Goal: Task Accomplishment & Management: Complete application form

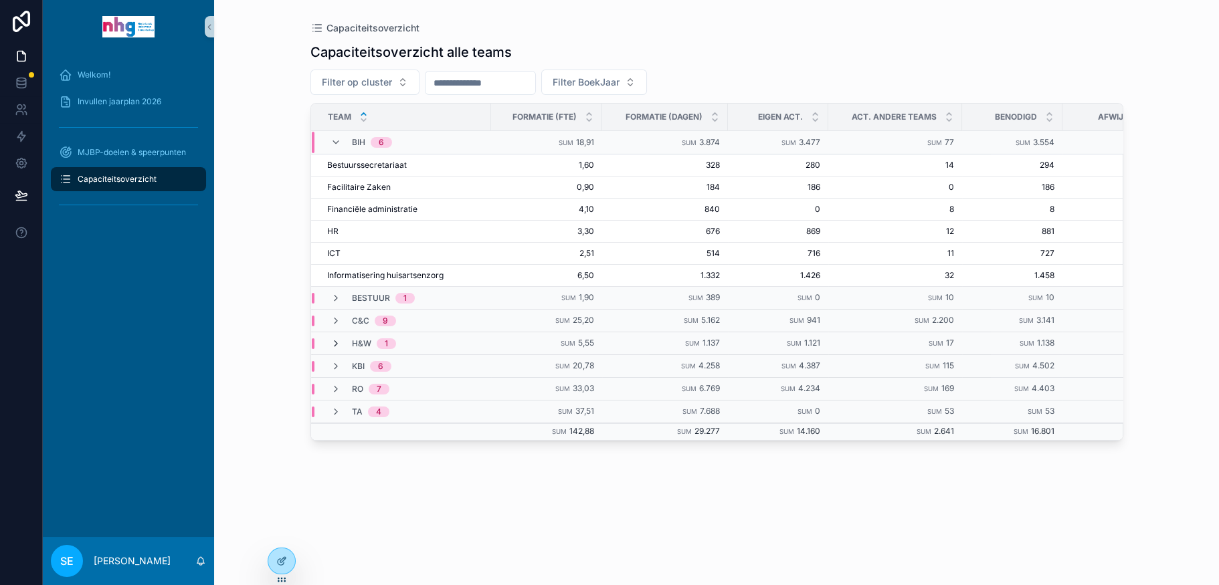
click at [337, 339] on icon "scrollable content" at bounding box center [335, 344] width 11 height 11
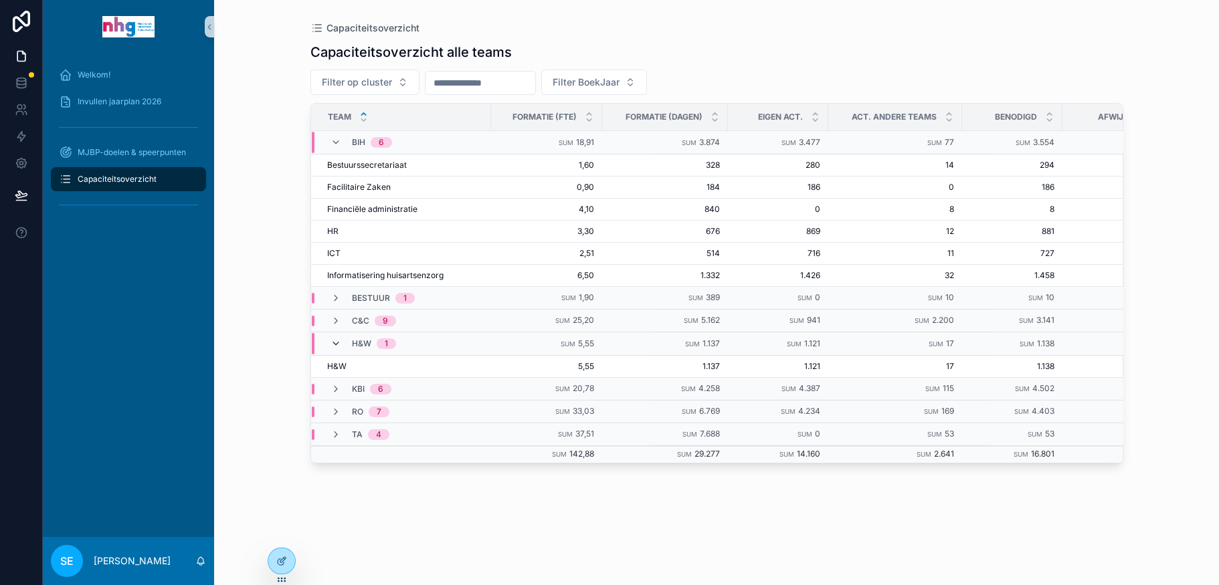
click at [334, 339] on icon "scrollable content" at bounding box center [335, 344] width 11 height 11
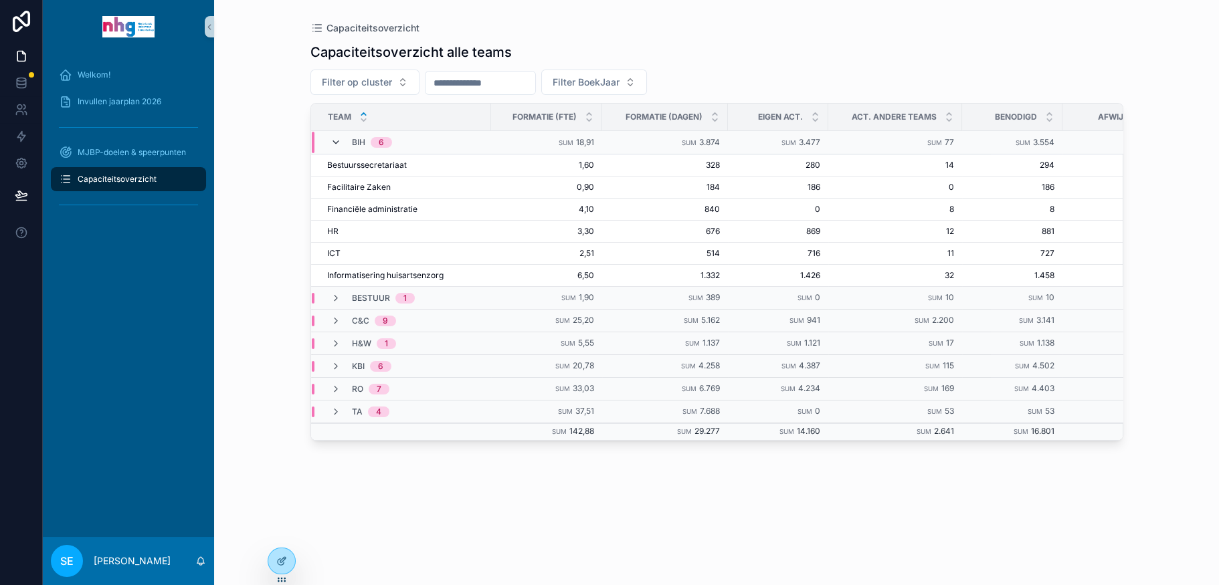
click at [332, 139] on icon "scrollable content" at bounding box center [335, 142] width 11 height 11
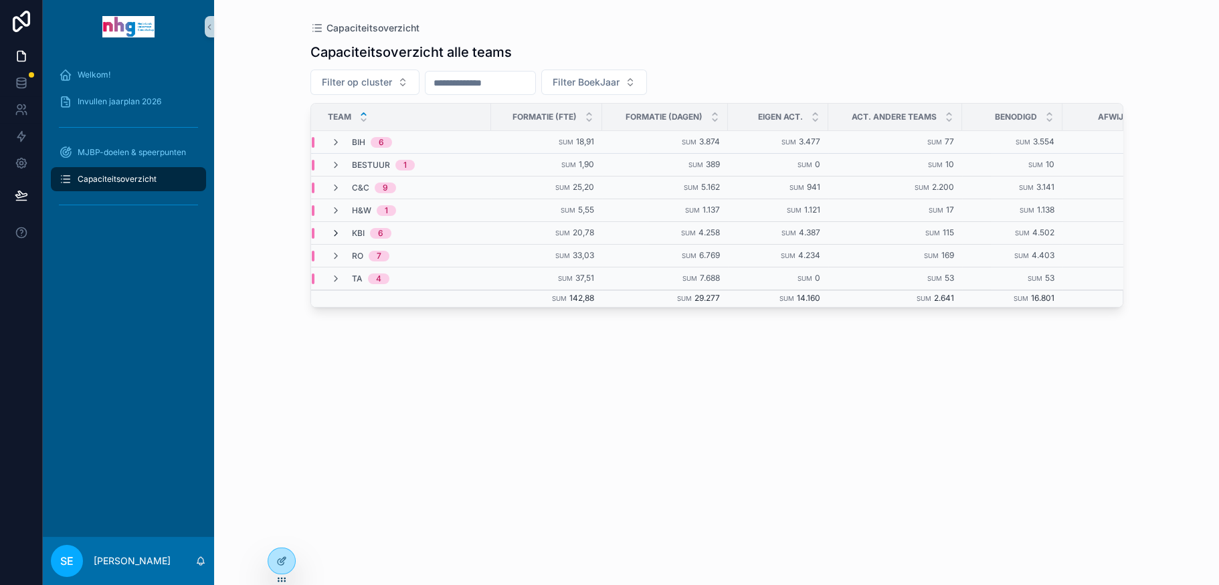
click at [333, 228] on icon "scrollable content" at bounding box center [335, 233] width 11 height 11
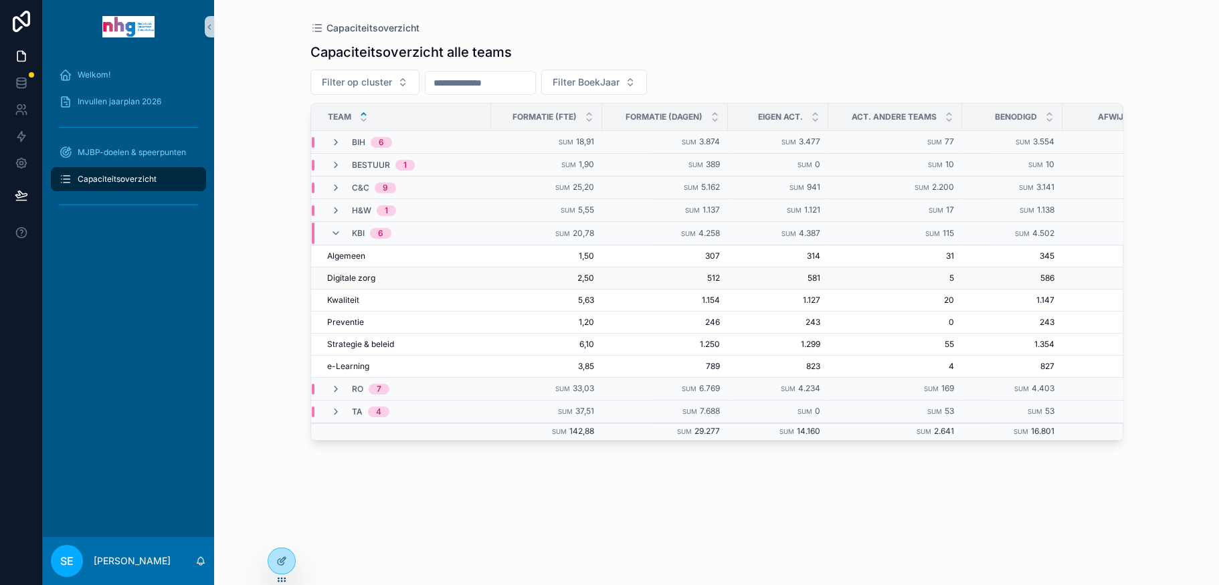
click at [339, 273] on span "Digitale zorg" at bounding box center [351, 278] width 48 height 11
click at [116, 100] on span "Invullen jaarplan 2026" at bounding box center [120, 101] width 84 height 11
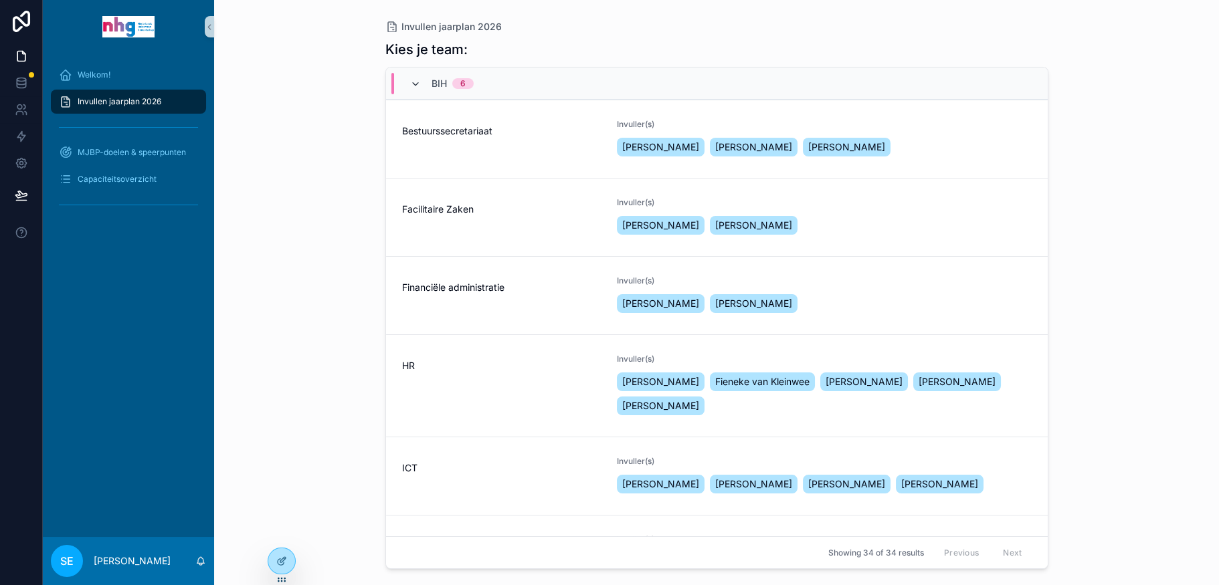
click at [411, 80] on icon "scrollable content" at bounding box center [415, 84] width 11 height 11
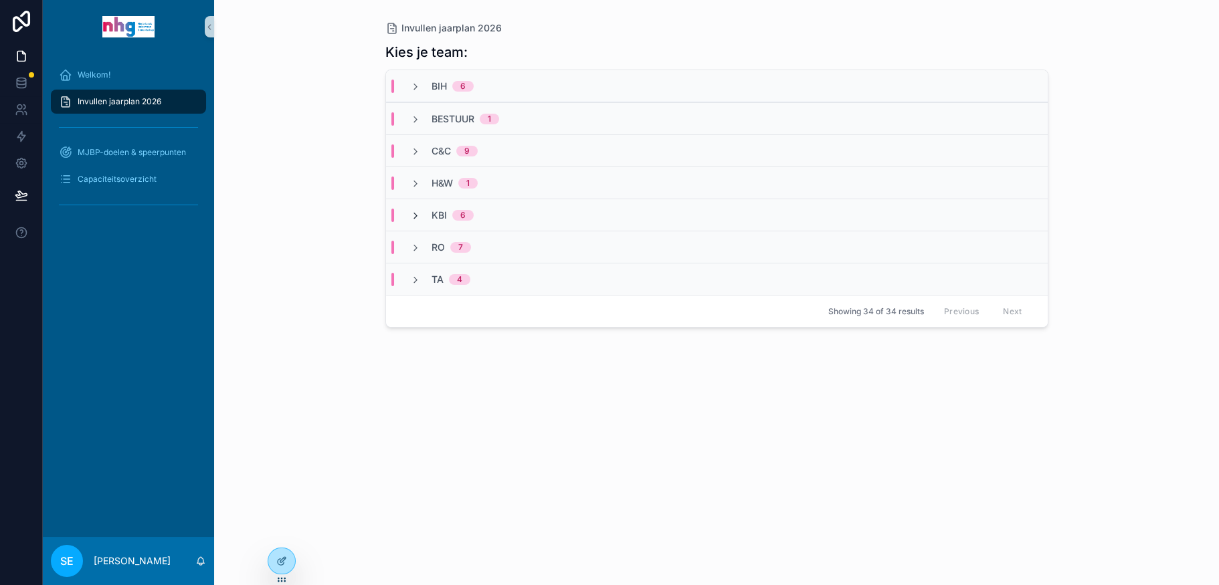
click at [417, 213] on icon "scrollable content" at bounding box center [415, 216] width 11 height 11
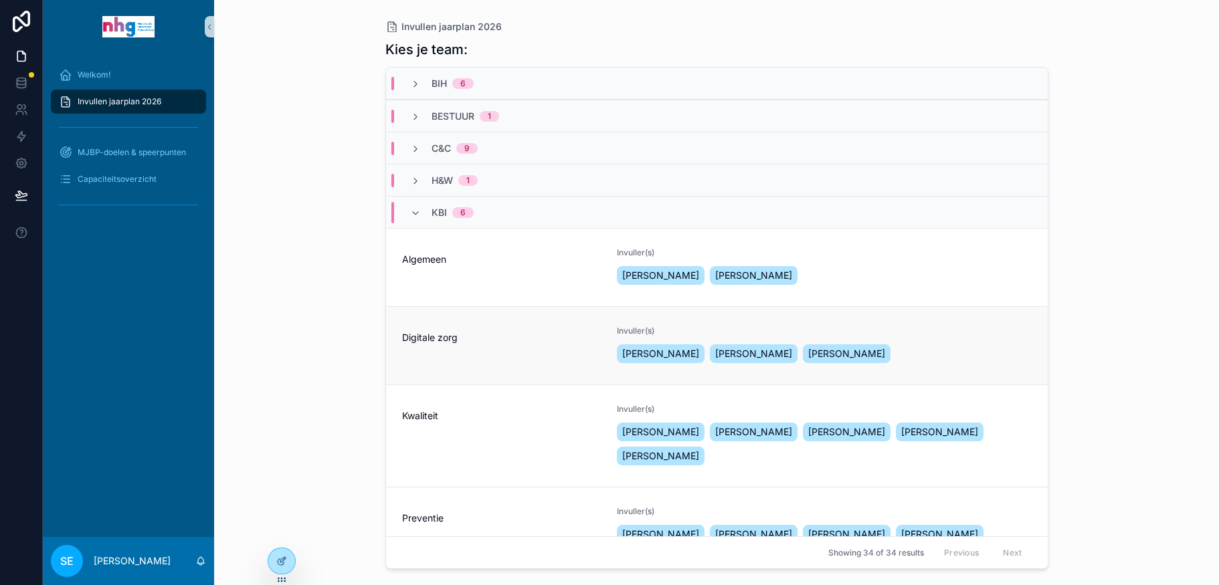
click at [447, 368] on link "Digitale zorg Invuller(s) Ingrid Hendriksen Jip de Jong Stijn van den Broek" at bounding box center [717, 345] width 662 height 78
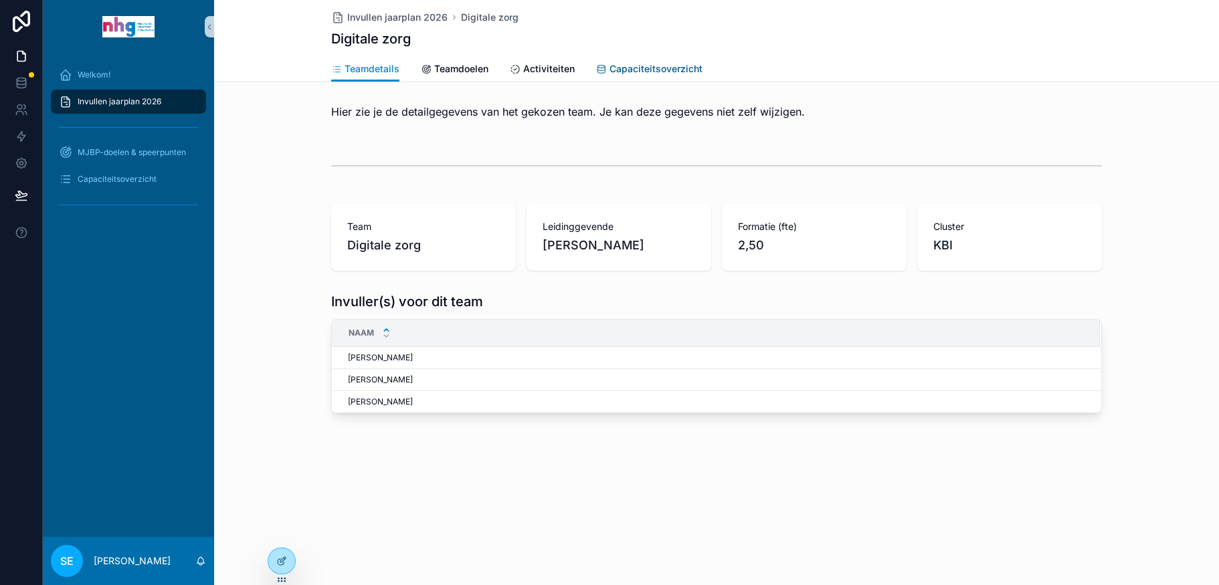
click at [640, 63] on span "Capaciteitsoverzicht" at bounding box center [655, 68] width 93 height 13
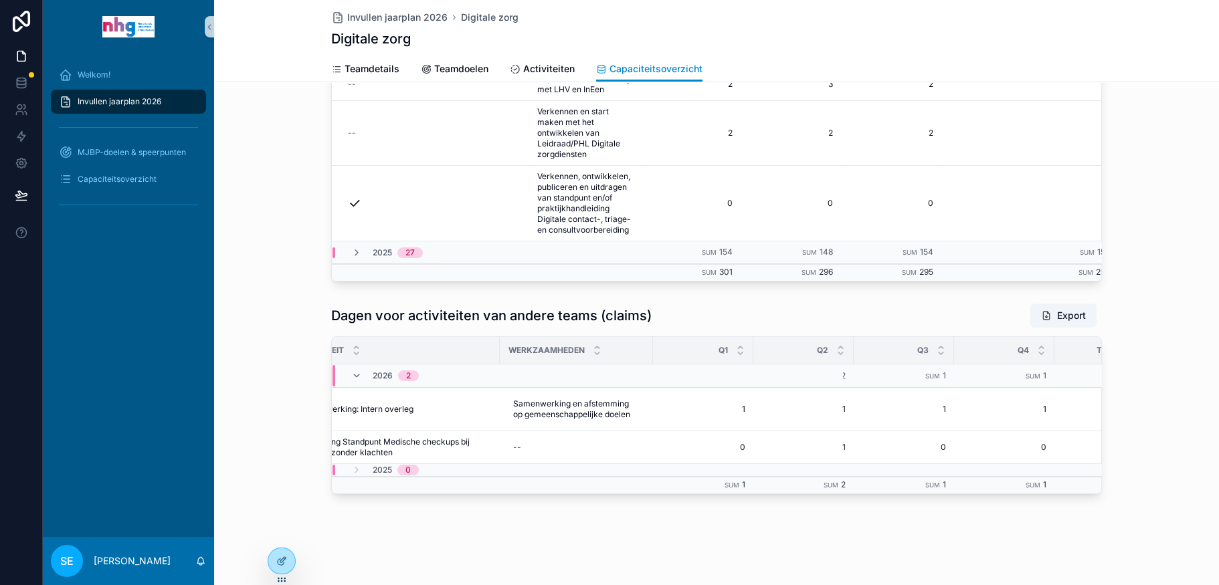
scroll to position [0, 244]
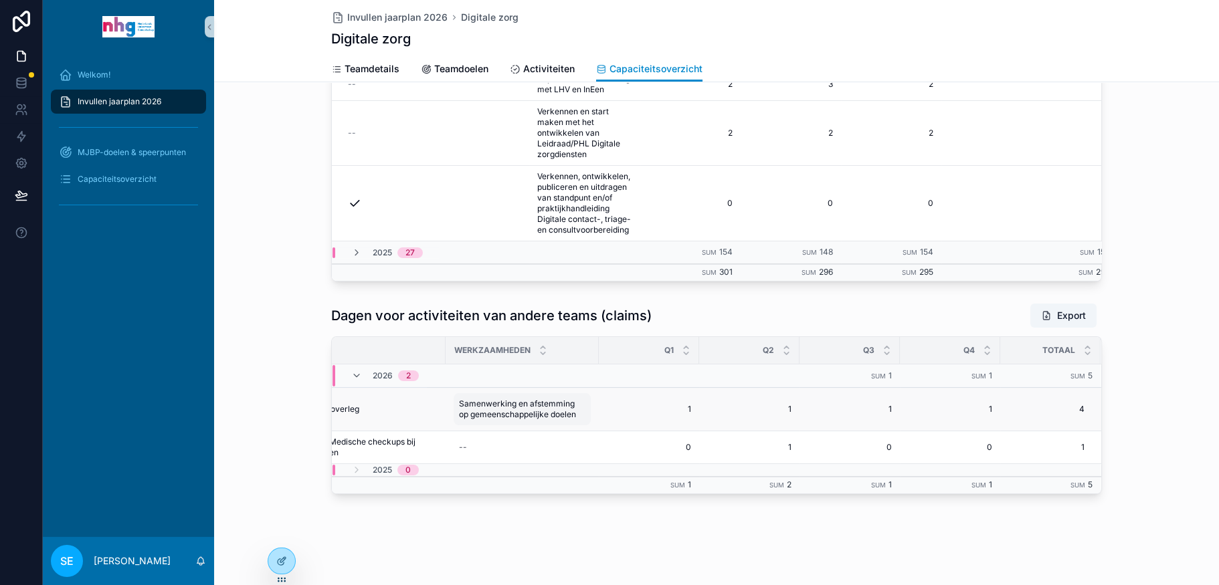
click at [516, 402] on span "Samenwerking en afstemming op gemeenschappelijke doelen" at bounding box center [522, 409] width 126 height 21
click at [516, 402] on form "**********" at bounding box center [540, 435] width 171 height 66
click at [1148, 470] on div "Dagen voor activiteiten van andere teams (claims) Export Team Activiteit Werkza…" at bounding box center [716, 399] width 1005 height 202
click at [1064, 304] on button "Export" at bounding box center [1063, 316] width 66 height 24
click at [1153, 153] on div "Dagen voor eigen activiteiten Export Akkoord Activiteit Q1 Q2 Q3 Q4 Totaal Boek…" at bounding box center [716, 42] width 1005 height 490
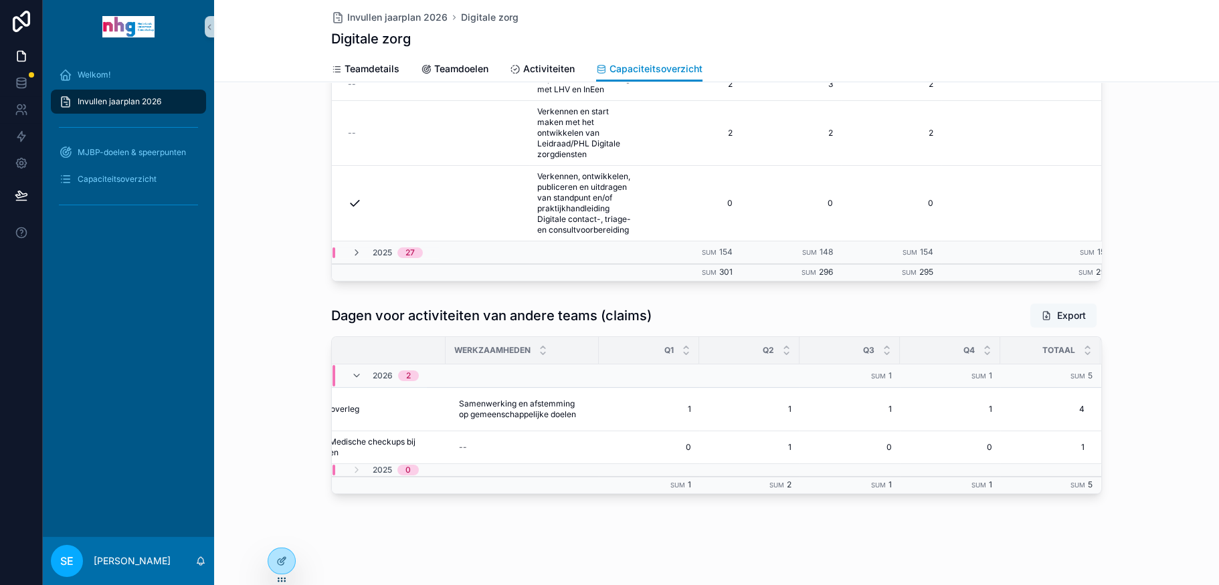
click at [1064, 305] on button "Export" at bounding box center [1063, 316] width 66 height 24
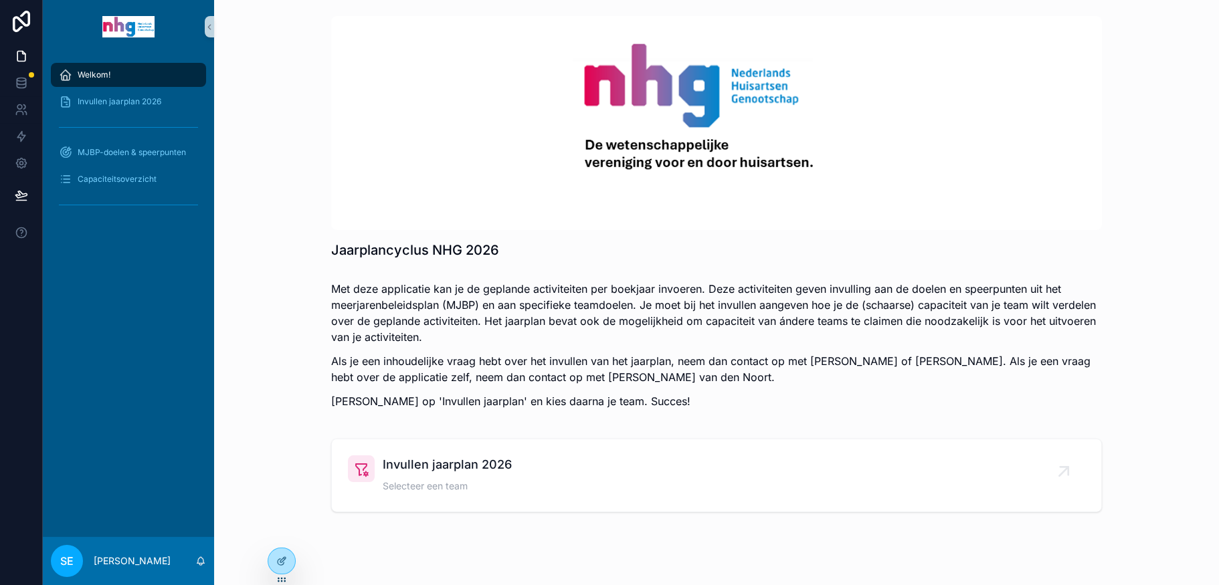
click at [96, 76] on span "Welkom!" at bounding box center [94, 75] width 33 height 11
click at [435, 467] on span "Invullen jaarplan 2026" at bounding box center [447, 465] width 129 height 19
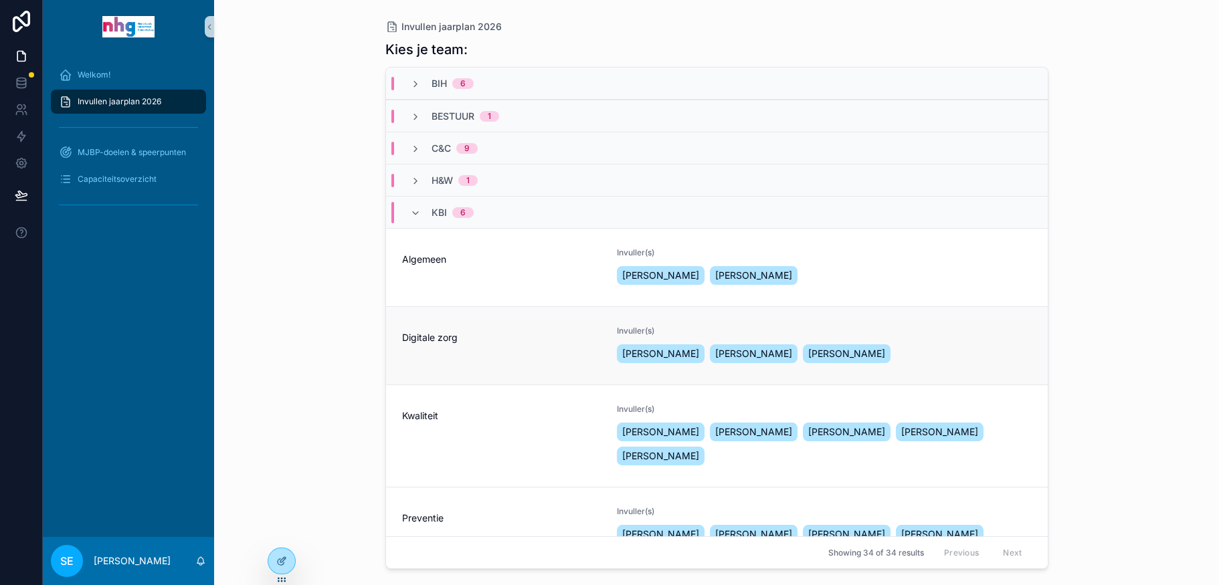
click at [428, 337] on span "Digitale zorg" at bounding box center [501, 337] width 199 height 13
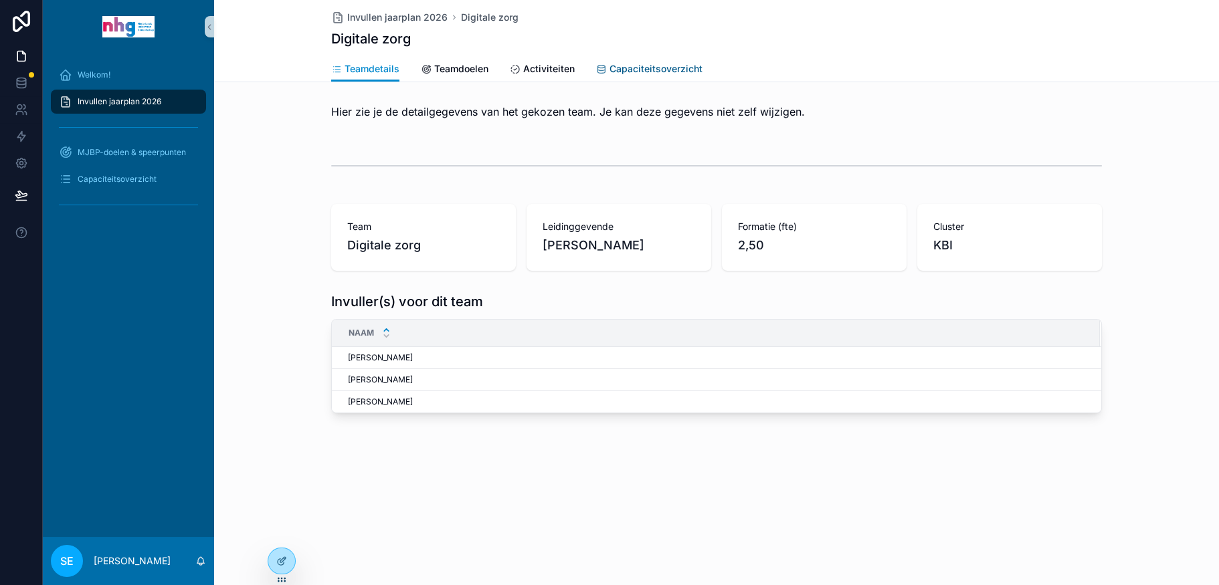
click at [635, 60] on link "Capaciteitsoverzicht" at bounding box center [649, 70] width 106 height 27
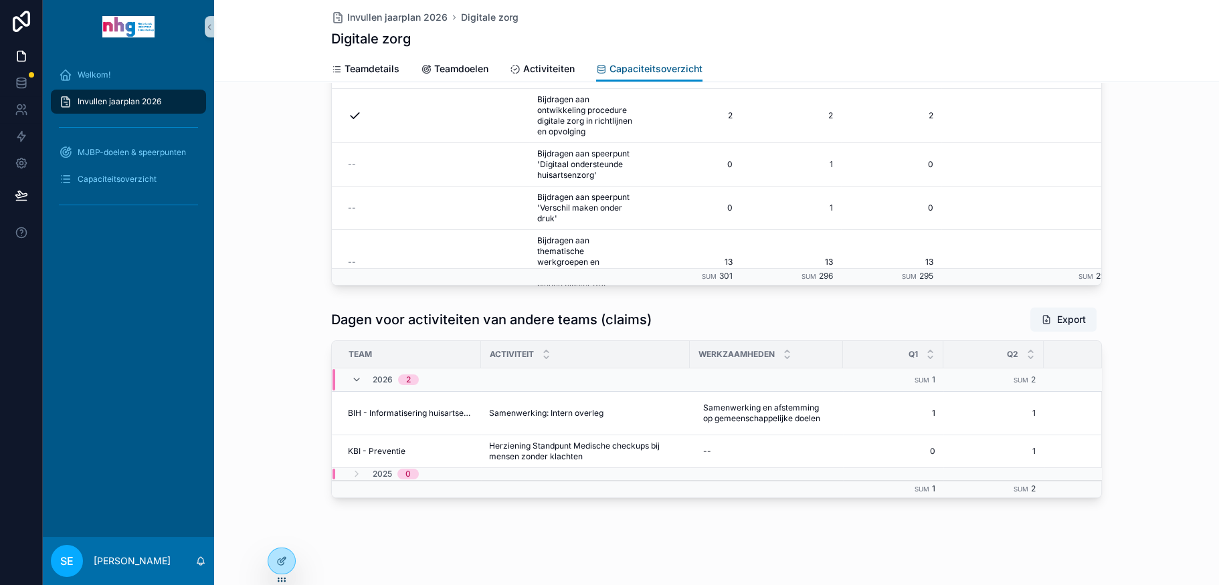
scroll to position [565, 0]
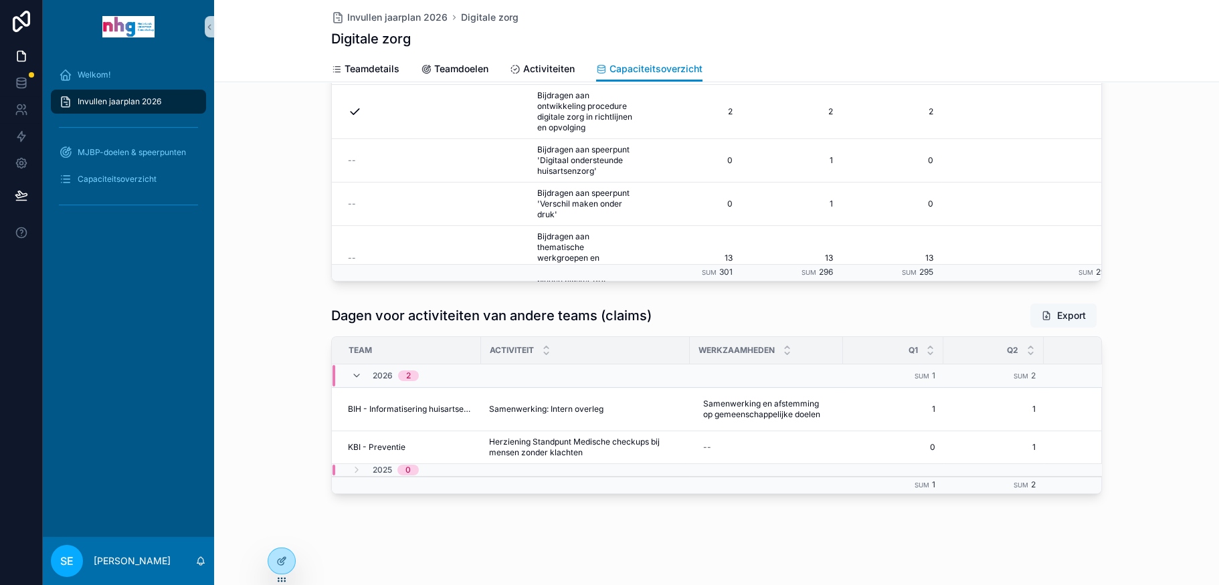
click at [1059, 304] on button "Export" at bounding box center [1063, 316] width 66 height 24
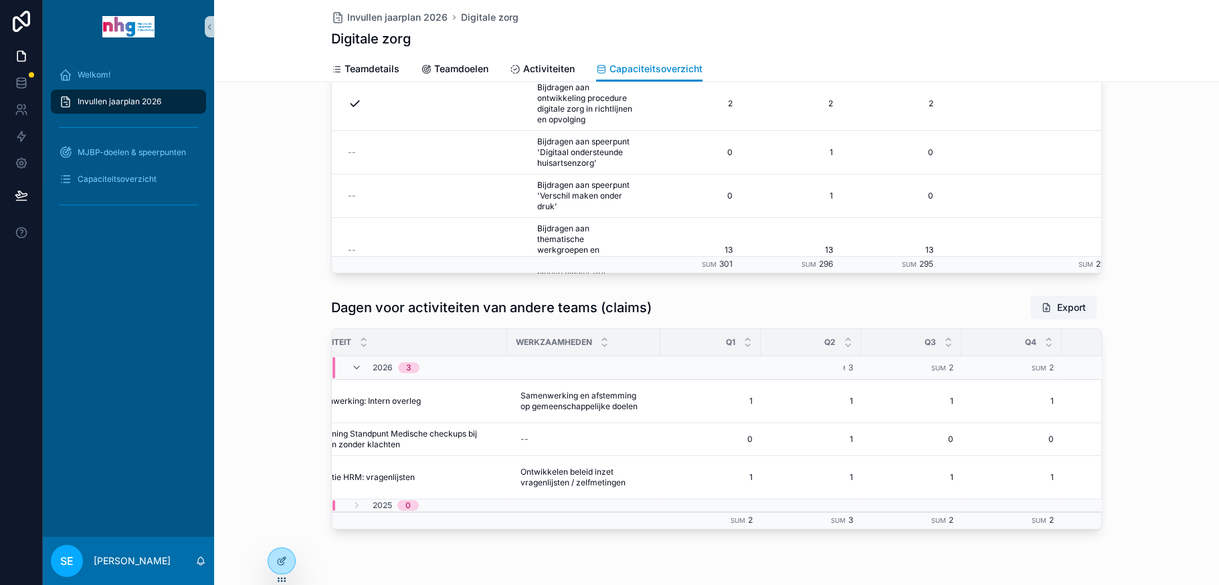
scroll to position [0, 244]
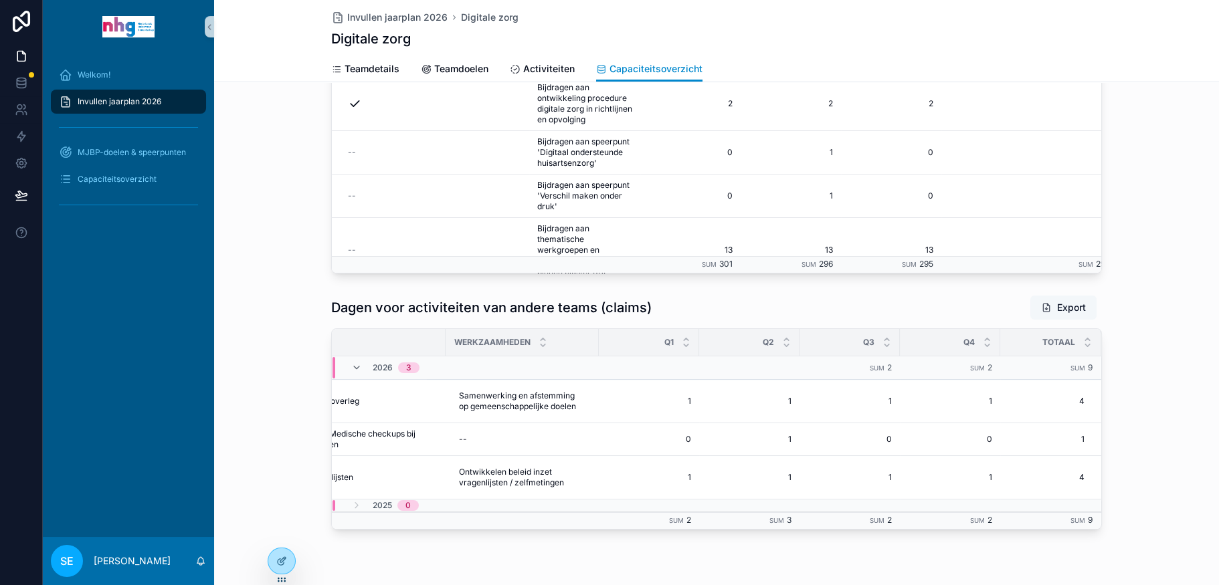
click at [1062, 305] on button "Export" at bounding box center [1063, 308] width 66 height 24
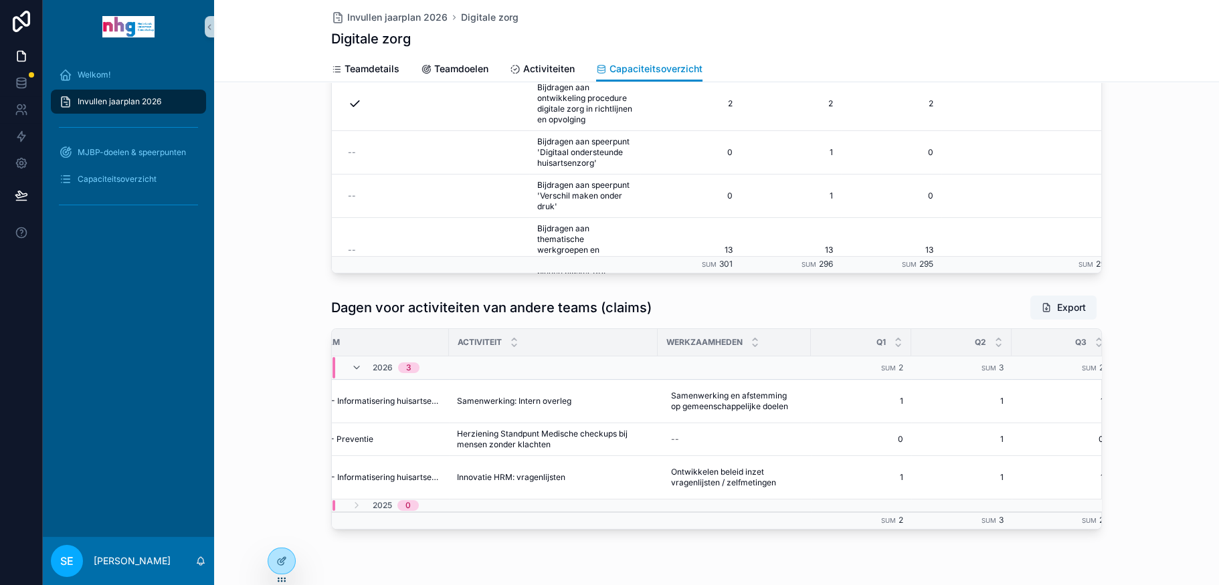
scroll to position [0, 0]
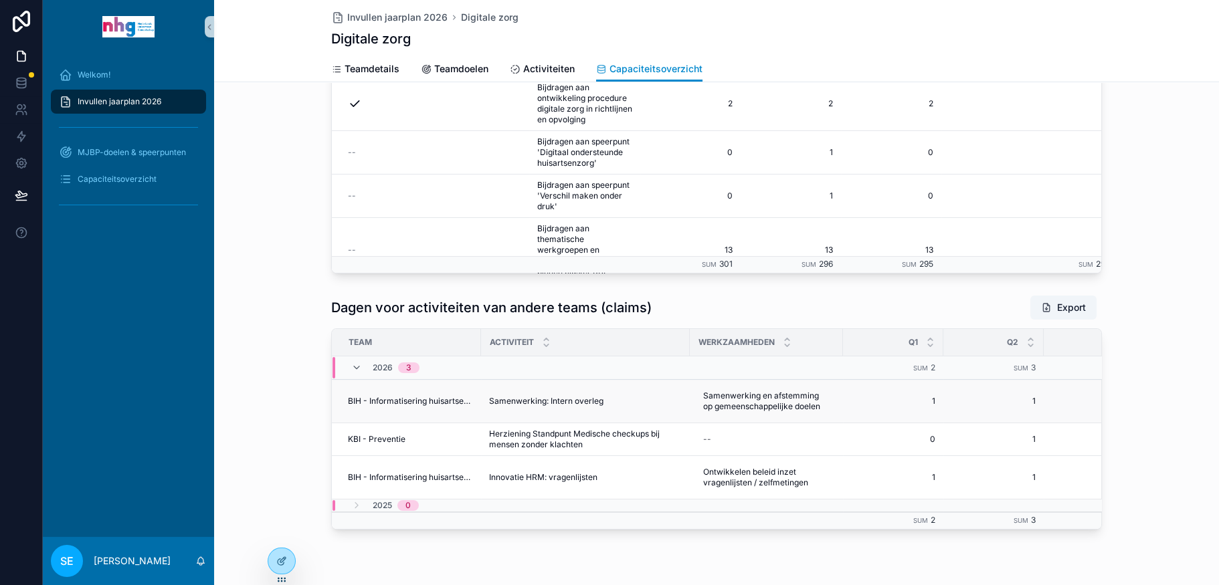
drag, startPoint x: 339, startPoint y: 399, endPoint x: 499, endPoint y: 397, distance: 159.9
click at [499, 397] on tr "BIH - Informatisering huisartsenzorg Samenwerking: Intern overleg Samenwerking:…" at bounding box center [839, 401] width 1014 height 43
drag, startPoint x: 838, startPoint y: 399, endPoint x: 648, endPoint y: 389, distance: 189.6
click at [678, 392] on tr "BIH - Informatisering huisartsenzorg Samenwerking: Intern overleg Samenwerking:…" at bounding box center [839, 401] width 1014 height 43
click at [1046, 310] on button "Export" at bounding box center [1063, 308] width 66 height 24
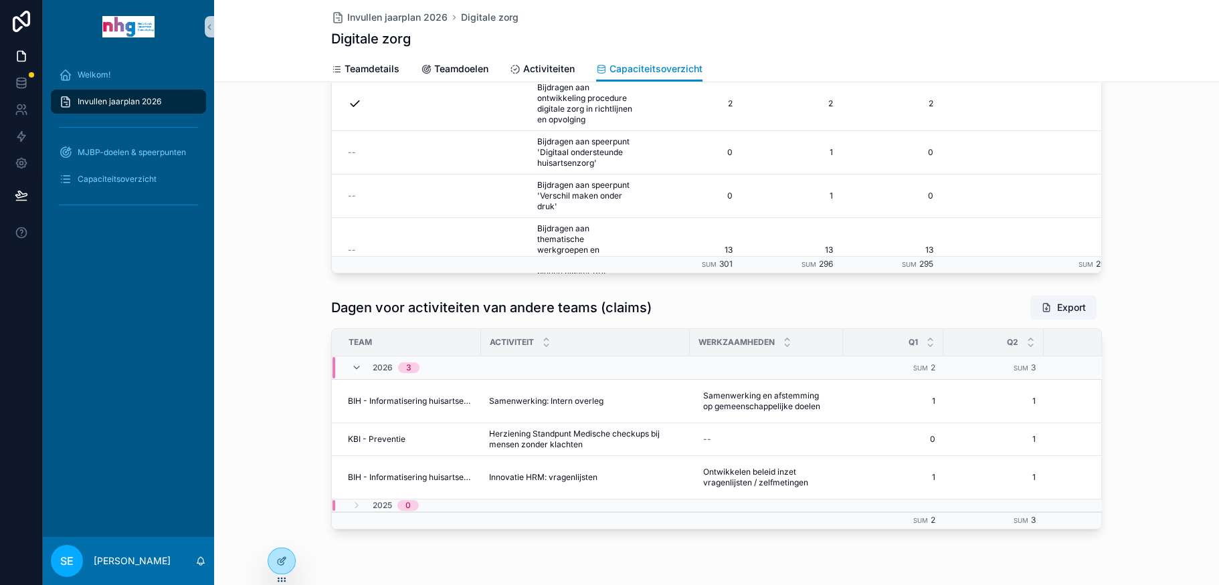
click at [752, 525] on td "scrollable content" at bounding box center [766, 520] width 153 height 17
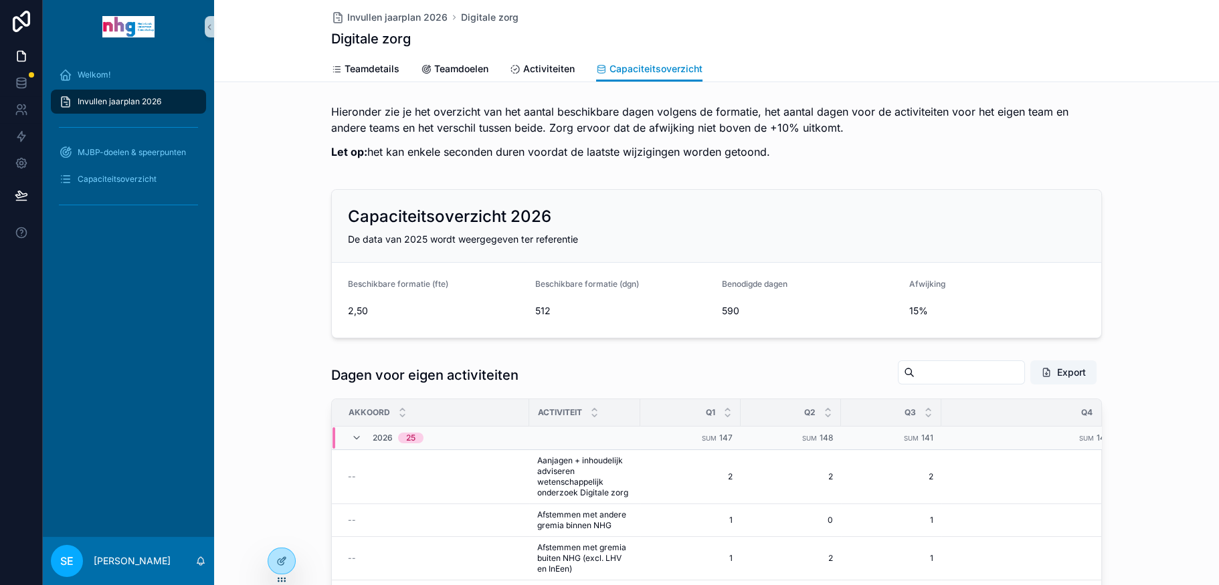
click at [139, 99] on span "Invullen jaarplan 2026" at bounding box center [120, 101] width 84 height 11
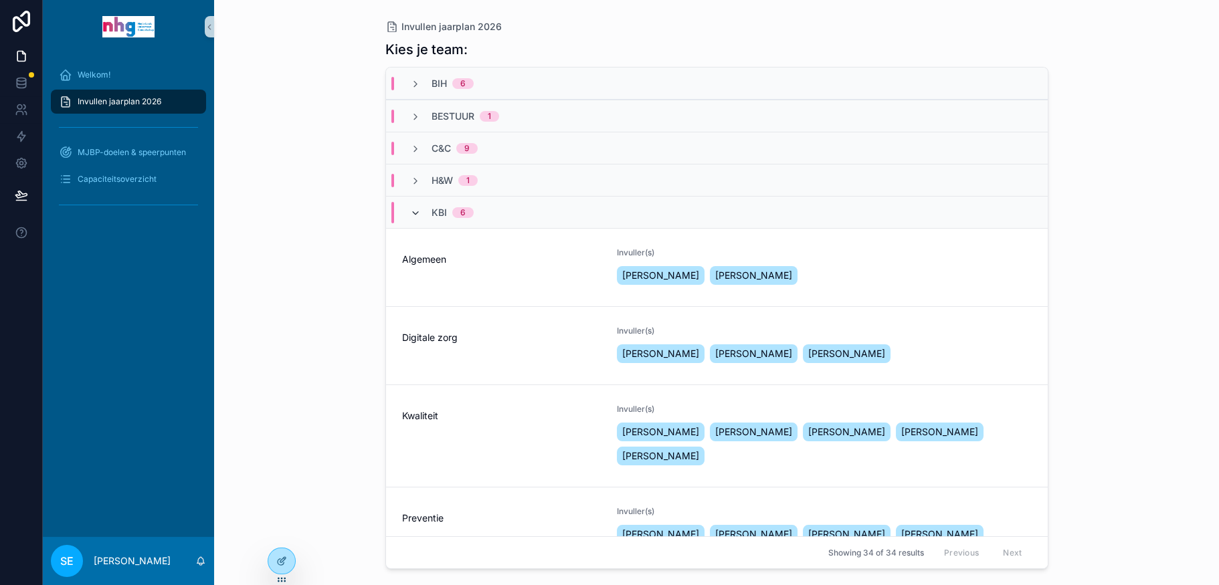
click at [411, 212] on icon "scrollable content" at bounding box center [415, 213] width 11 height 11
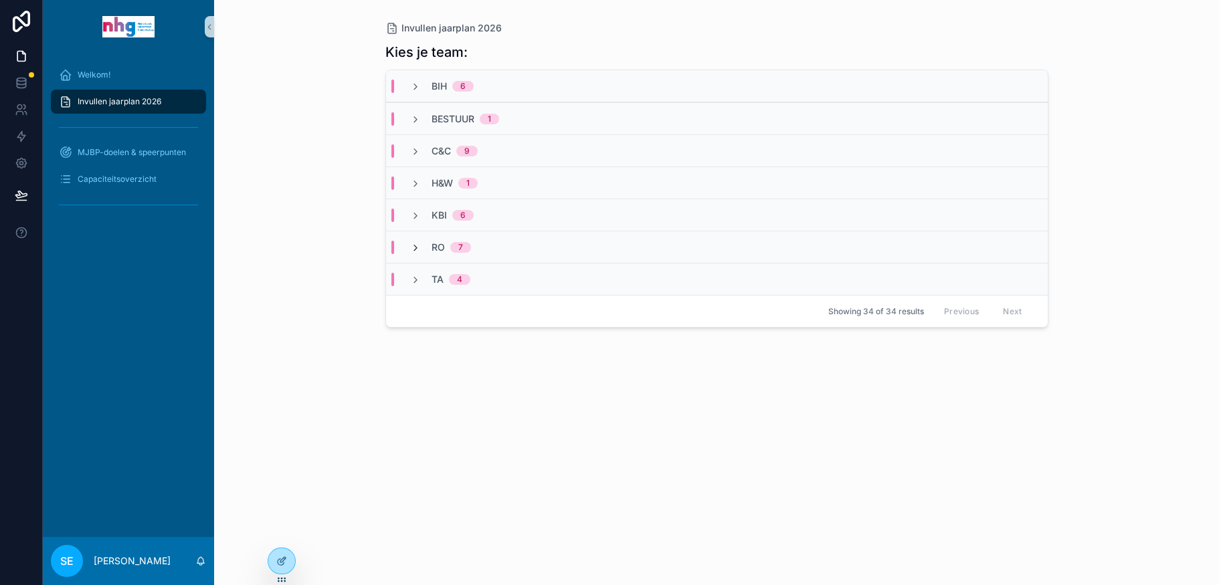
click at [419, 243] on icon "scrollable content" at bounding box center [415, 248] width 11 height 11
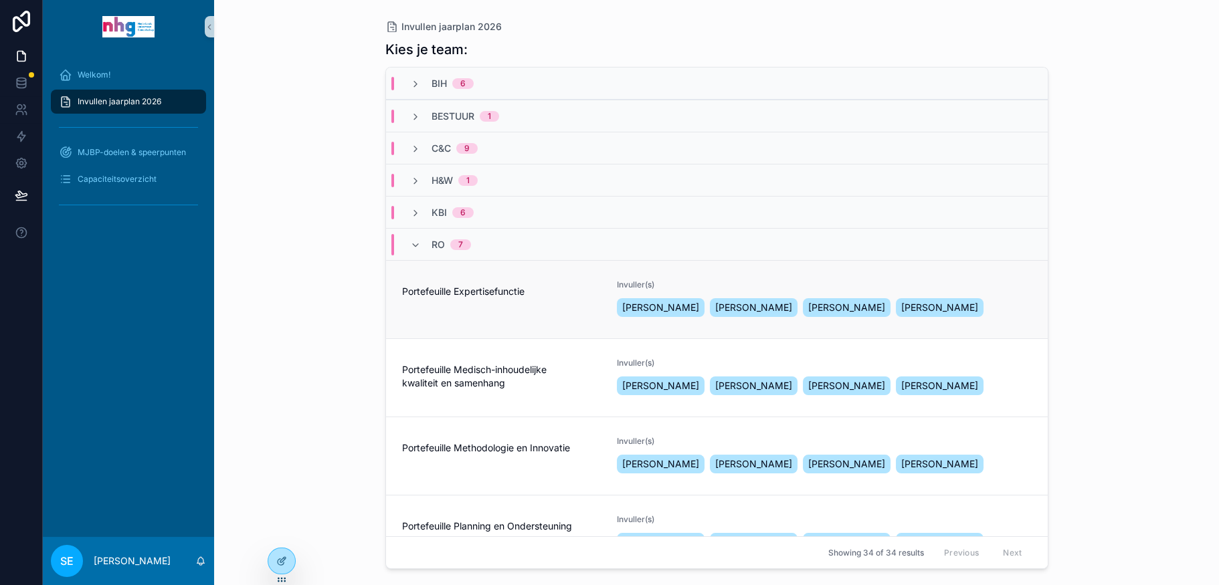
click at [485, 320] on link "Portefeuille Expertisefunctie Invuller(s) [PERSON_NAME] [PERSON_NAME] [PERSON_N…" at bounding box center [717, 299] width 662 height 78
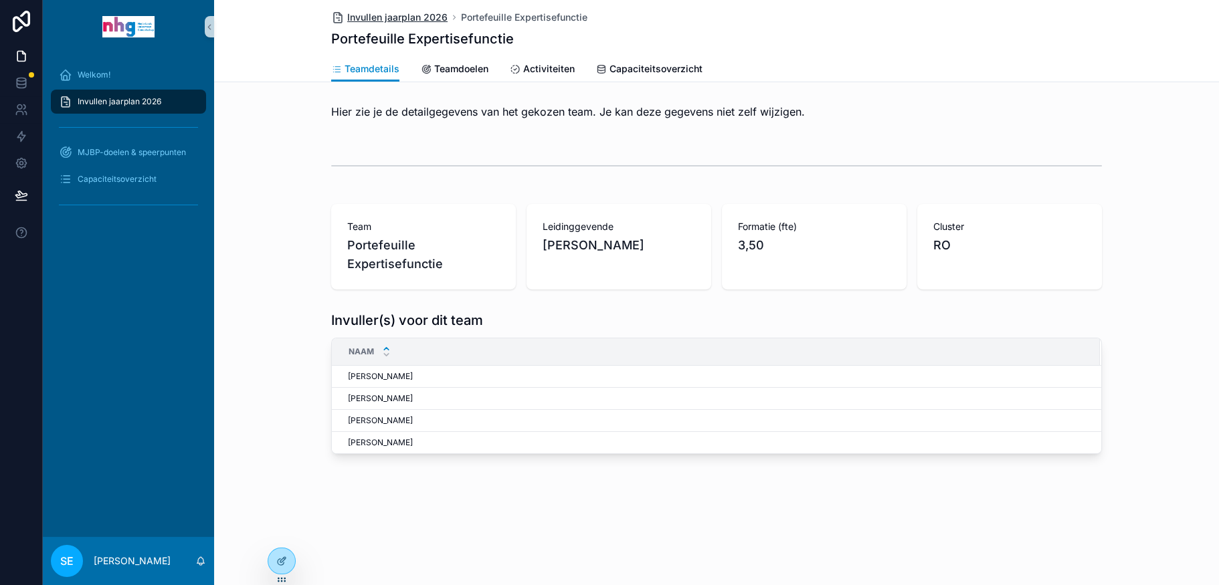
click at [412, 18] on span "Invullen jaarplan 2026" at bounding box center [397, 17] width 100 height 13
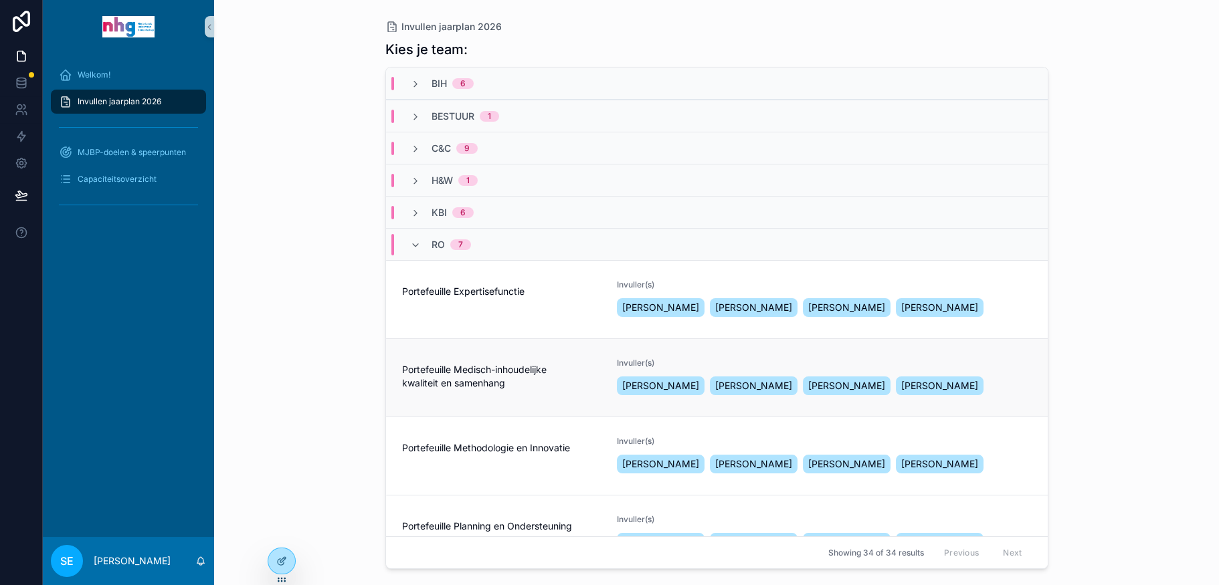
click at [475, 387] on span "Portefeuille Medisch-inhoudelijke kwaliteit en samenhang" at bounding box center [501, 376] width 199 height 27
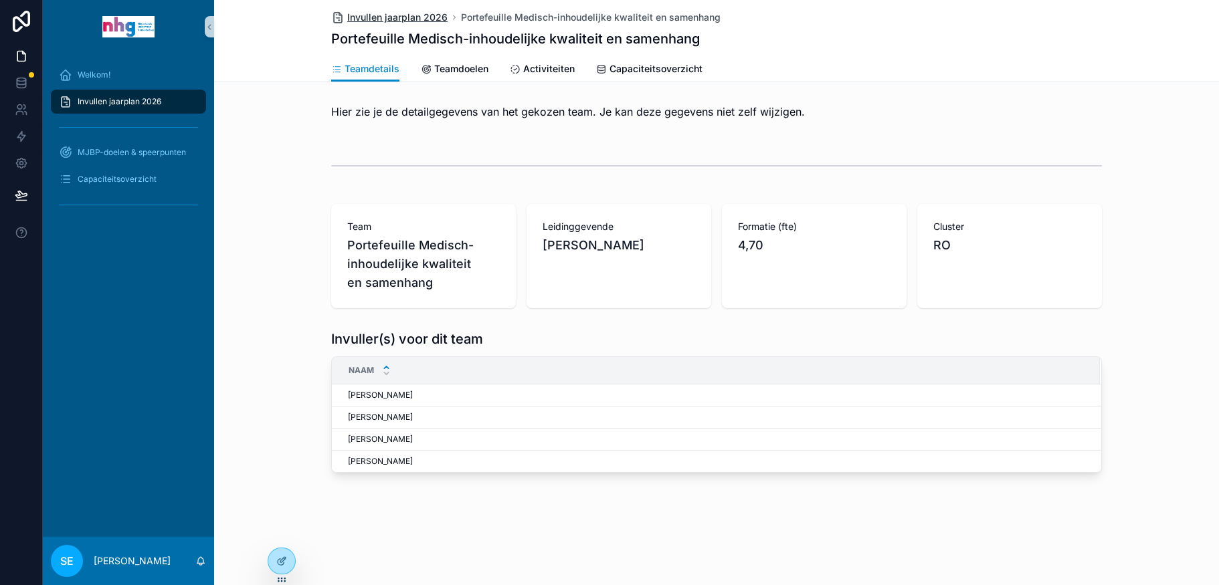
click at [369, 19] on span "Invullen jaarplan 2026" at bounding box center [397, 17] width 100 height 13
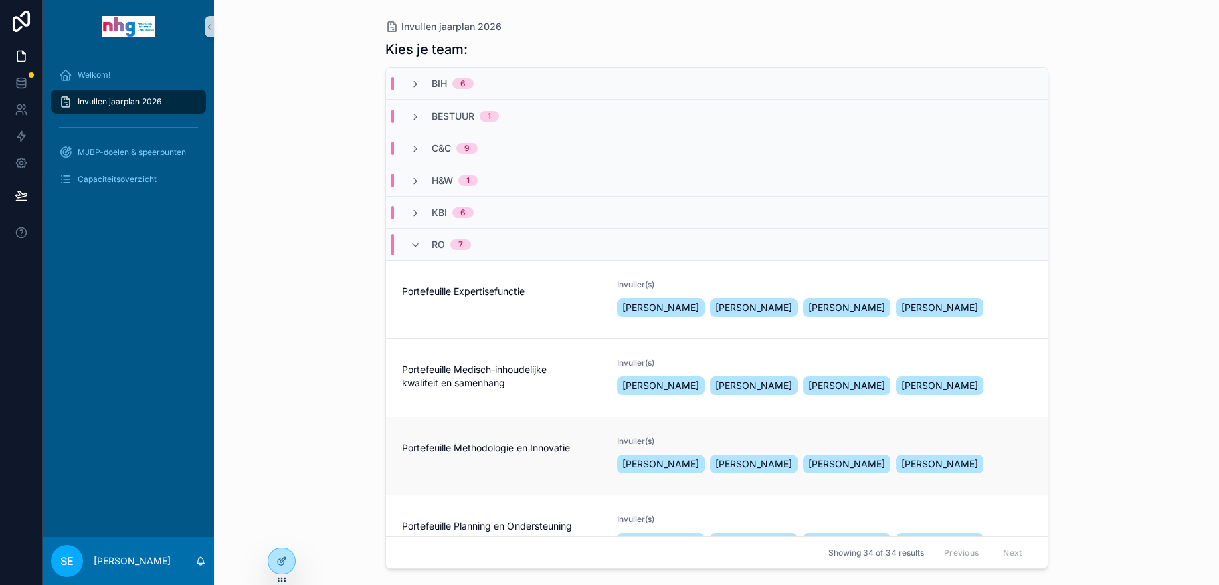
click at [457, 460] on div "Portefeuille Methodologie en Innovatie" at bounding box center [501, 456] width 199 height 40
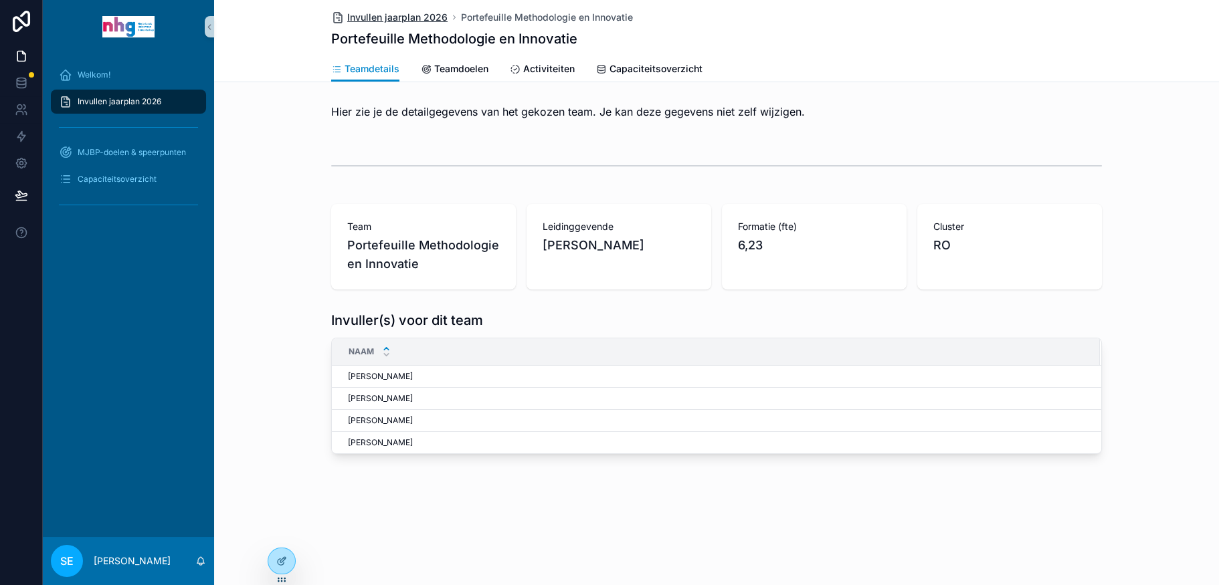
click at [406, 11] on span "Invullen jaarplan 2026" at bounding box center [397, 17] width 100 height 13
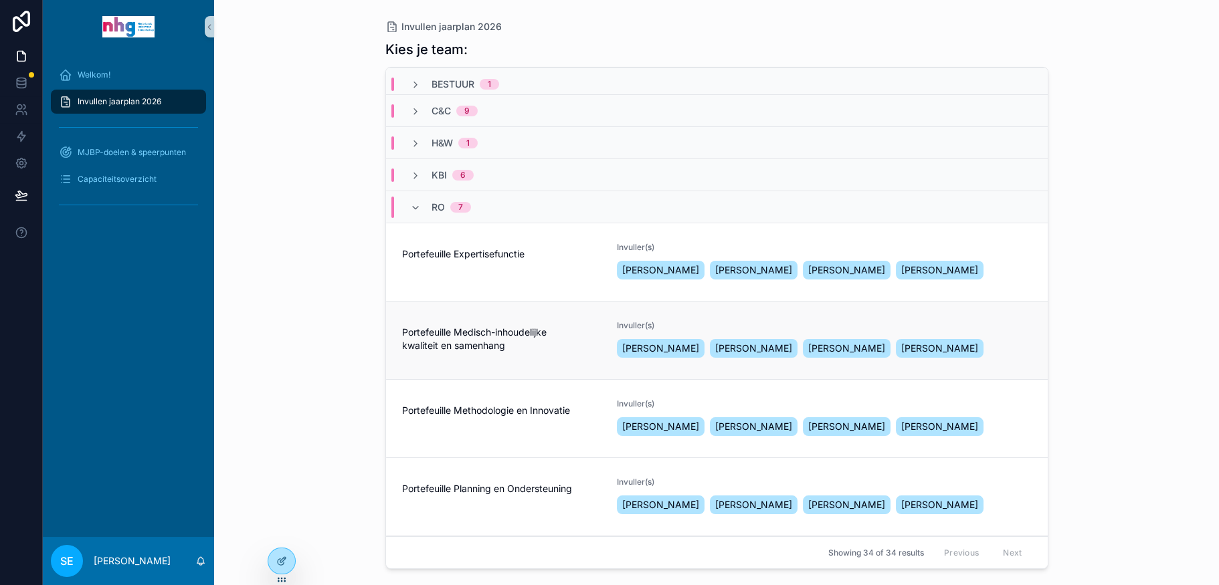
scroll to position [67, 0]
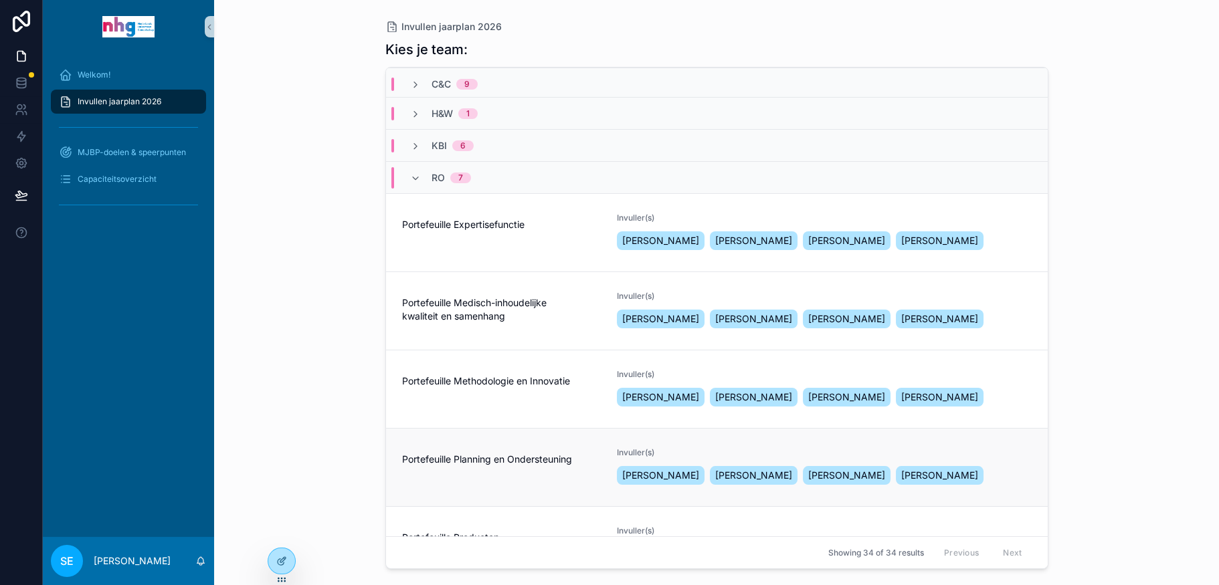
click at [494, 475] on div "Portefeuille Planning en Ondersteuning" at bounding box center [501, 468] width 199 height 40
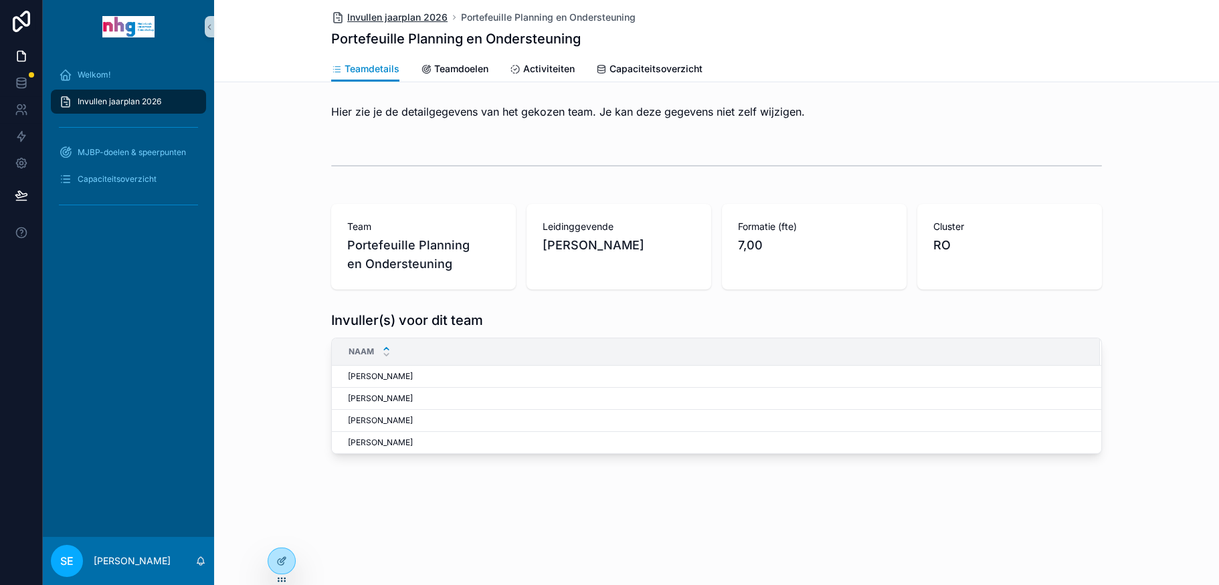
click at [382, 20] on span "Invullen jaarplan 2026" at bounding box center [397, 17] width 100 height 13
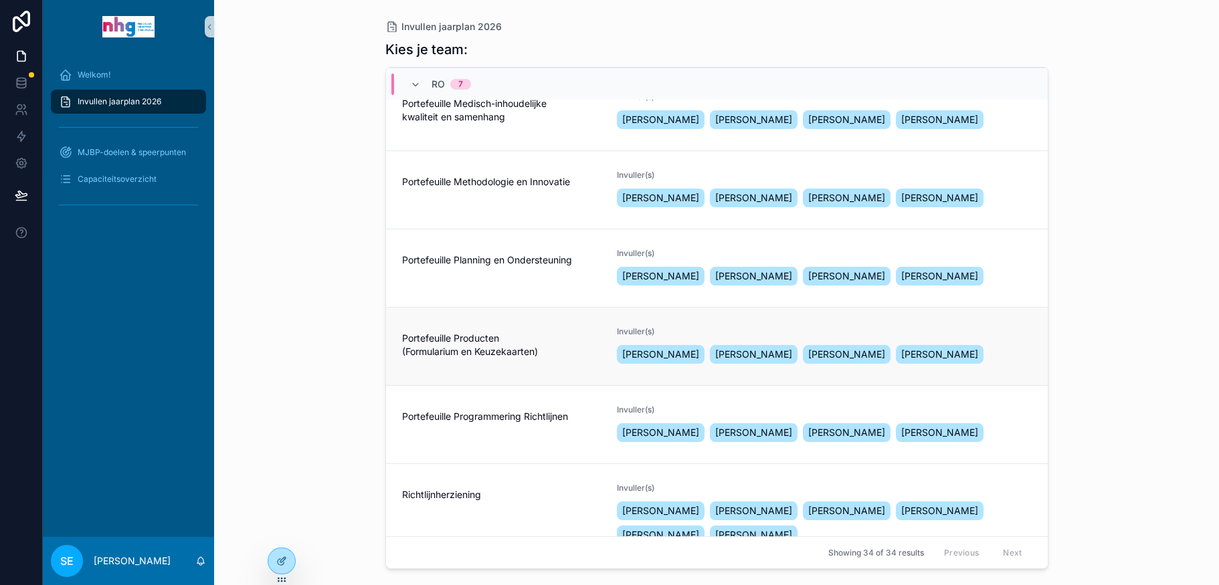
scroll to position [268, 0]
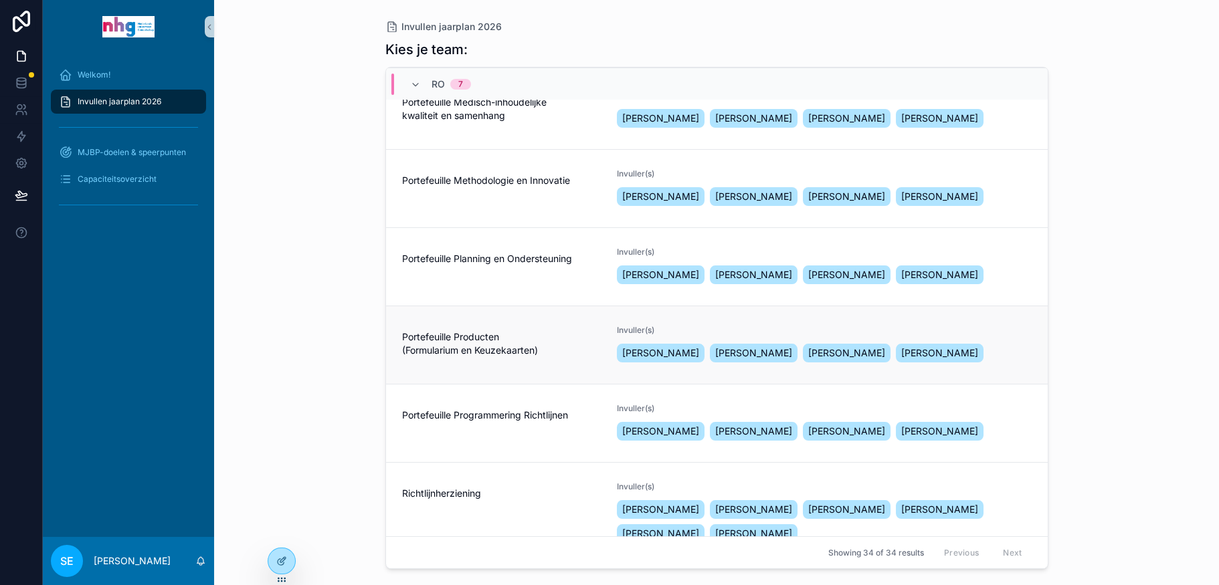
click at [489, 345] on span "Portefeuille Producten (Formularium en Keuzekaarten)" at bounding box center [501, 343] width 199 height 27
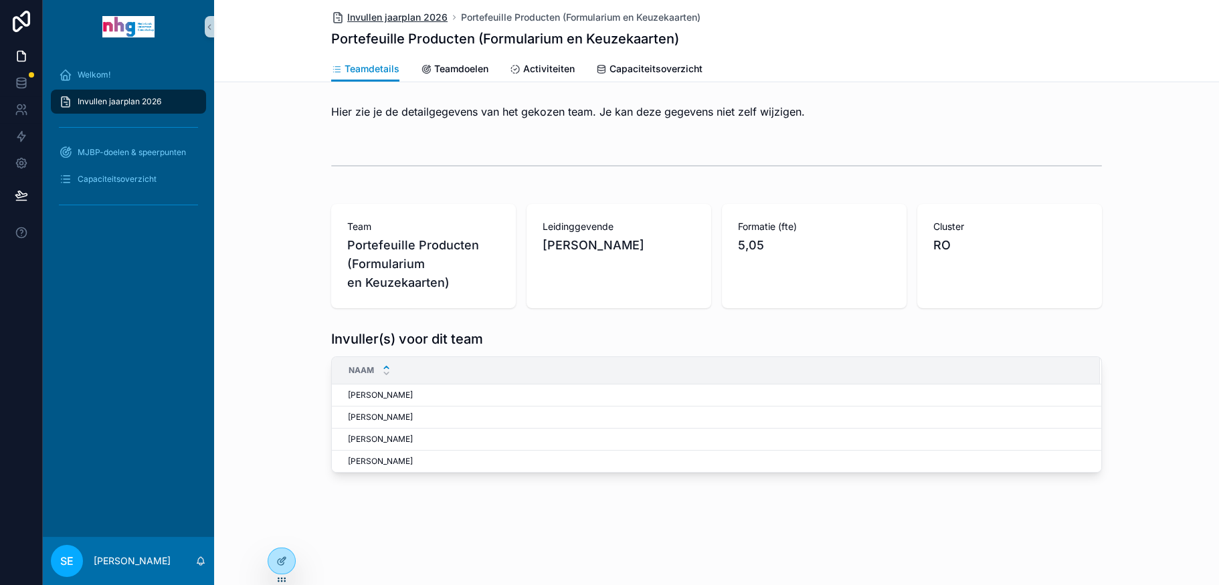
click at [389, 20] on span "Invullen jaarplan 2026" at bounding box center [397, 17] width 100 height 13
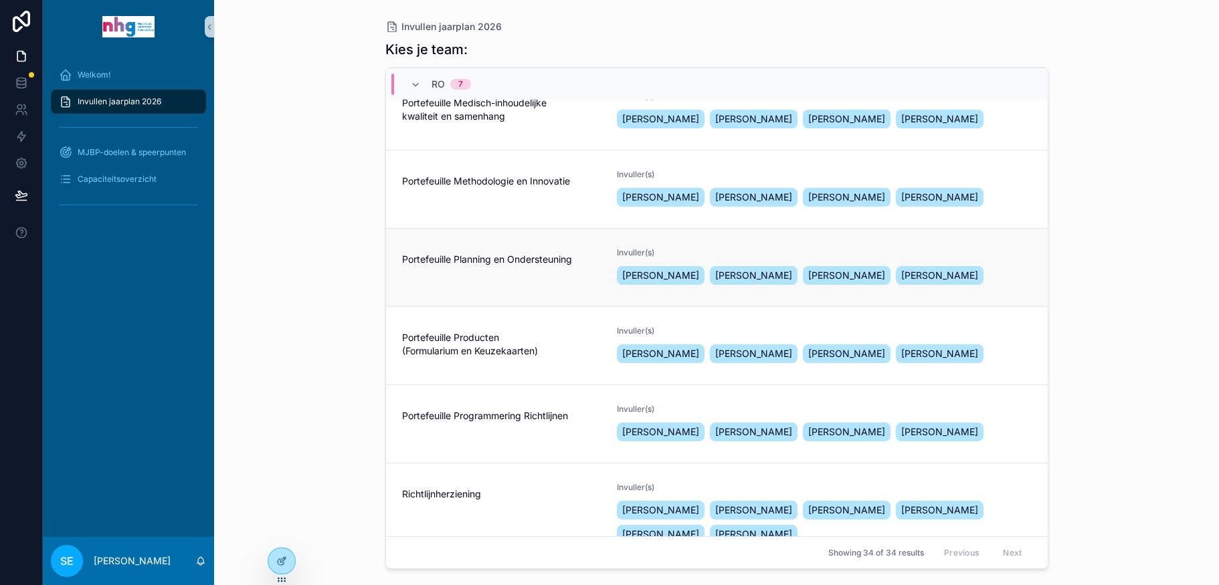
scroll to position [268, 0]
click at [505, 413] on span "Portefeuille Programmering Richtlijnen" at bounding box center [501, 415] width 199 height 13
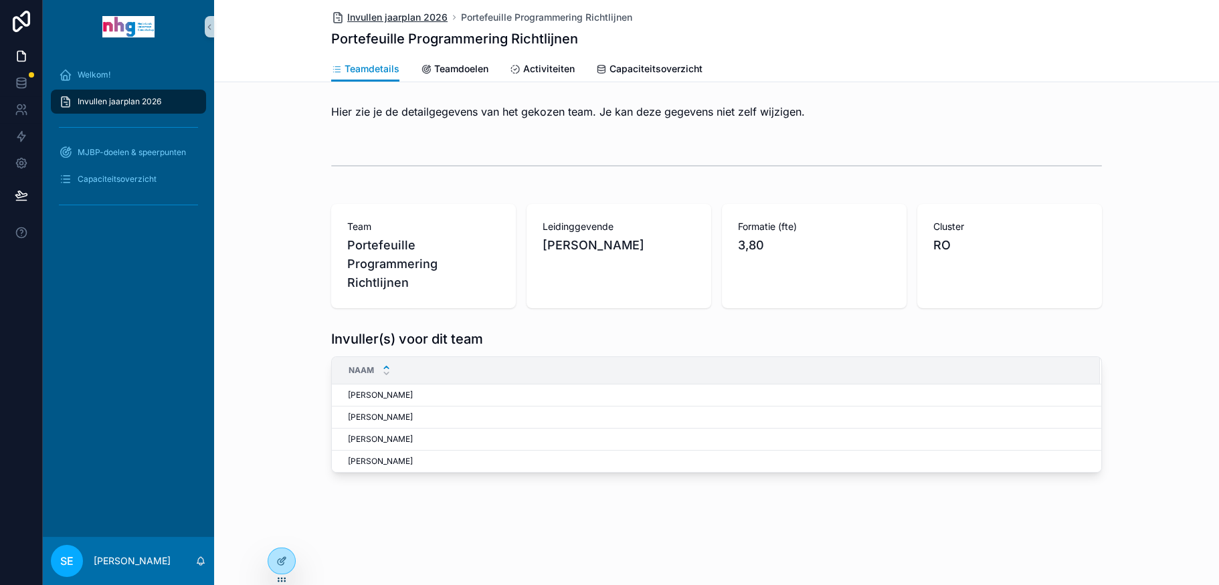
click at [421, 20] on span "Invullen jaarplan 2026" at bounding box center [397, 17] width 100 height 13
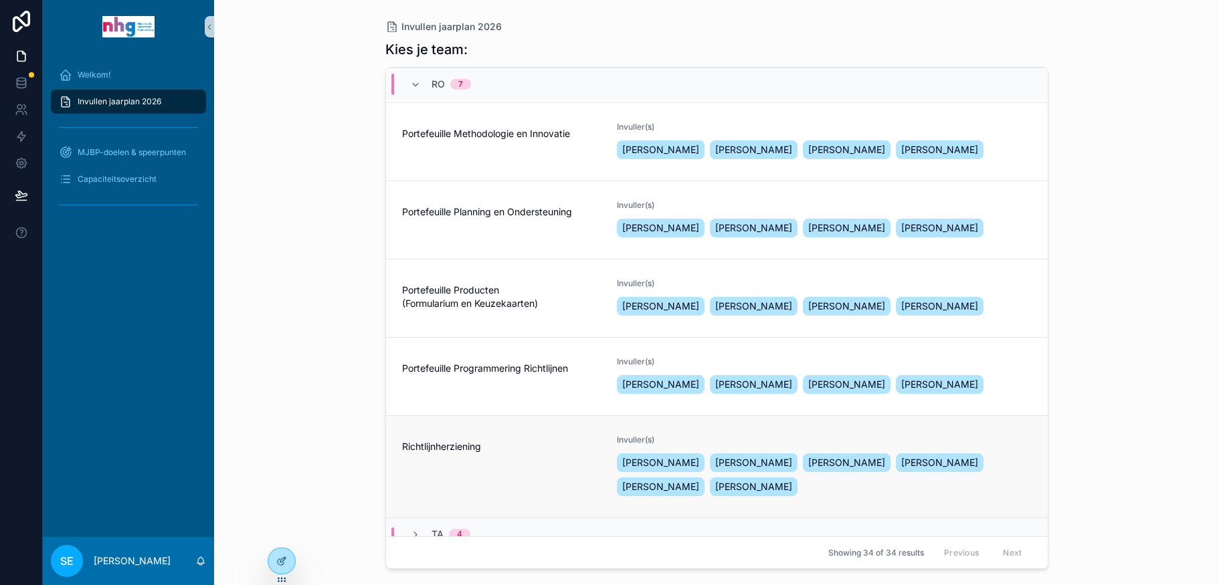
scroll to position [326, 0]
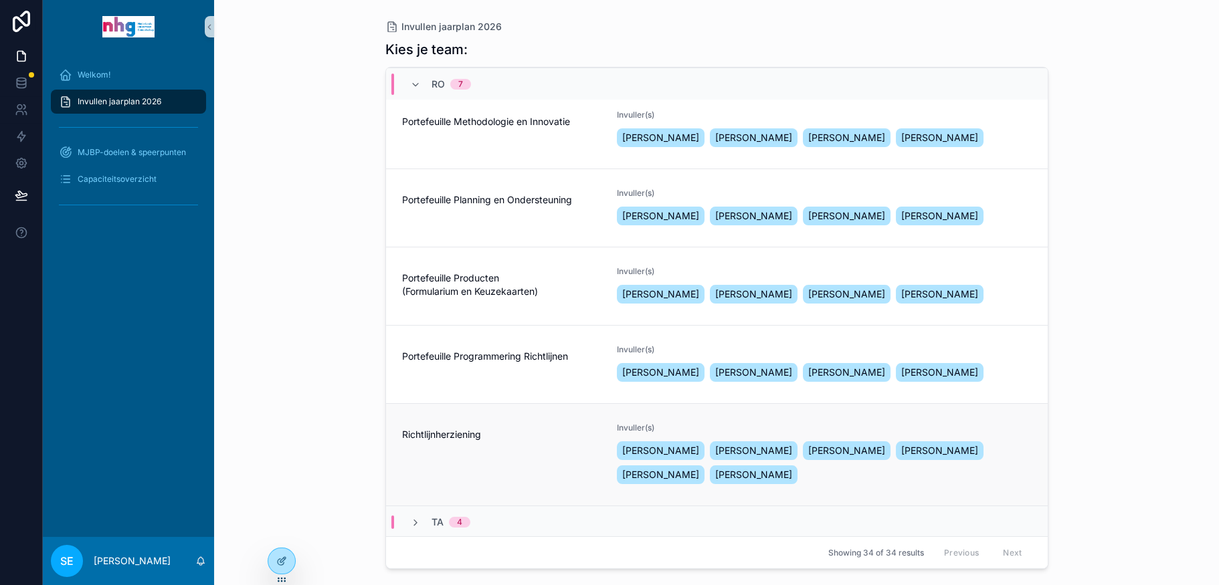
click at [523, 446] on div "Richtlijnherziening" at bounding box center [501, 455] width 199 height 64
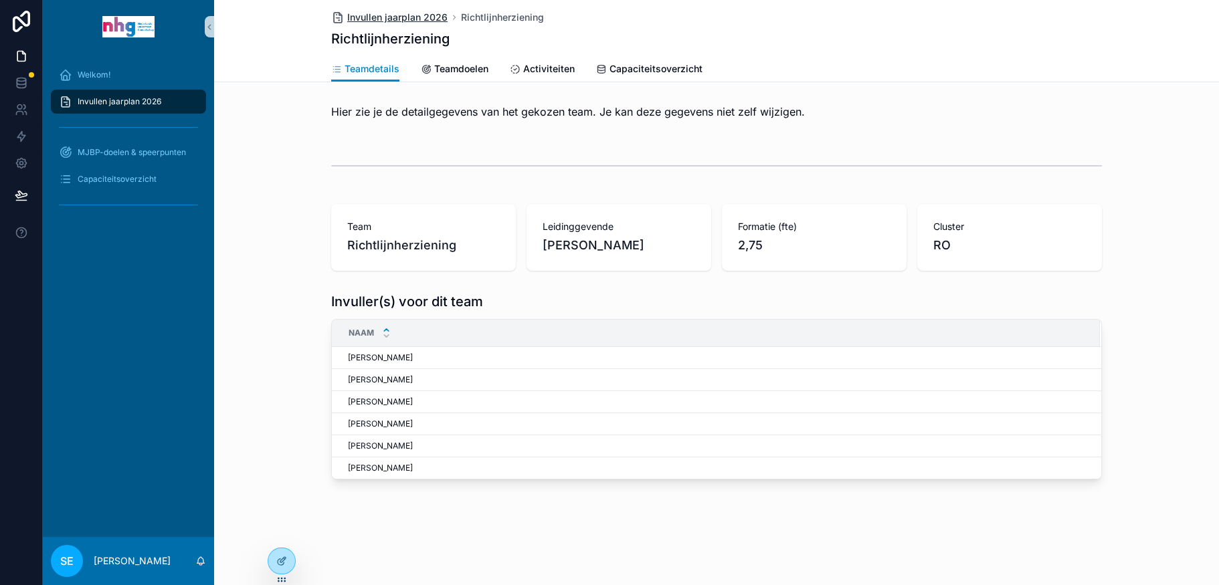
click at [428, 13] on span "Invullen jaarplan 2026" at bounding box center [397, 17] width 100 height 13
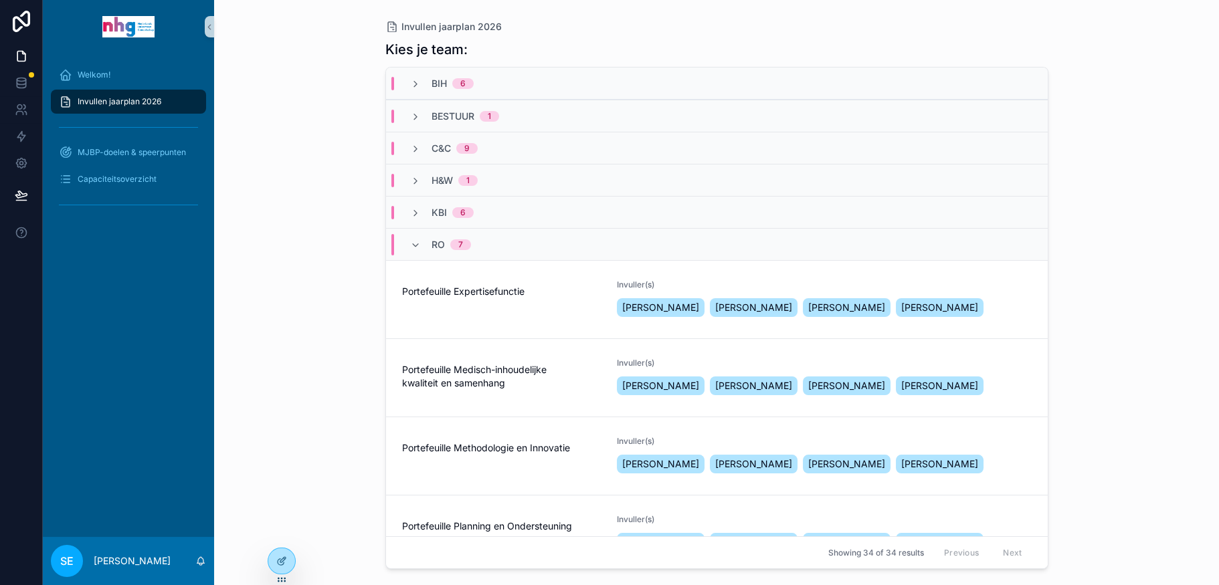
click at [409, 244] on div "RO 7" at bounding box center [440, 244] width 93 height 21
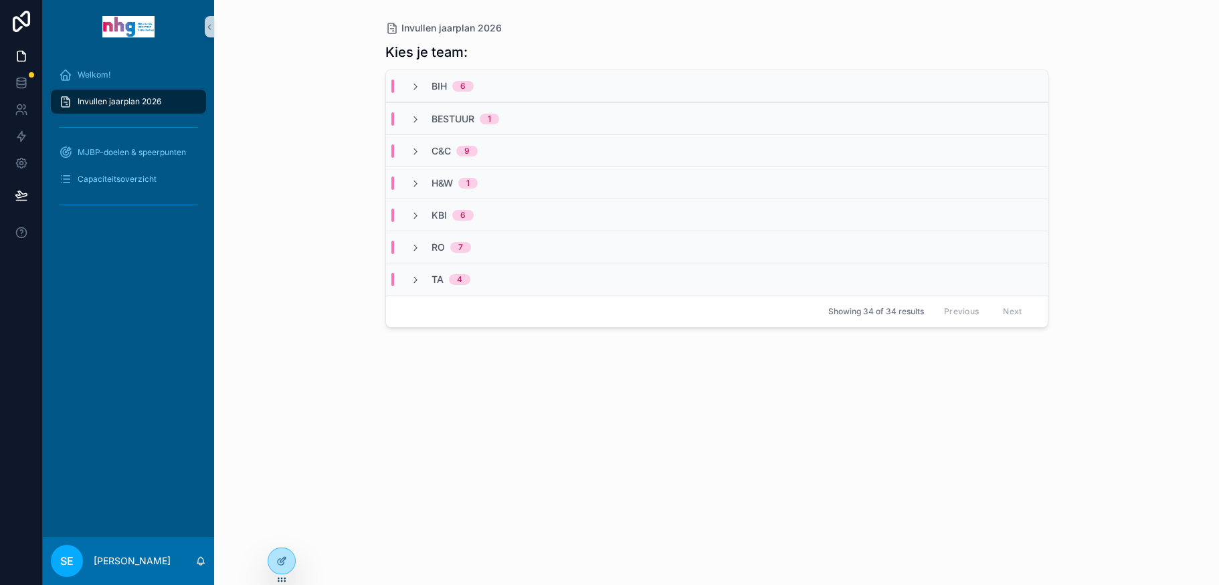
click at [409, 212] on div "KBI 6" at bounding box center [442, 215] width 96 height 13
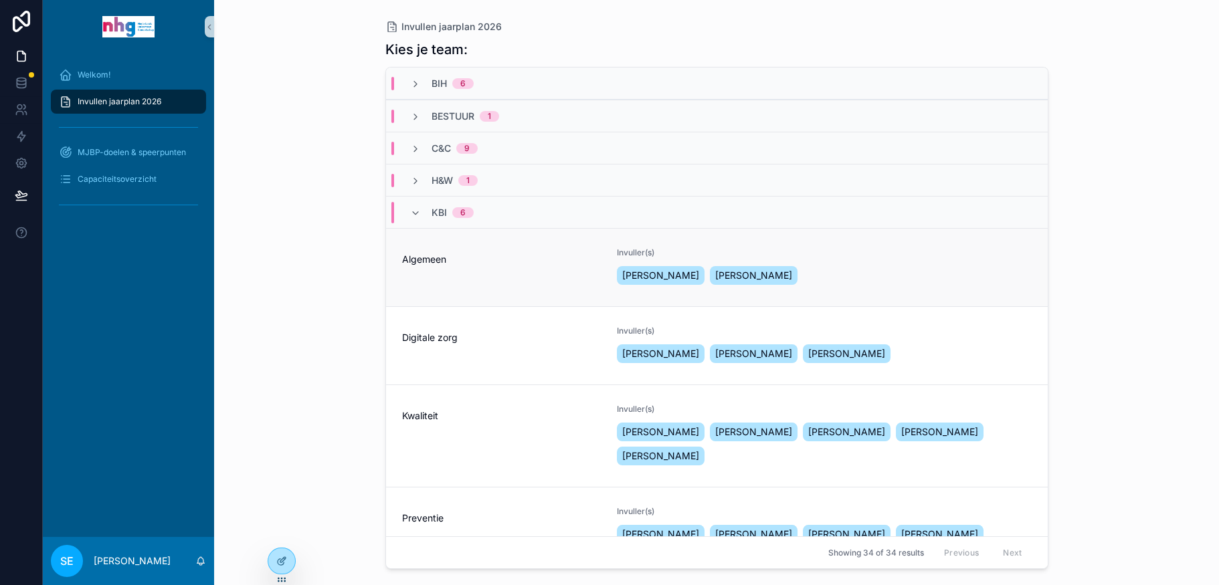
click at [514, 278] on div "Algemeen" at bounding box center [501, 268] width 199 height 40
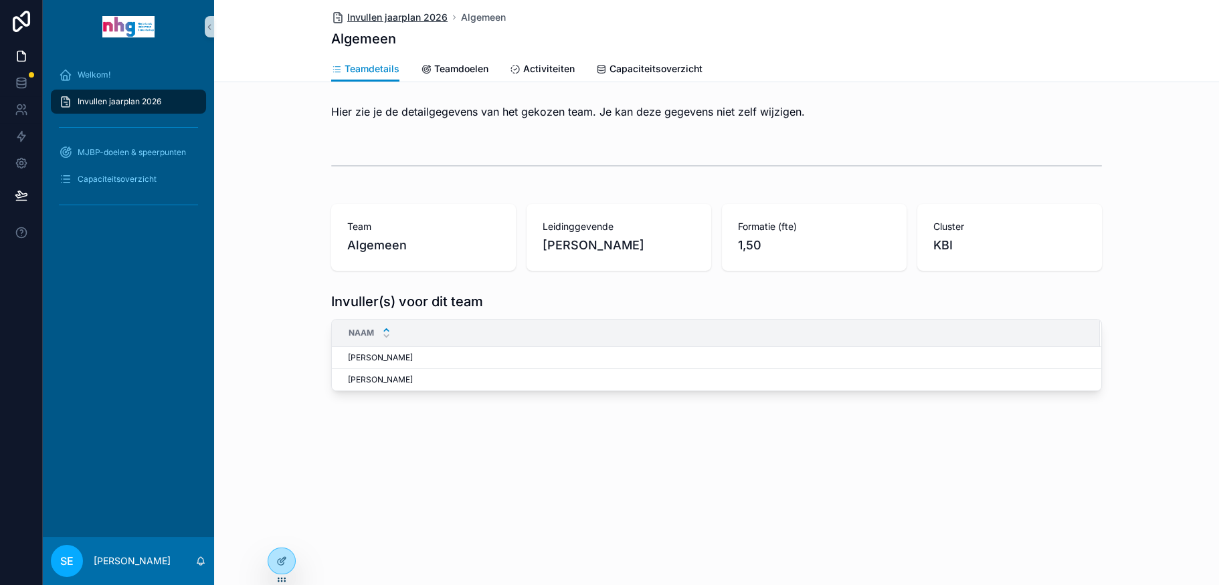
click at [389, 16] on span "Invullen jaarplan 2026" at bounding box center [397, 17] width 100 height 13
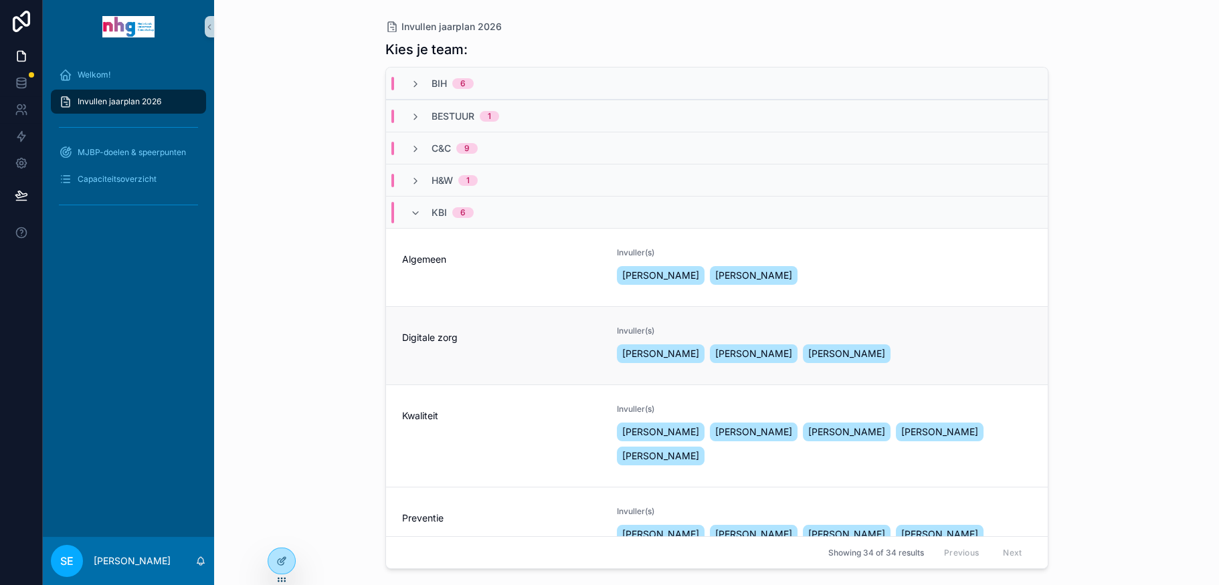
click at [462, 329] on div "Digitale zorg" at bounding box center [501, 335] width 199 height 19
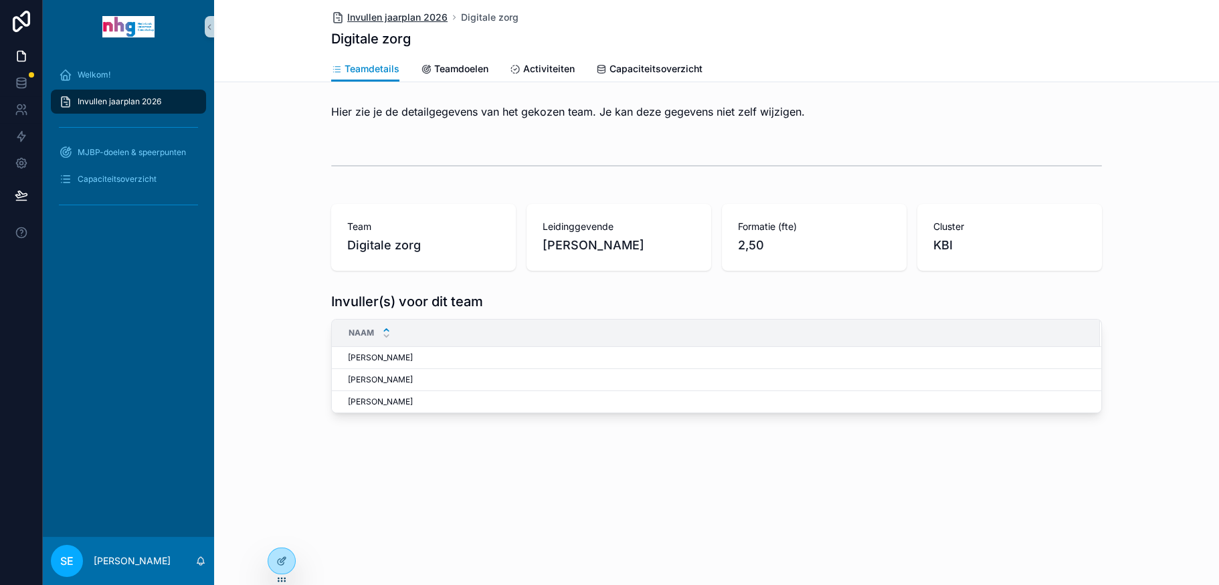
click at [413, 12] on span "Invullen jaarplan 2026" at bounding box center [397, 17] width 100 height 13
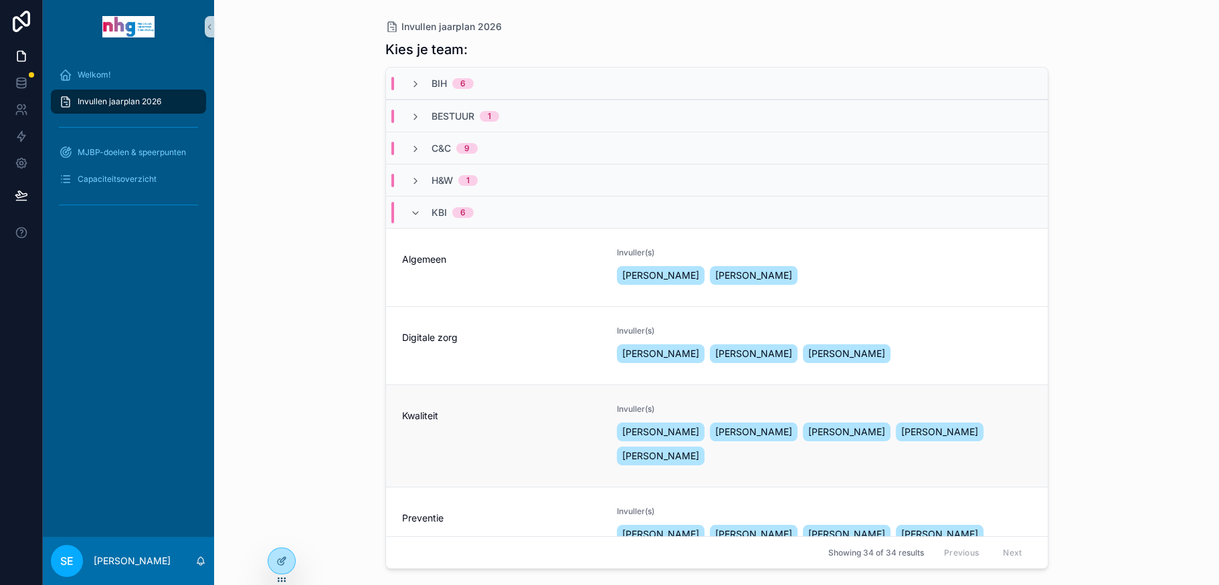
click at [458, 419] on span "Kwaliteit" at bounding box center [501, 415] width 199 height 13
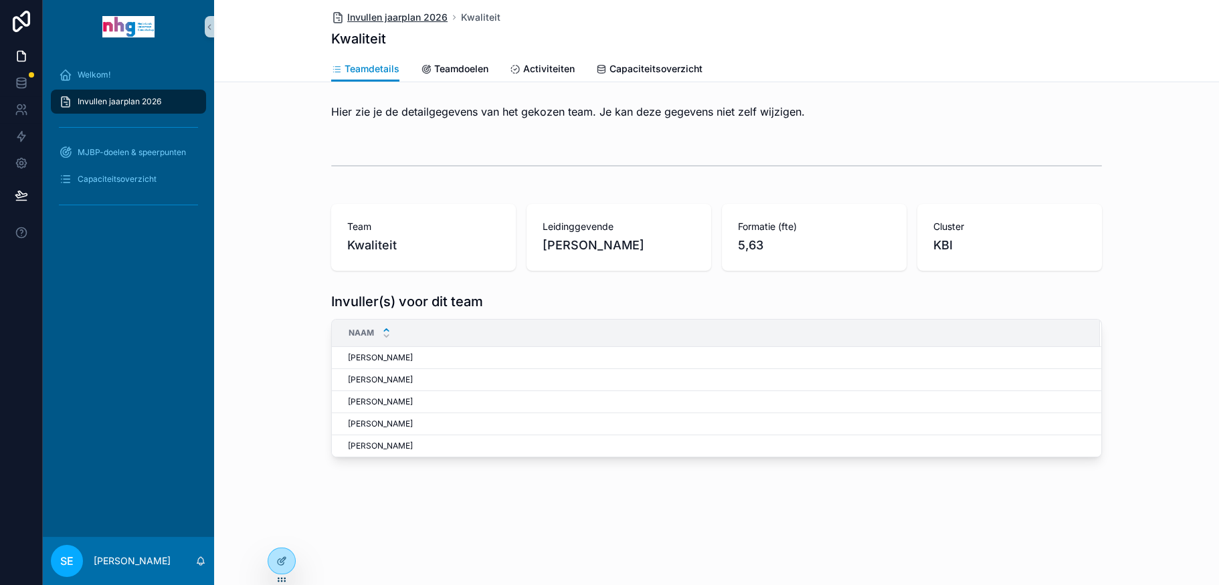
click at [385, 19] on span "Invullen jaarplan 2026" at bounding box center [397, 17] width 100 height 13
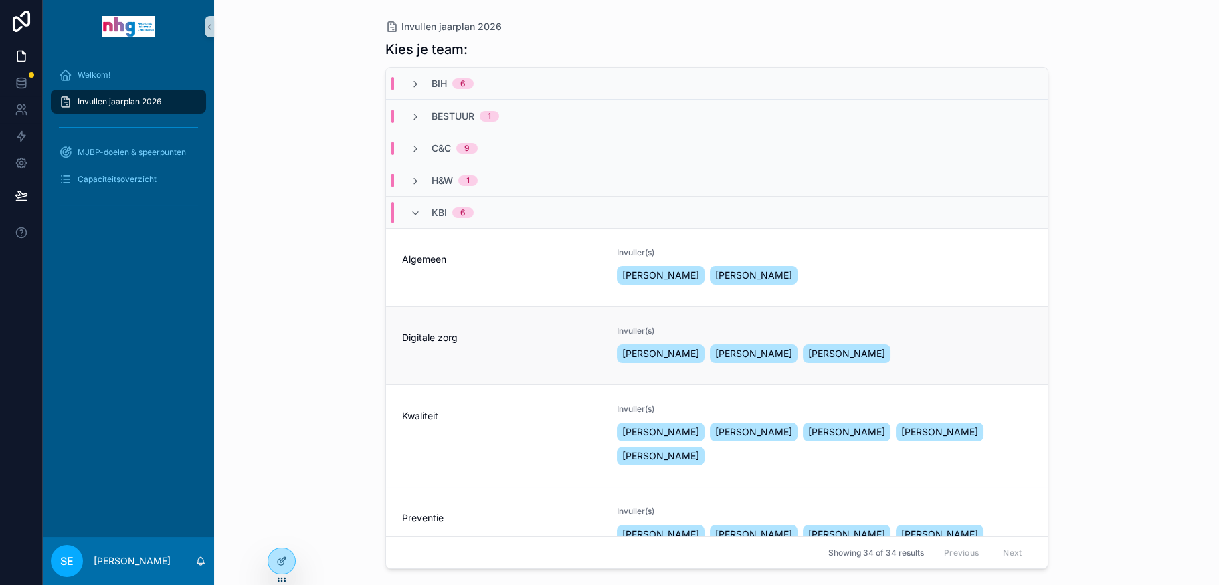
scroll to position [67, 0]
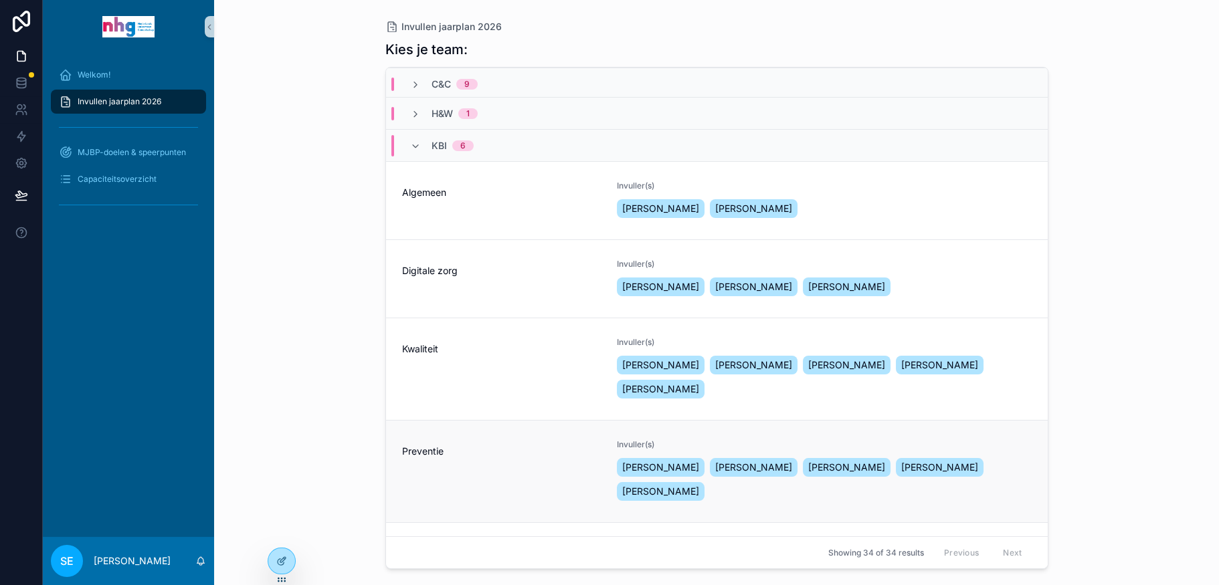
click at [460, 440] on div "Preventie" at bounding box center [501, 472] width 199 height 64
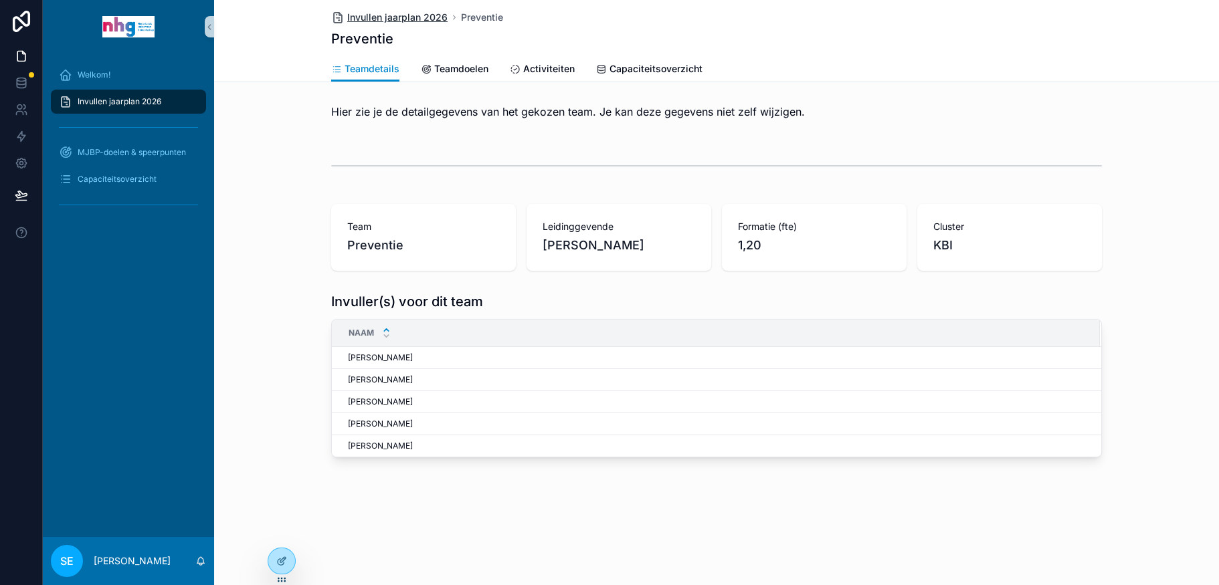
click at [398, 18] on span "Invullen jaarplan 2026" at bounding box center [397, 17] width 100 height 13
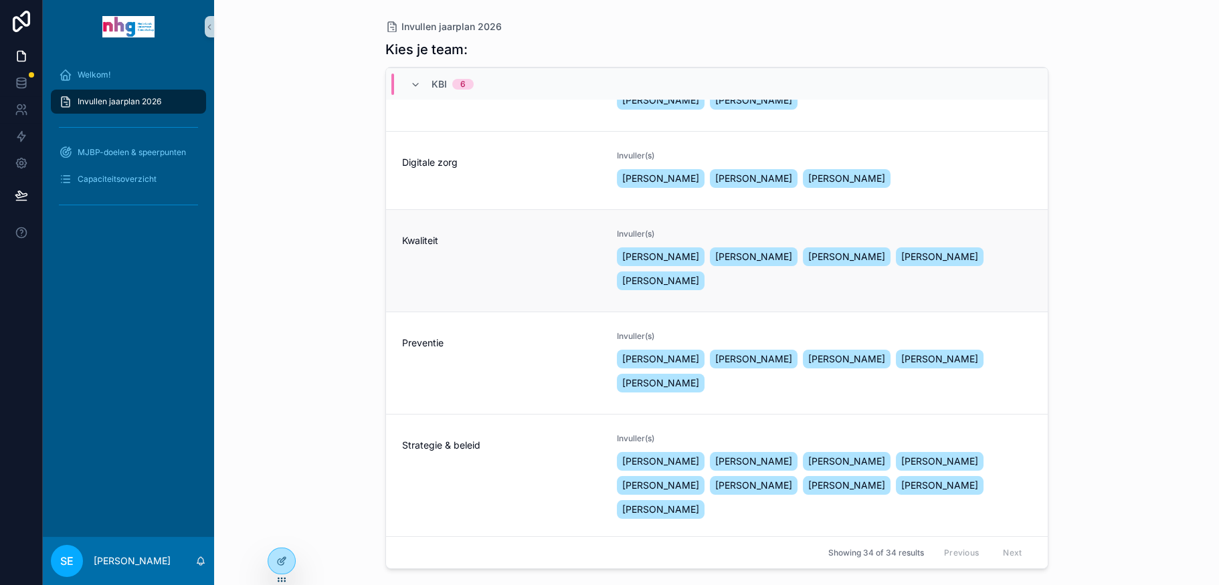
scroll to position [201, 0]
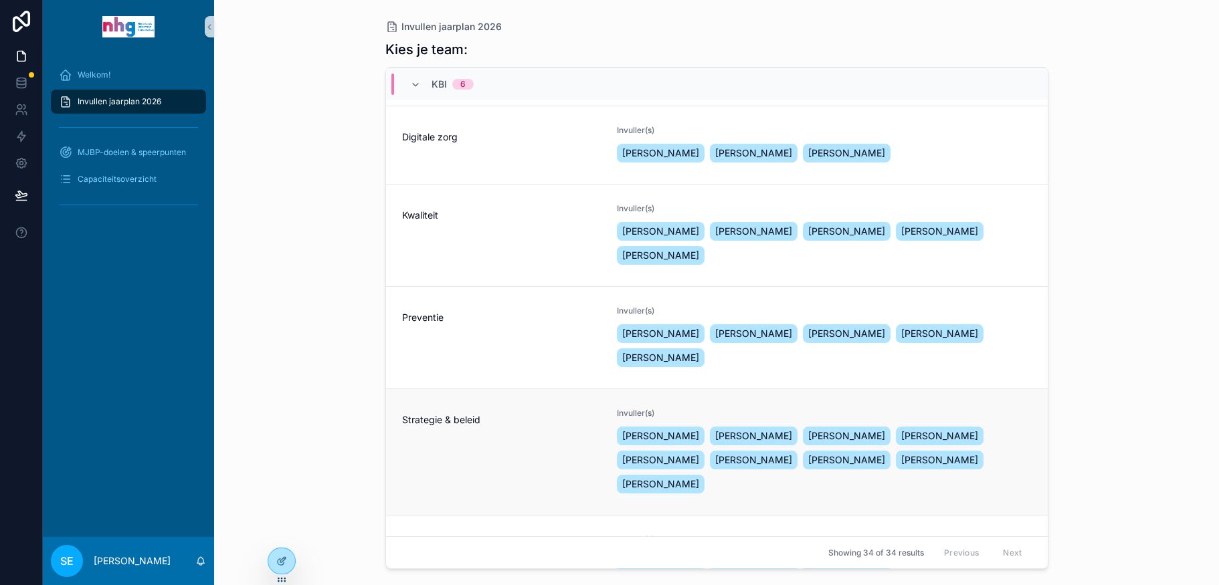
click at [500, 413] on span "Strategie & beleid" at bounding box center [501, 419] width 199 height 13
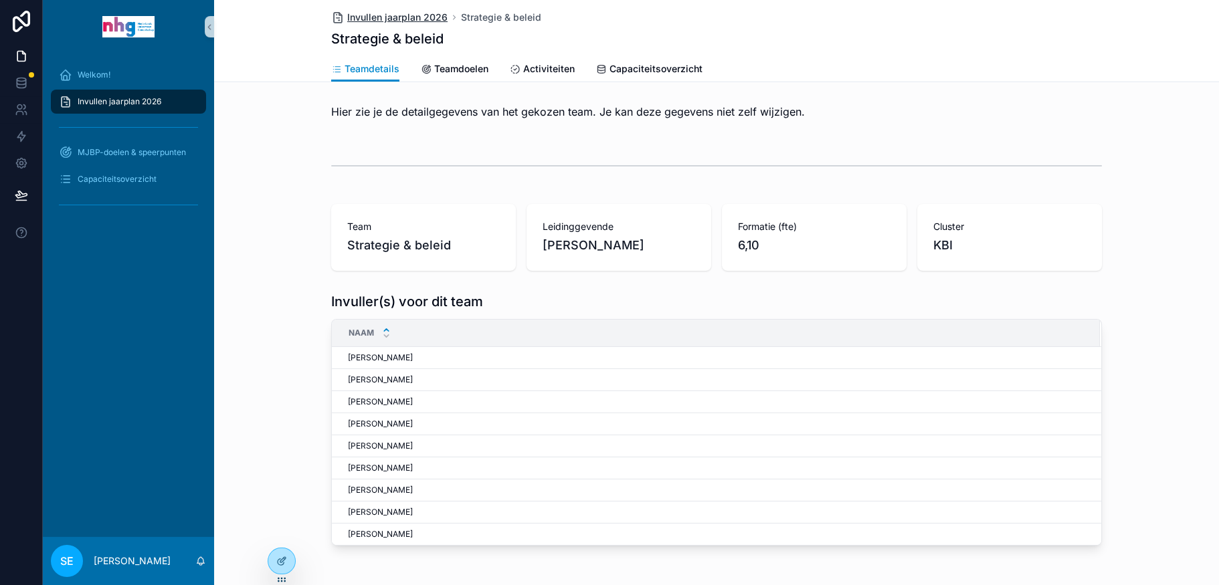
click at [405, 15] on span "Invullen jaarplan 2026" at bounding box center [397, 17] width 100 height 13
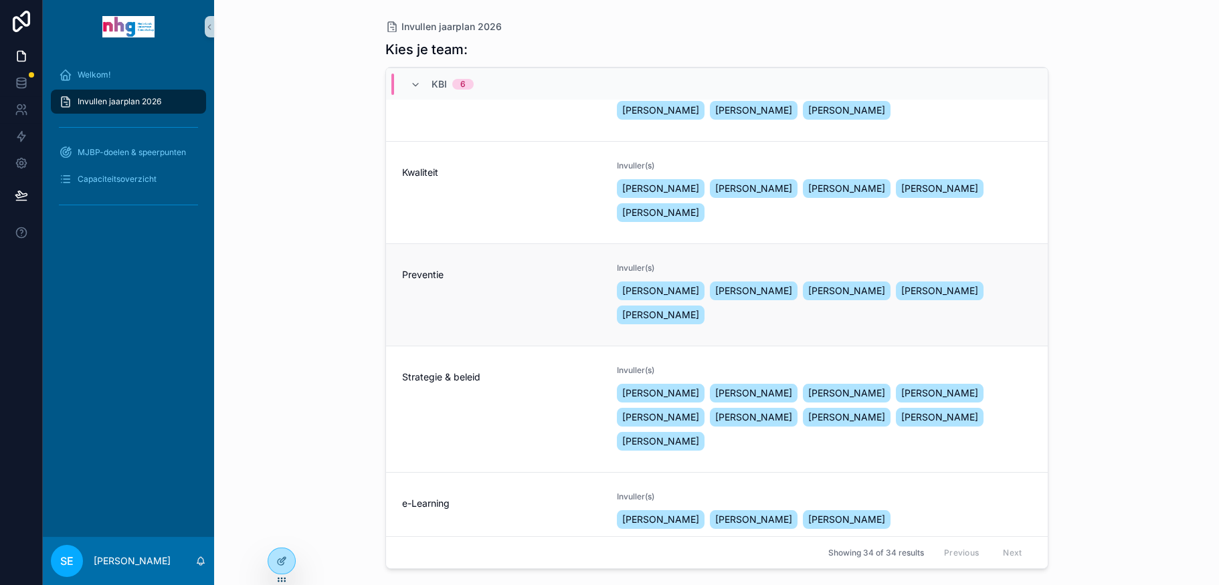
scroll to position [272, 0]
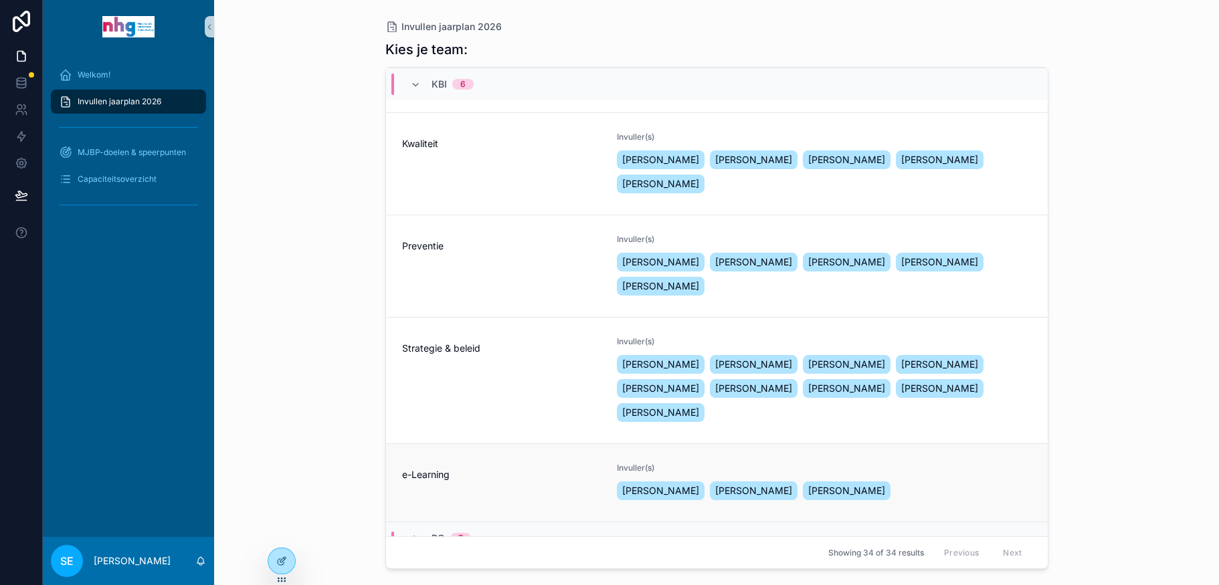
click at [440, 463] on div "e-Learning" at bounding box center [501, 483] width 199 height 40
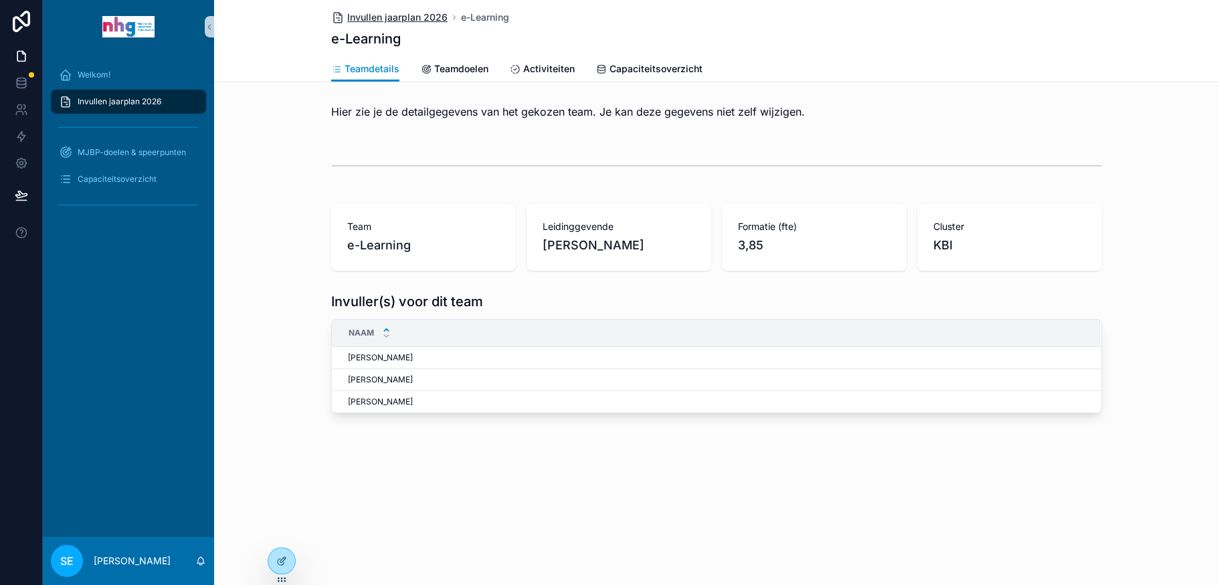
click at [382, 17] on span "Invullen jaarplan 2026" at bounding box center [397, 17] width 100 height 13
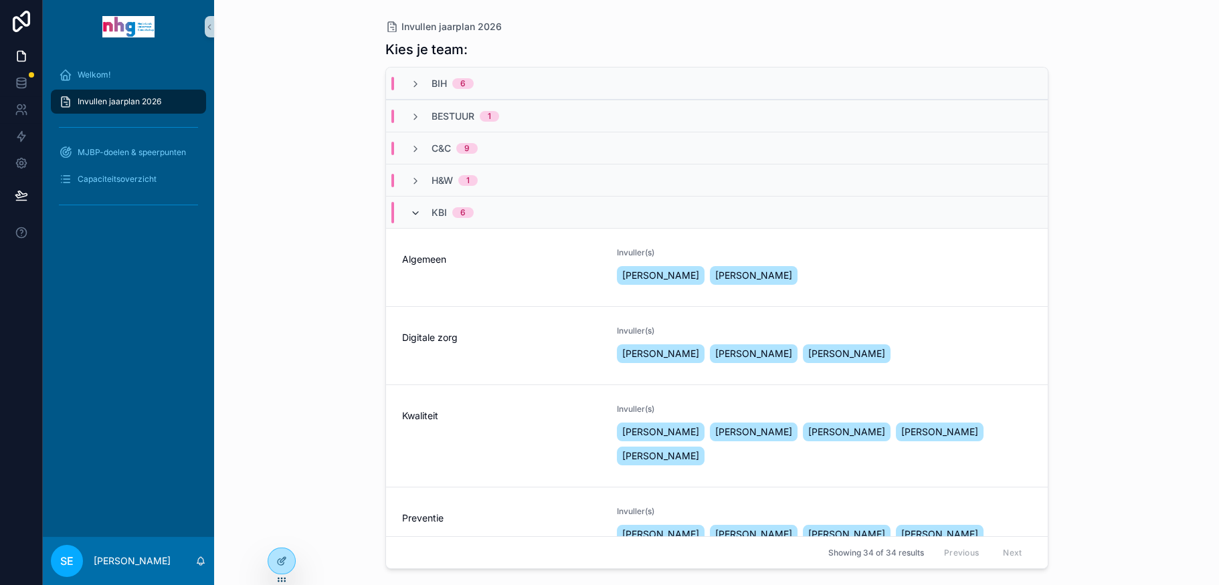
click at [416, 213] on icon "scrollable content" at bounding box center [415, 213] width 11 height 11
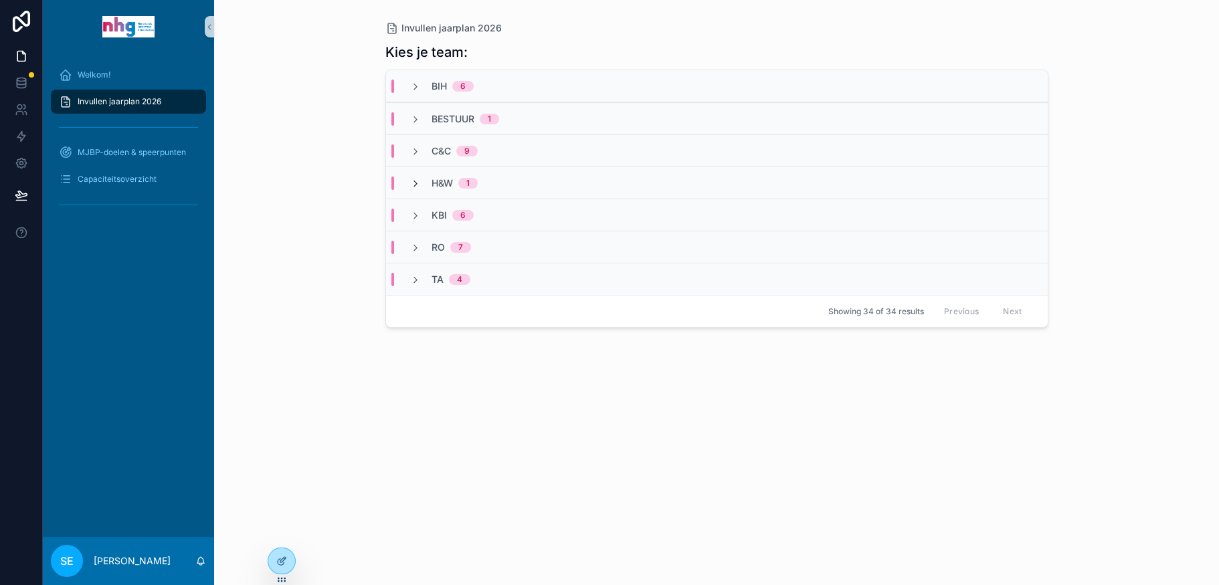
click at [417, 180] on icon "scrollable content" at bounding box center [415, 184] width 11 height 11
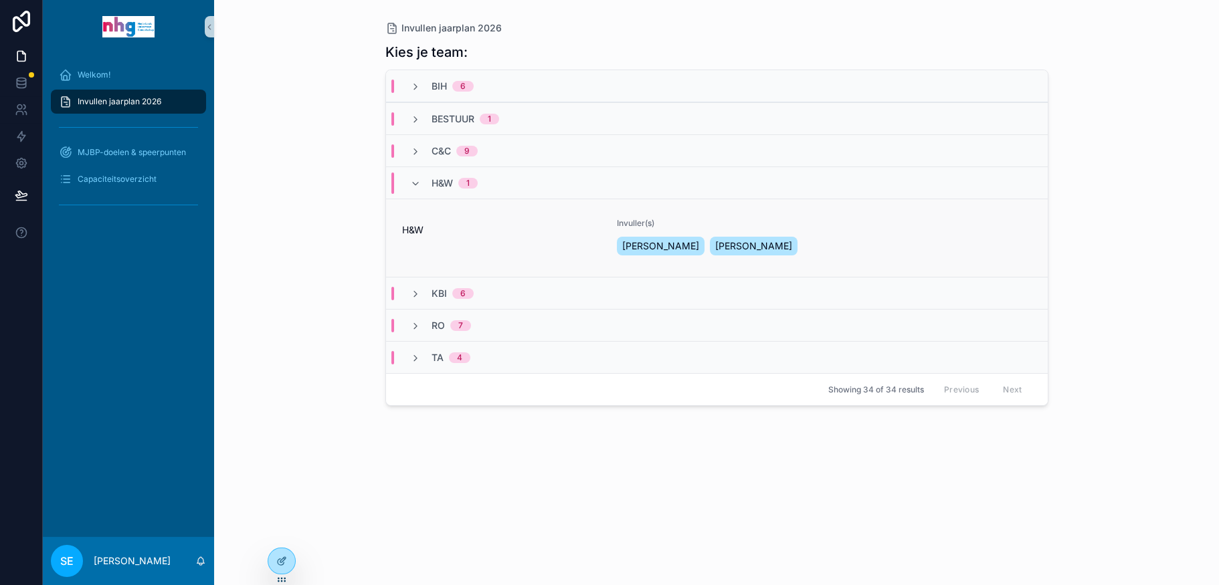
click at [454, 233] on span "H&W" at bounding box center [501, 229] width 199 height 13
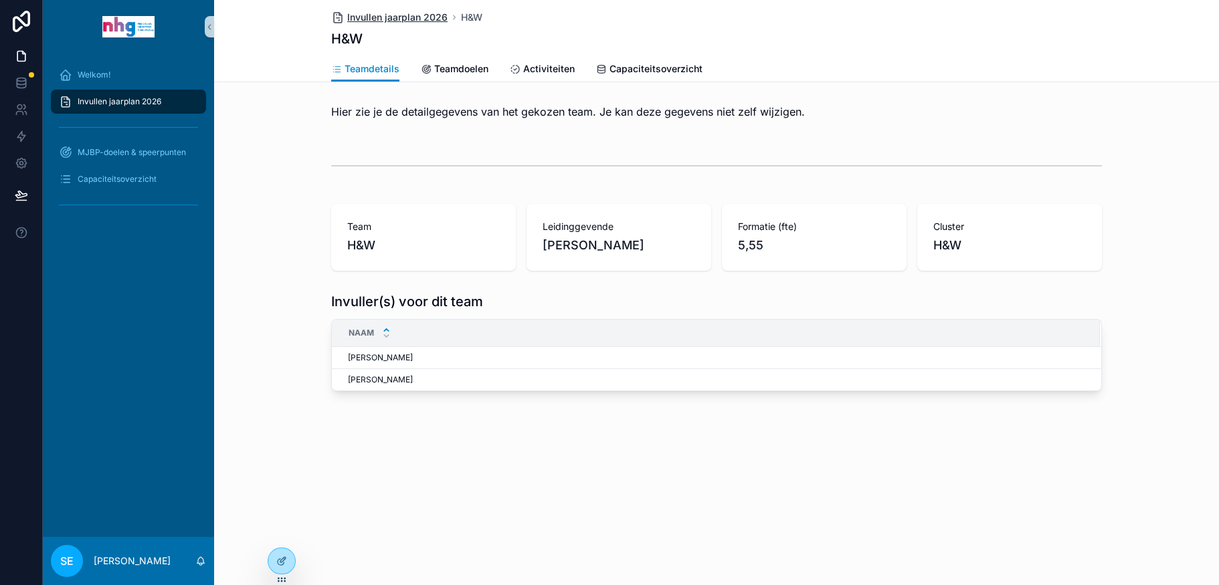
click at [405, 14] on span "Invullen jaarplan 2026" at bounding box center [397, 17] width 100 height 13
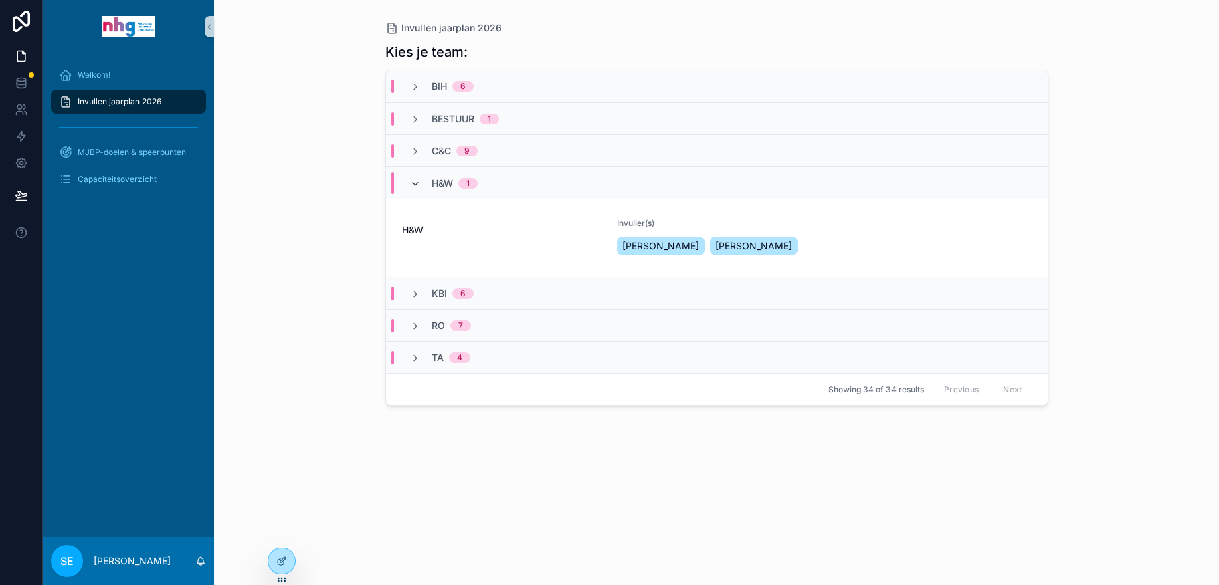
click at [410, 179] on icon "scrollable content" at bounding box center [415, 184] width 11 height 11
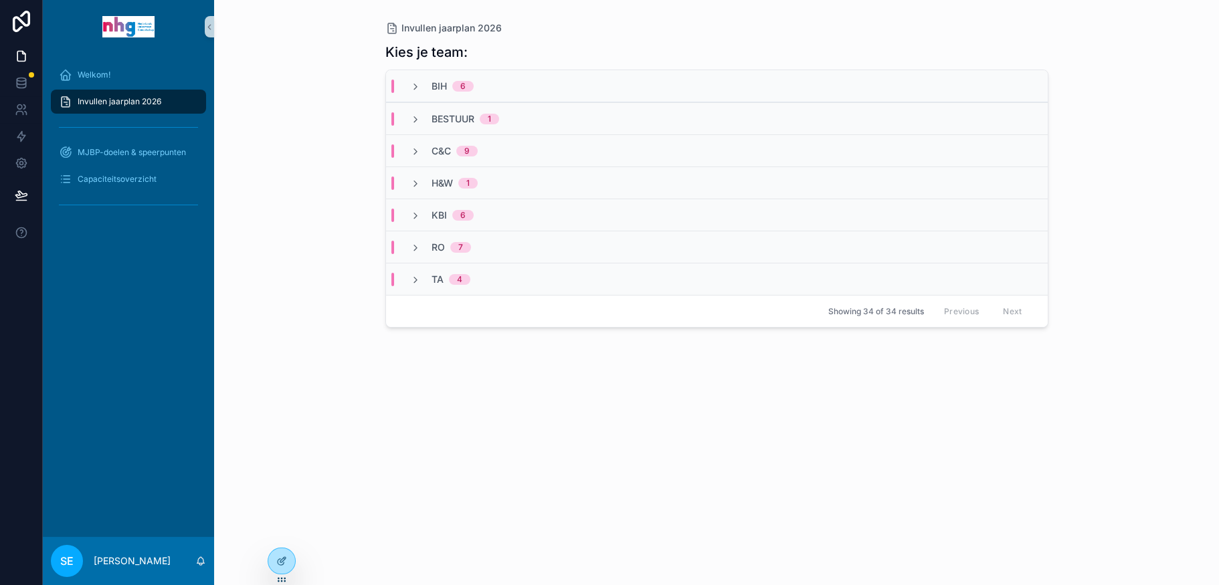
click at [409, 153] on div "C&C 9" at bounding box center [444, 151] width 100 height 13
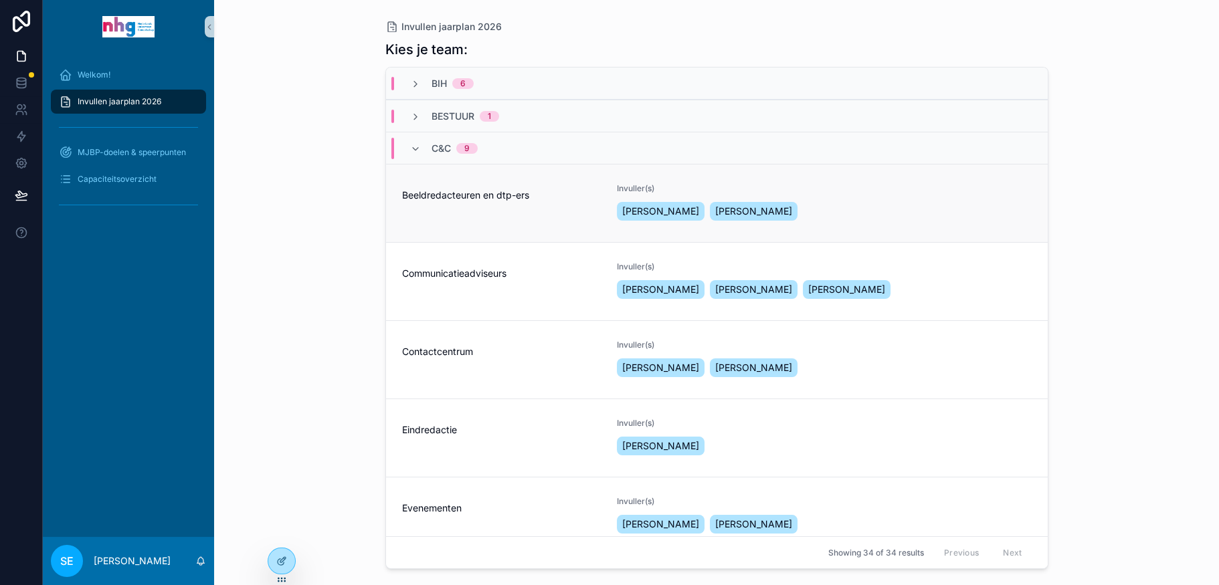
click at [492, 203] on div "Beeldredacteuren en dtp-ers" at bounding box center [501, 203] width 199 height 40
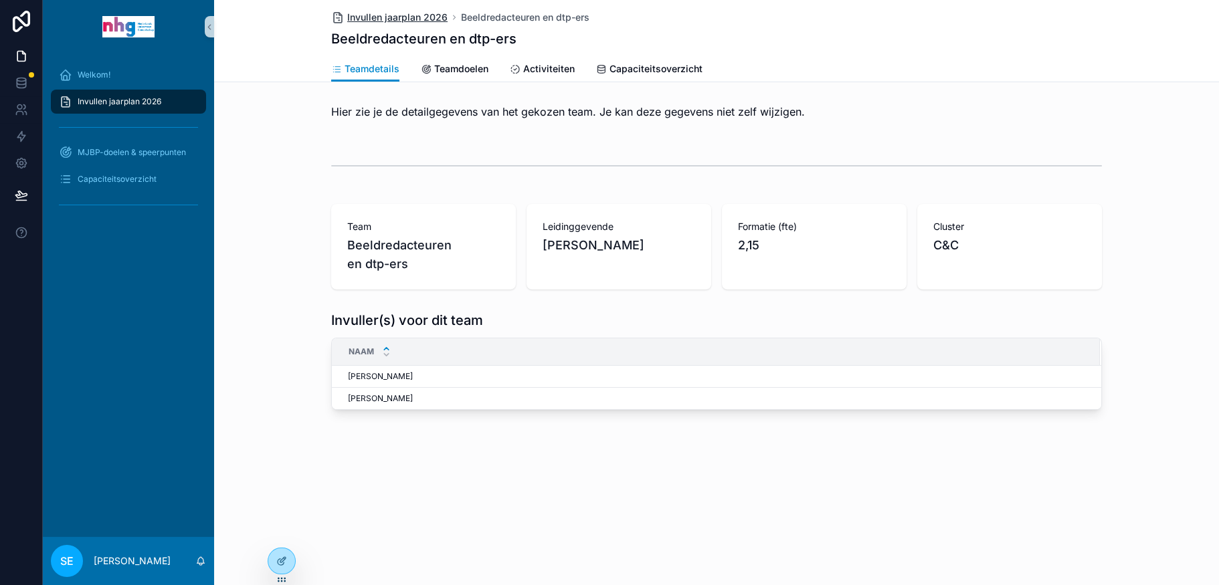
click at [407, 12] on span "Invullen jaarplan 2026" at bounding box center [397, 17] width 100 height 13
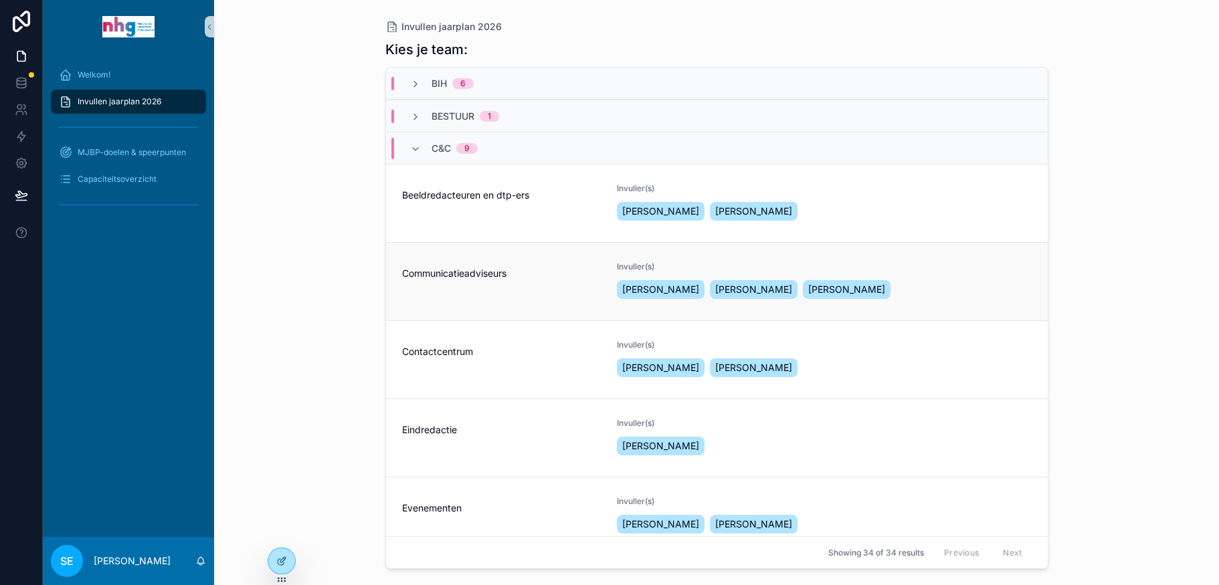
click at [462, 286] on div "Communicatieadviseurs" at bounding box center [501, 282] width 199 height 40
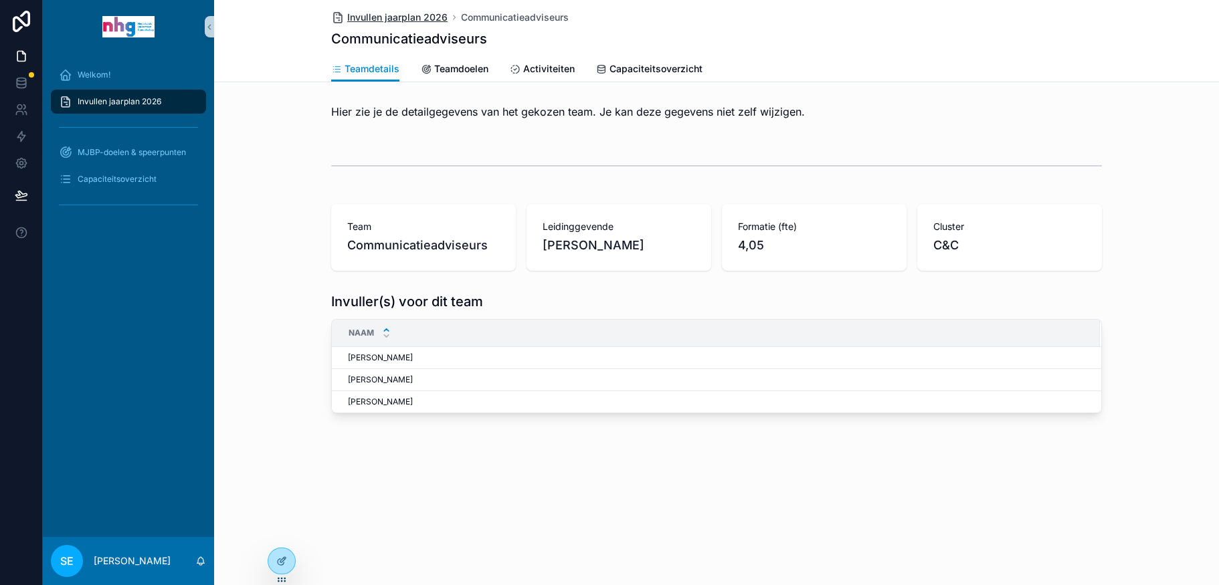
click at [409, 20] on span "Invullen jaarplan 2026" at bounding box center [397, 17] width 100 height 13
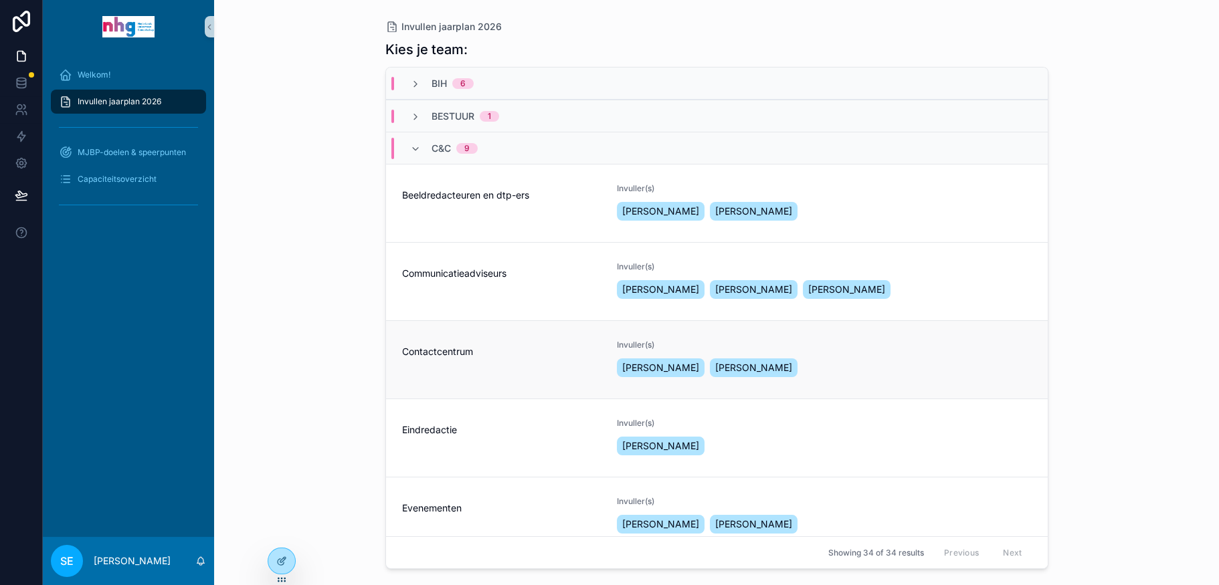
click at [430, 357] on span "Contactcentrum" at bounding box center [501, 351] width 199 height 13
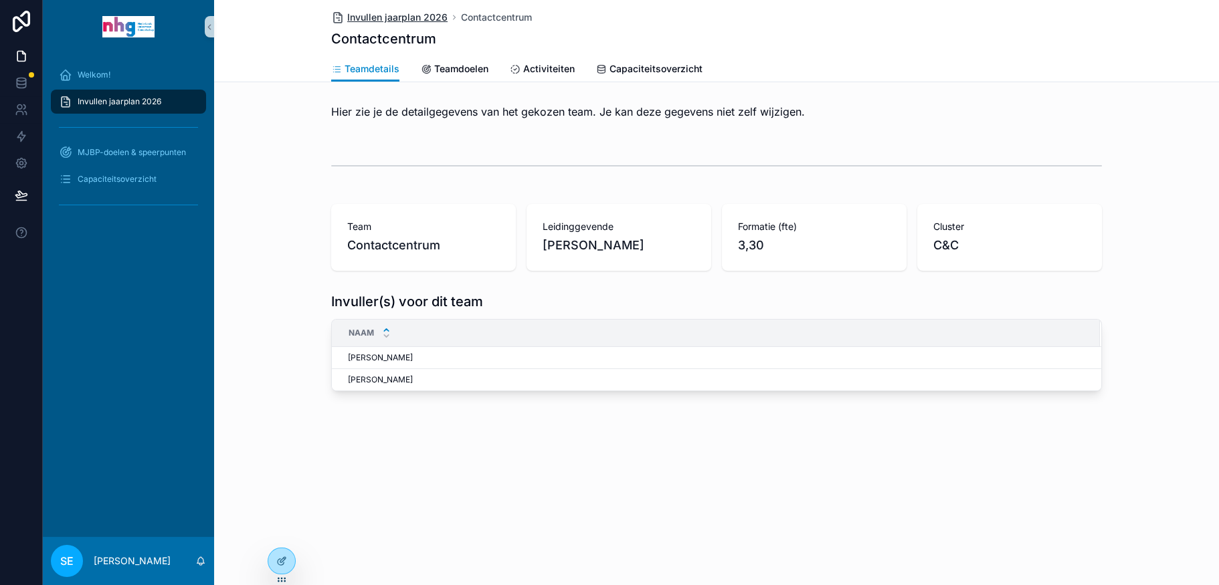
click at [385, 13] on span "Invullen jaarplan 2026" at bounding box center [397, 17] width 100 height 13
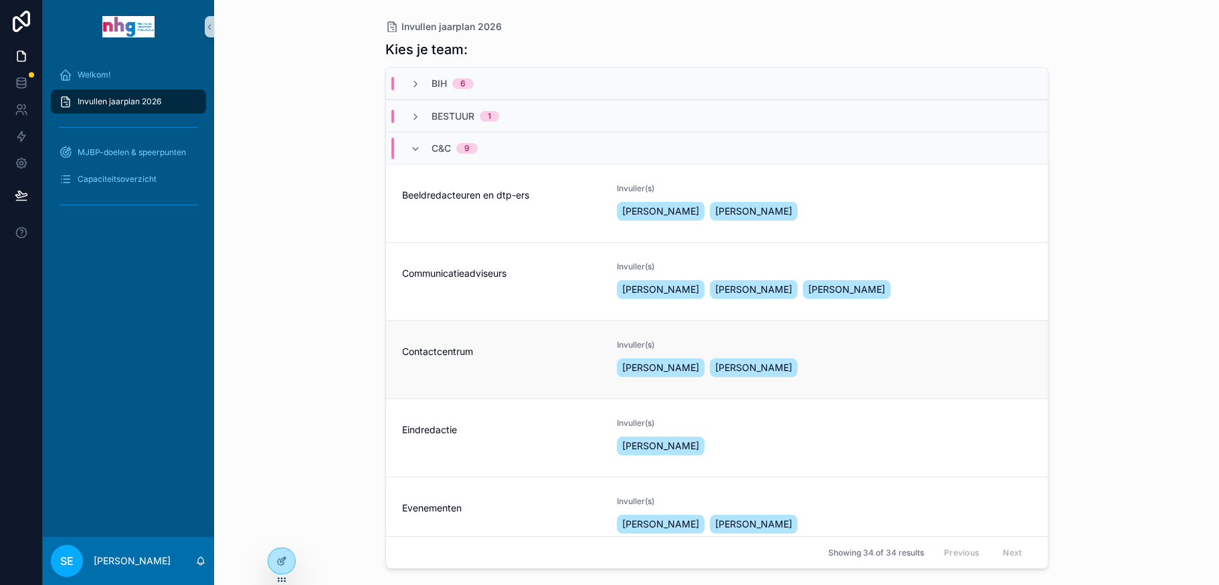
scroll to position [67, 0]
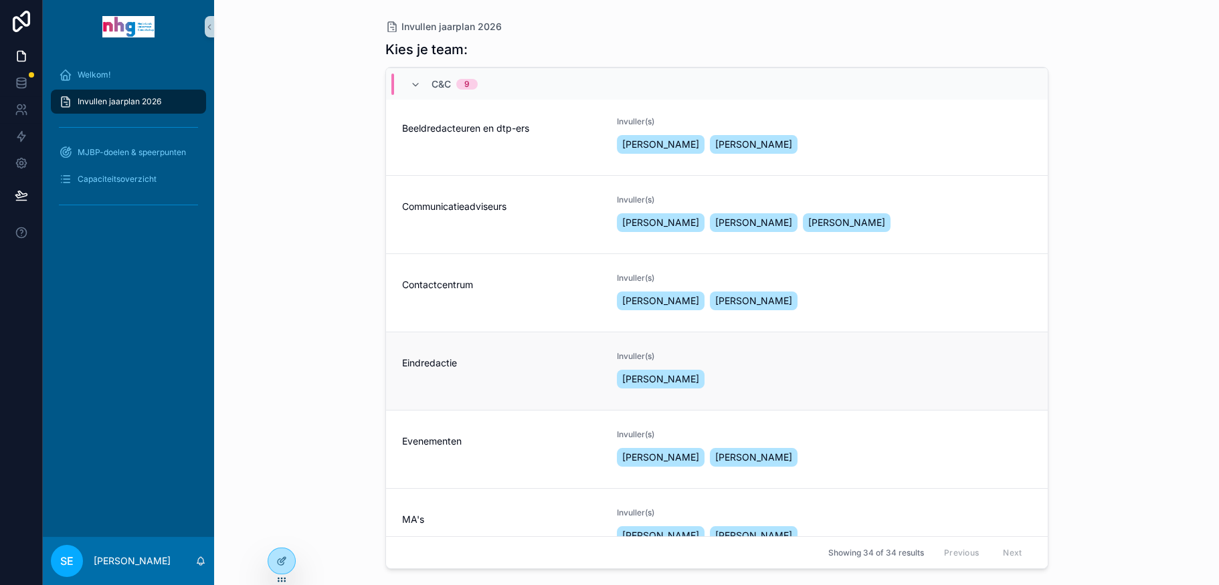
click at [472, 342] on link "Eindredactie Invuller(s) [PERSON_NAME]" at bounding box center [717, 371] width 662 height 78
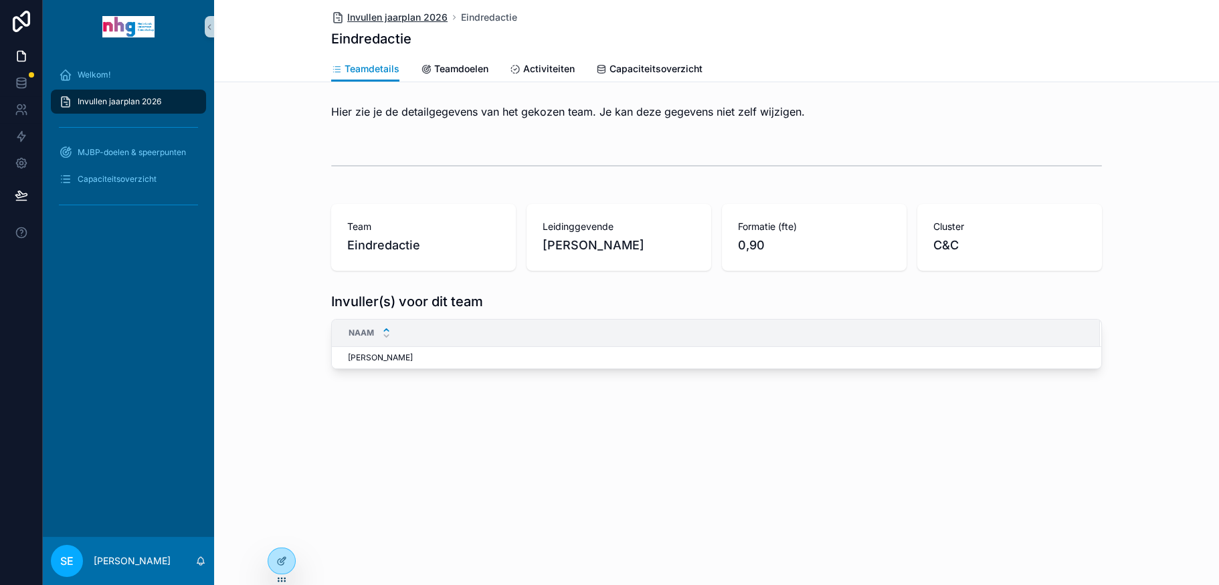
click at [411, 14] on span "Invullen jaarplan 2026" at bounding box center [397, 17] width 100 height 13
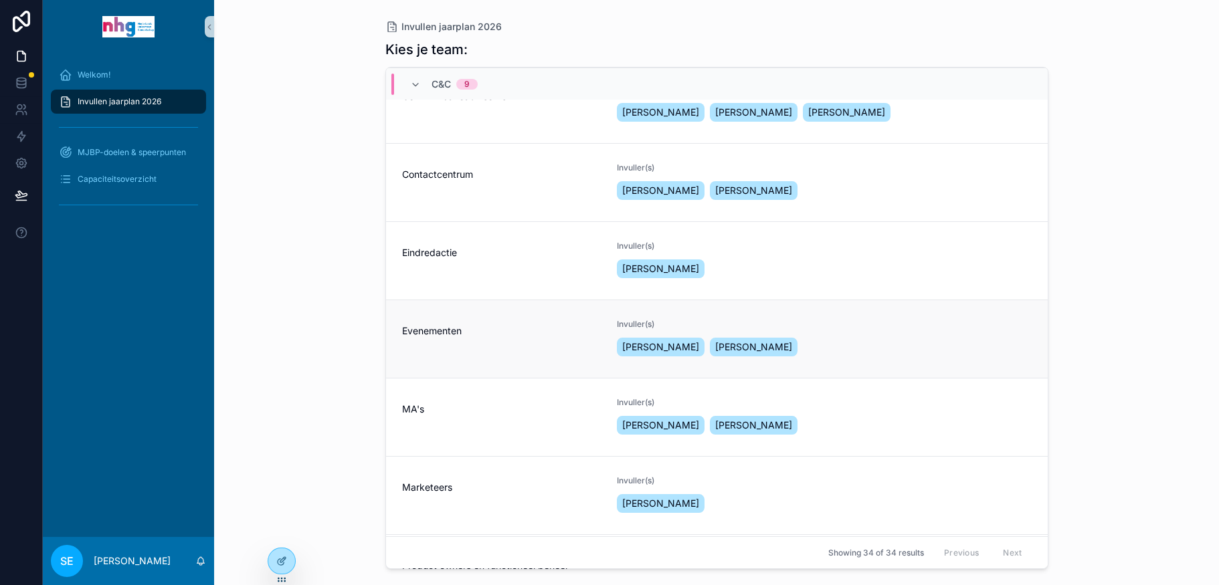
scroll to position [201, 0]
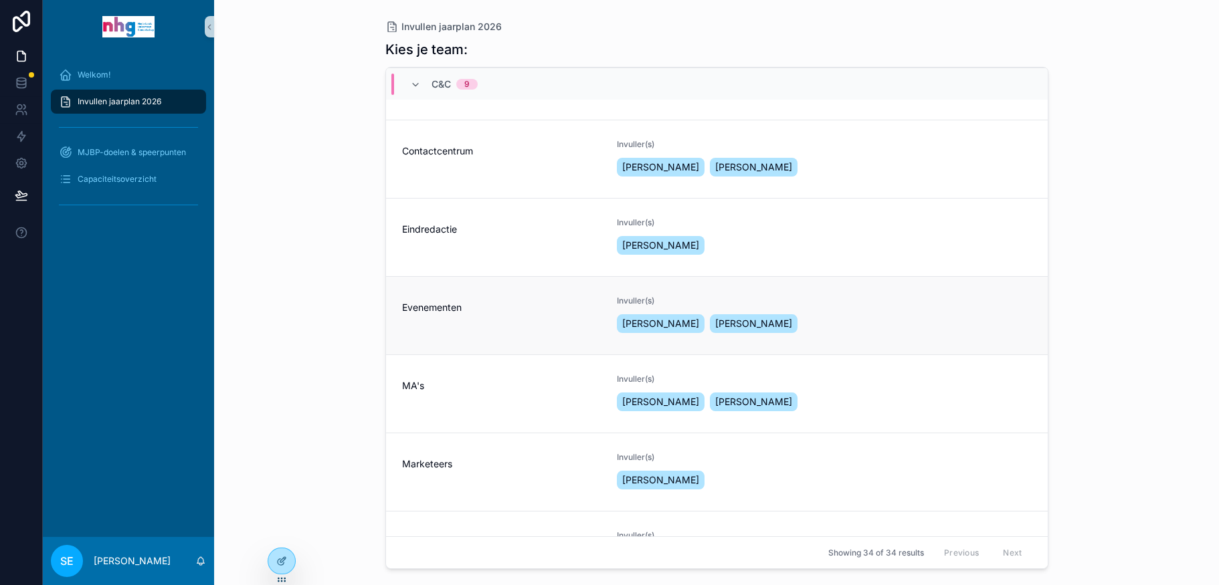
click at [456, 316] on div "Evenementen" at bounding box center [501, 316] width 199 height 40
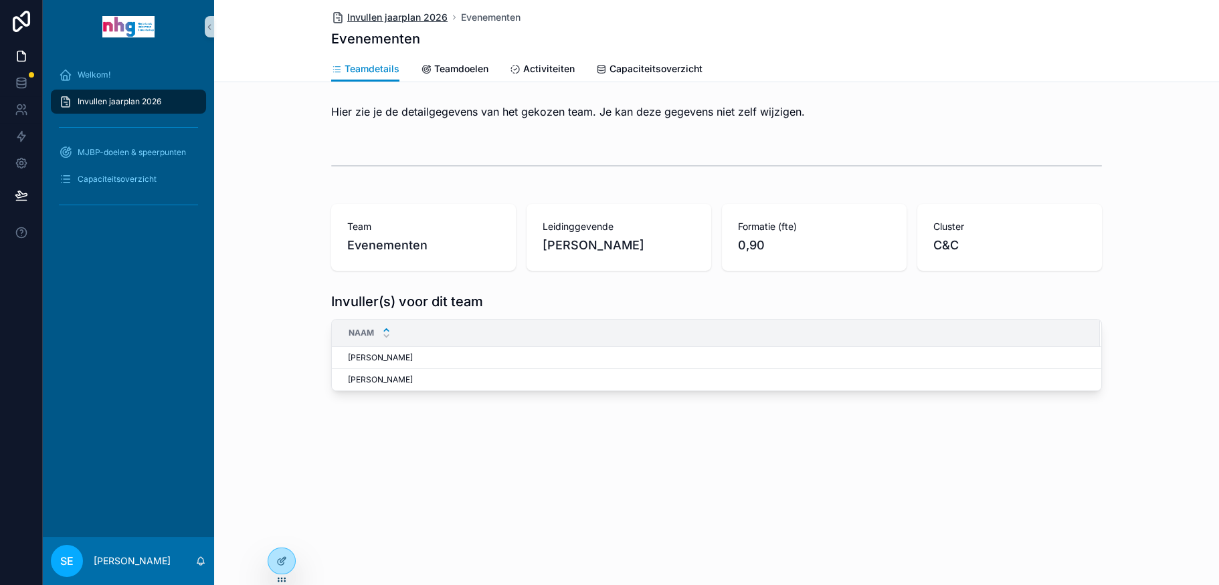
click at [402, 11] on span "Invullen jaarplan 2026" at bounding box center [397, 17] width 100 height 13
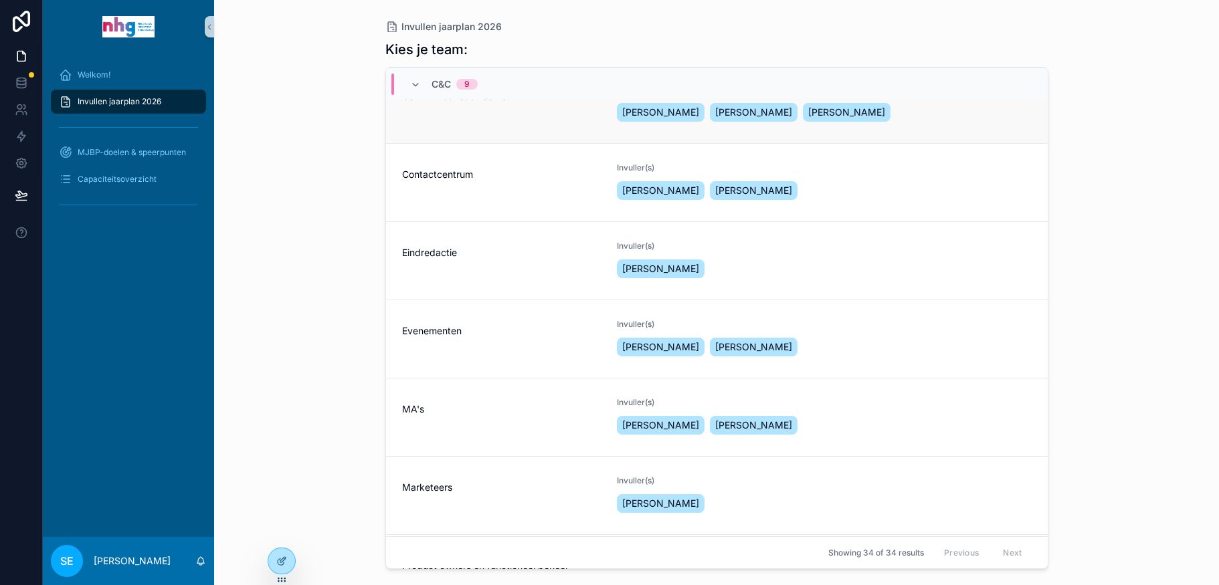
scroll to position [201, 0]
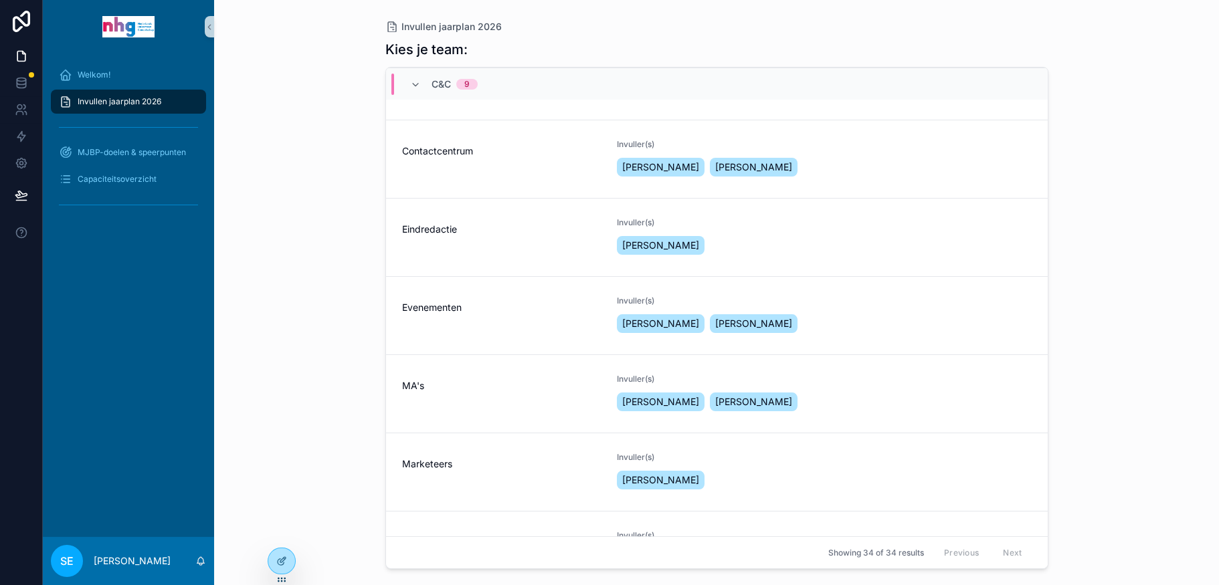
click at [495, 398] on div "MA's" at bounding box center [501, 394] width 199 height 40
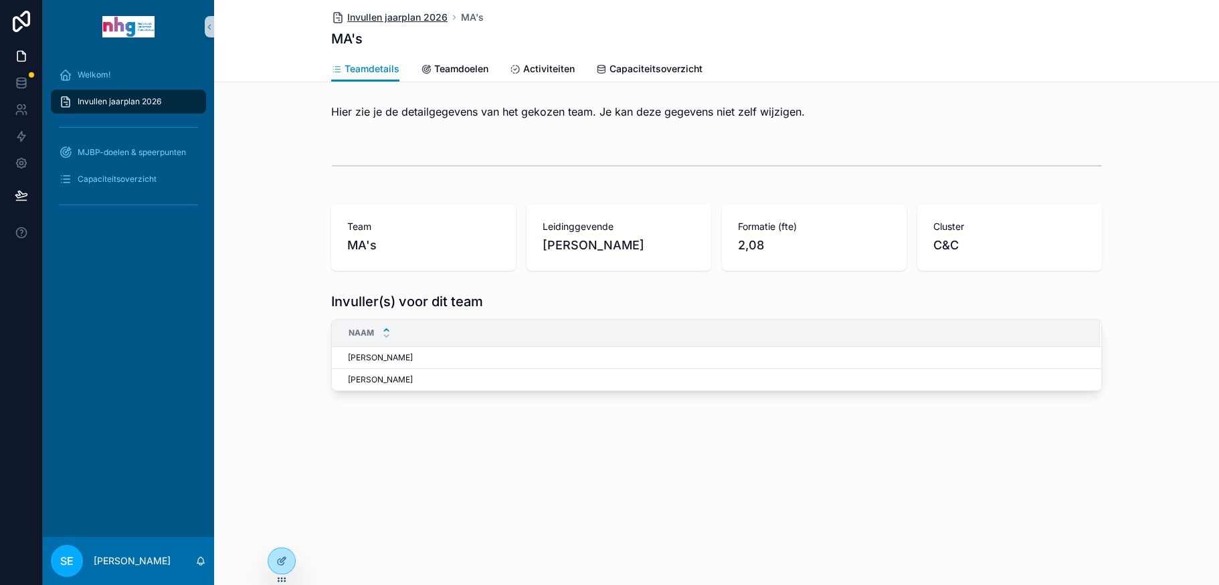
click at [403, 11] on span "Invullen jaarplan 2026" at bounding box center [397, 17] width 100 height 13
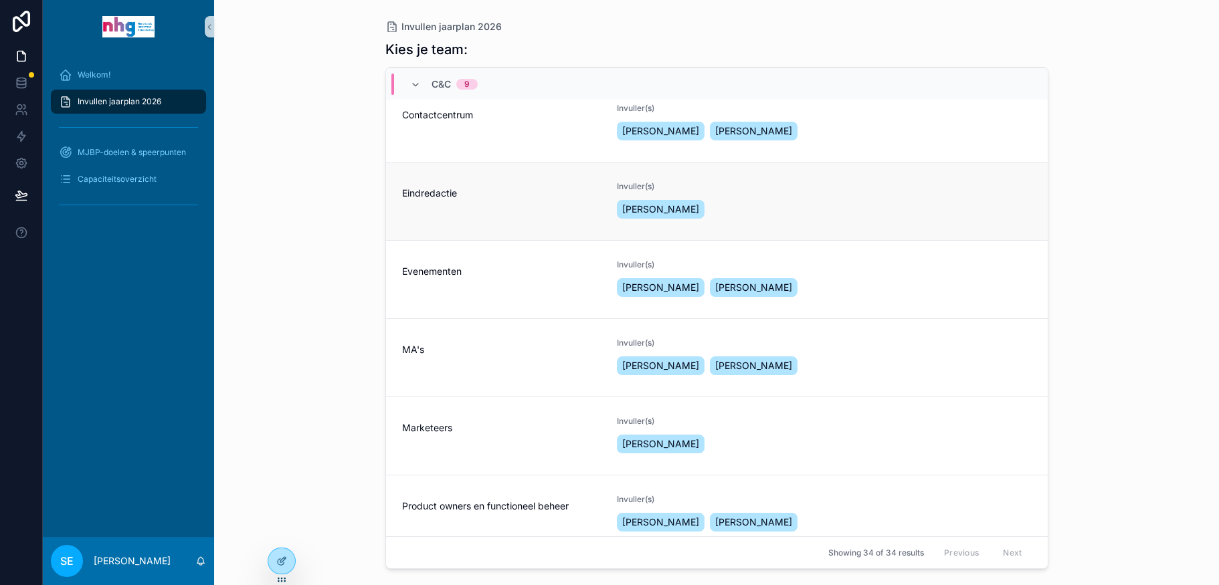
scroll to position [268, 0]
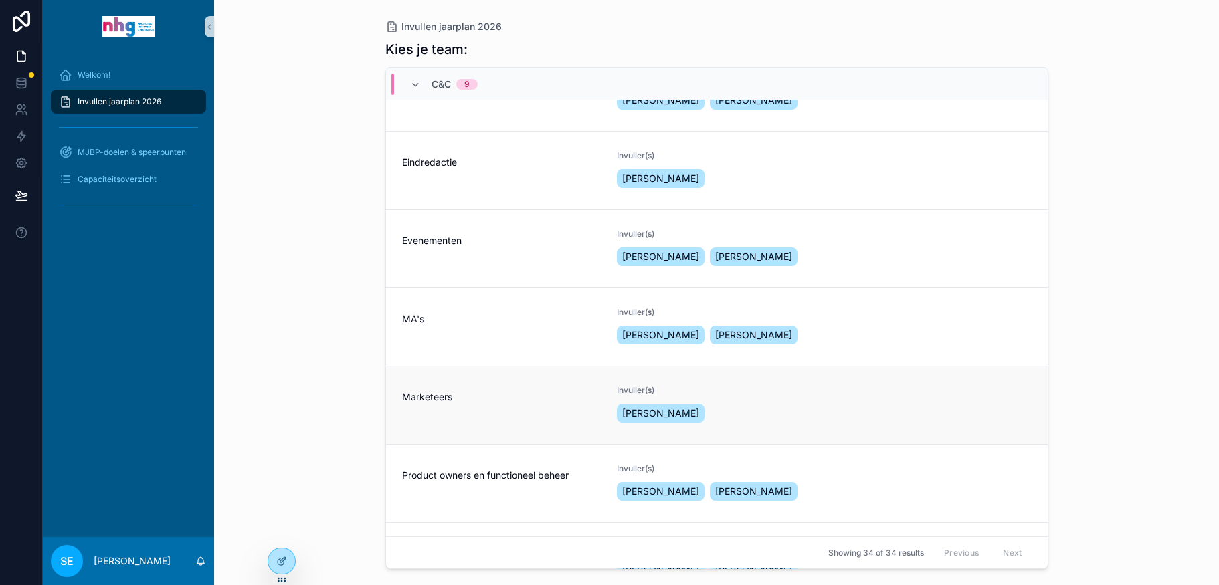
click at [425, 412] on div "Marketeers" at bounding box center [501, 405] width 199 height 40
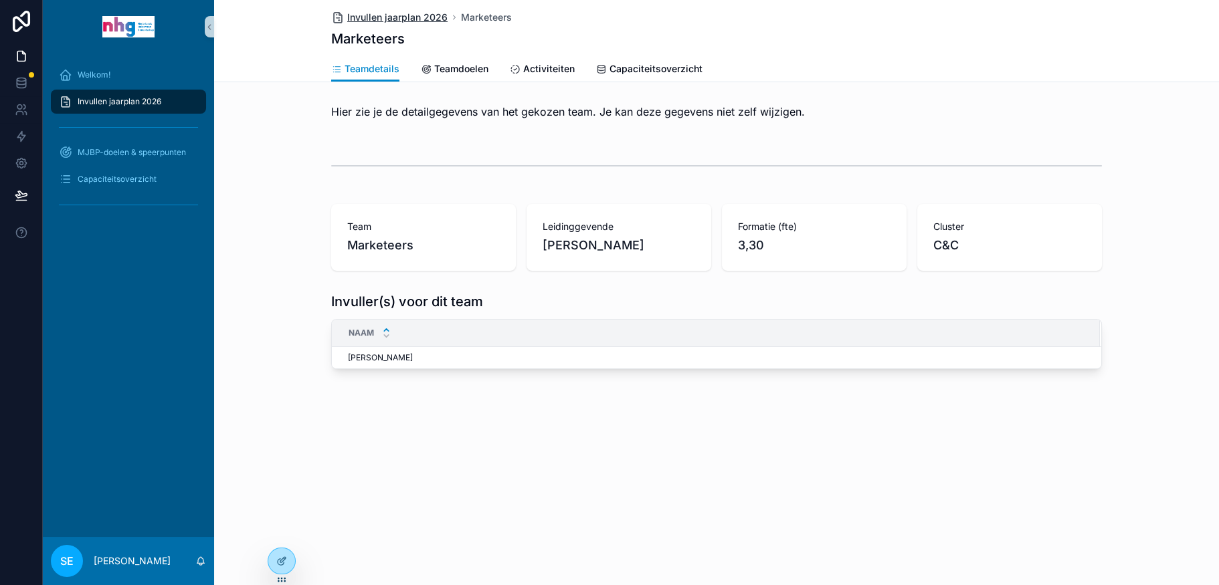
click at [395, 23] on span "Invullen jaarplan 2026" at bounding box center [397, 17] width 100 height 13
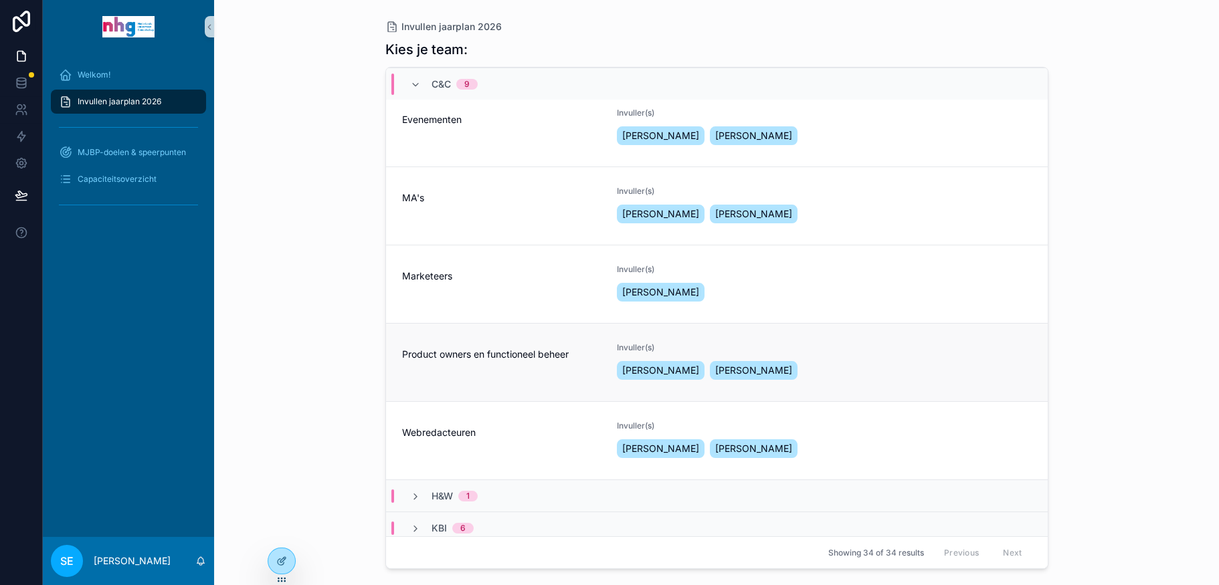
scroll to position [401, 0]
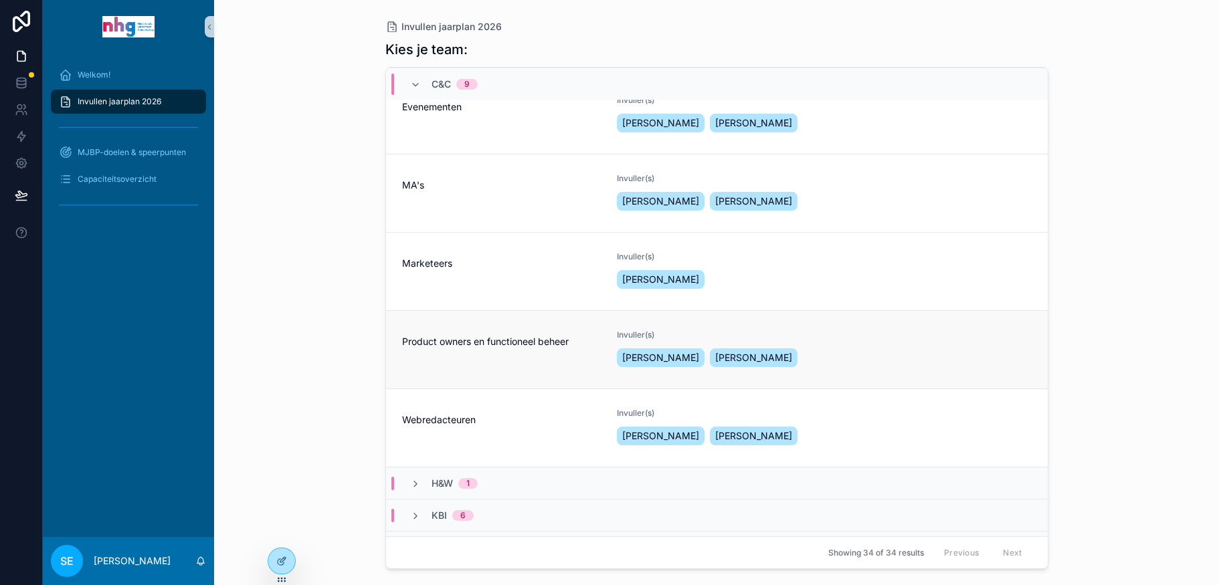
click at [502, 347] on span "Product owners en functioneel beheer" at bounding box center [501, 341] width 199 height 13
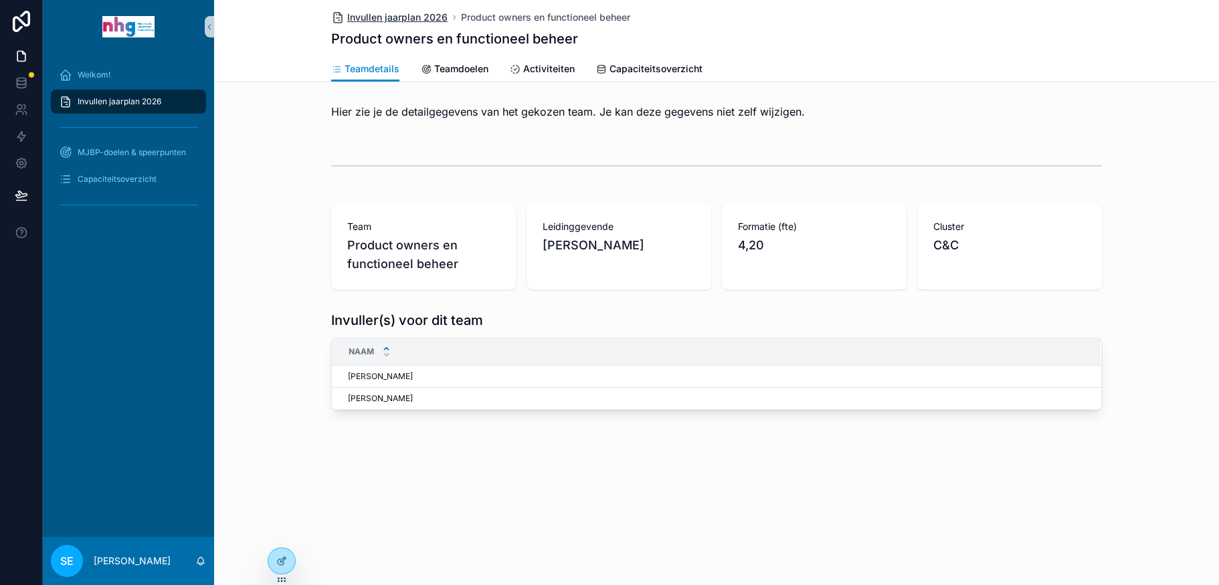
click at [419, 15] on span "Invullen jaarplan 2026" at bounding box center [397, 17] width 100 height 13
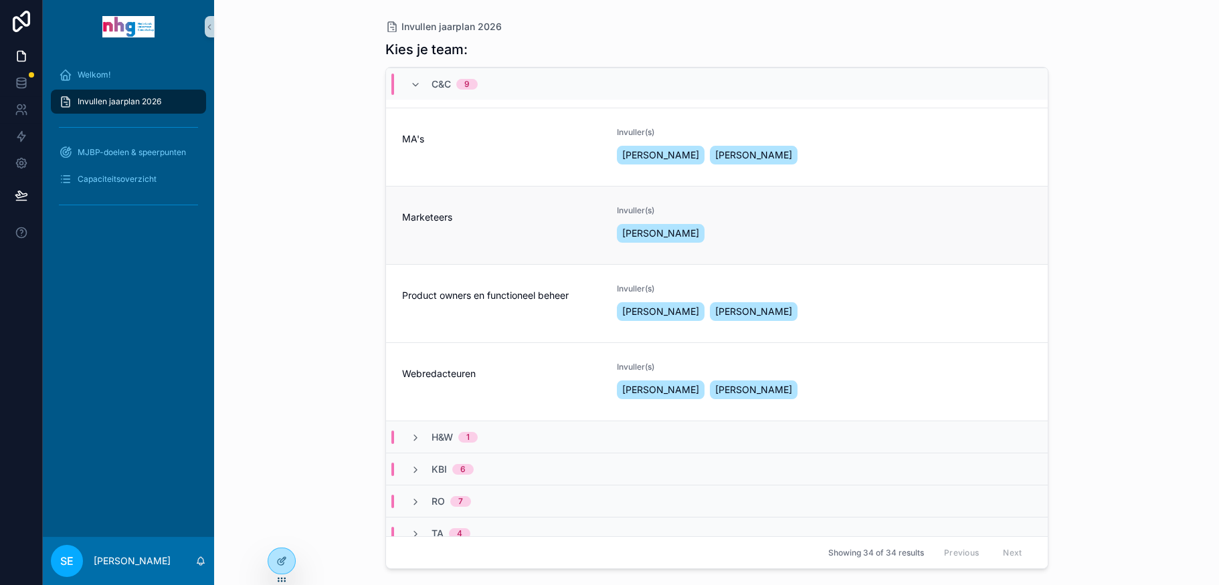
scroll to position [458, 0]
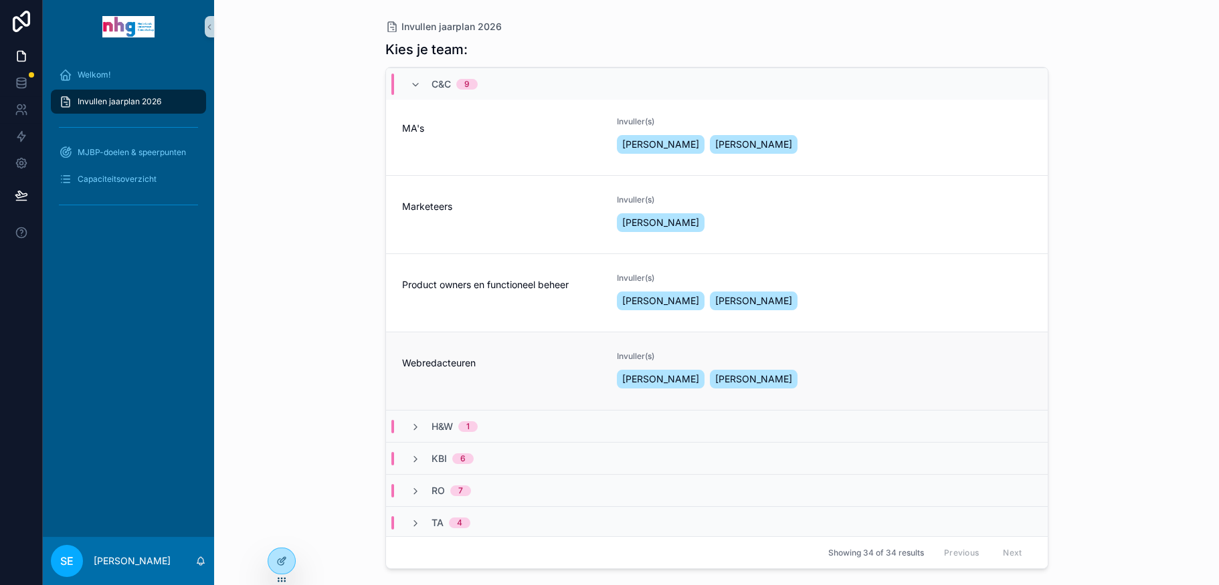
click at [494, 357] on span "Webredacteuren" at bounding box center [501, 363] width 199 height 13
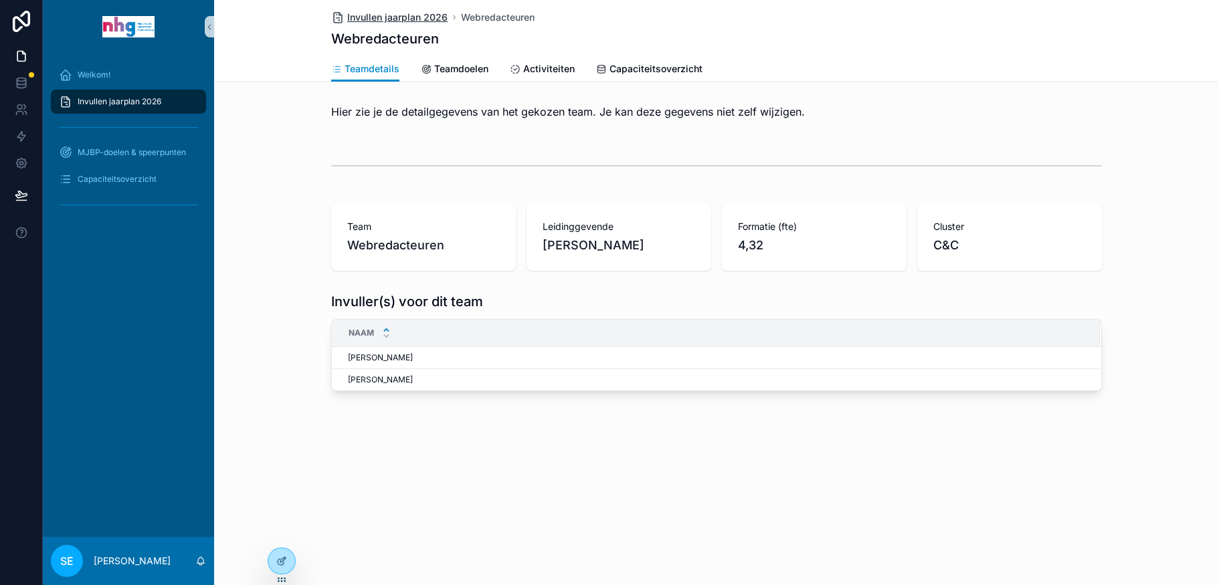
click at [383, 13] on span "Invullen jaarplan 2026" at bounding box center [397, 17] width 100 height 13
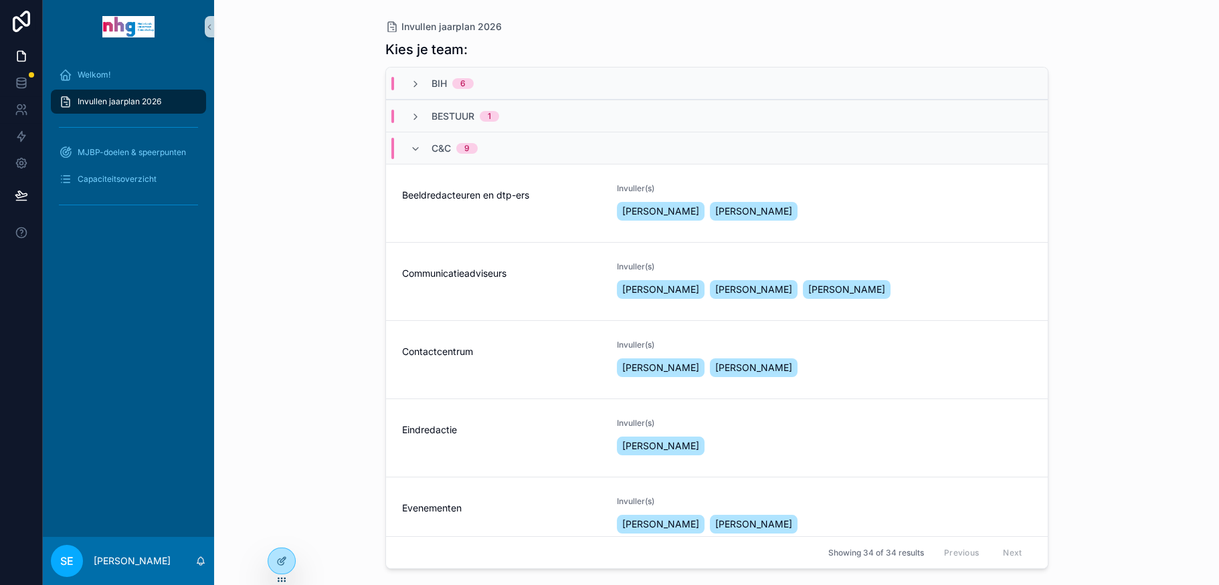
click at [408, 143] on div "C&C 9" at bounding box center [444, 148] width 100 height 21
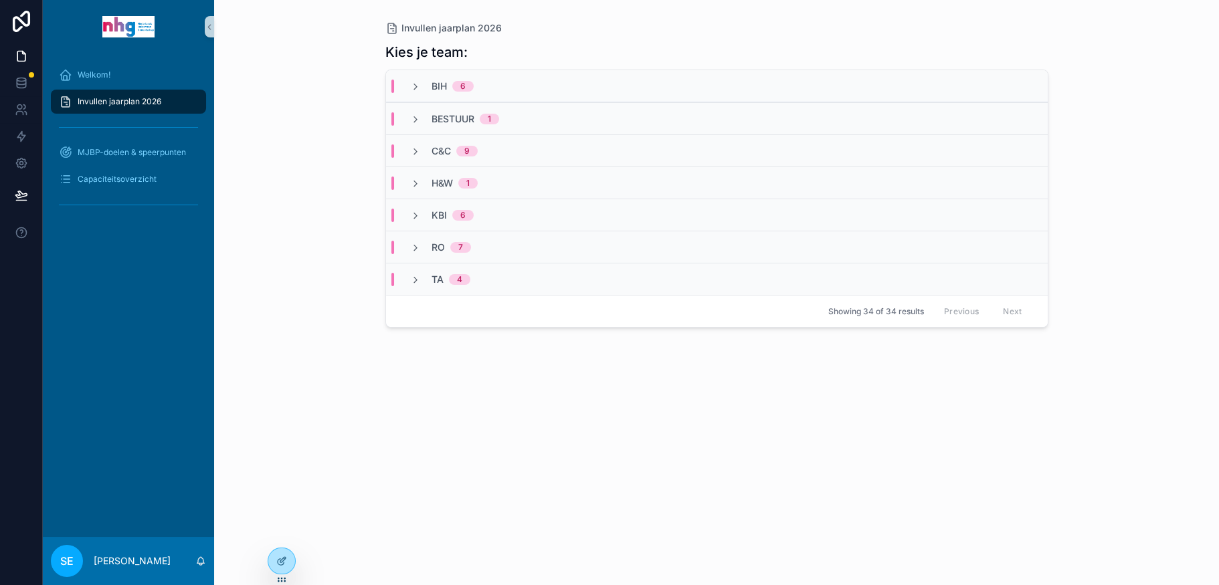
click at [423, 88] on div "BIH 6" at bounding box center [442, 86] width 64 height 13
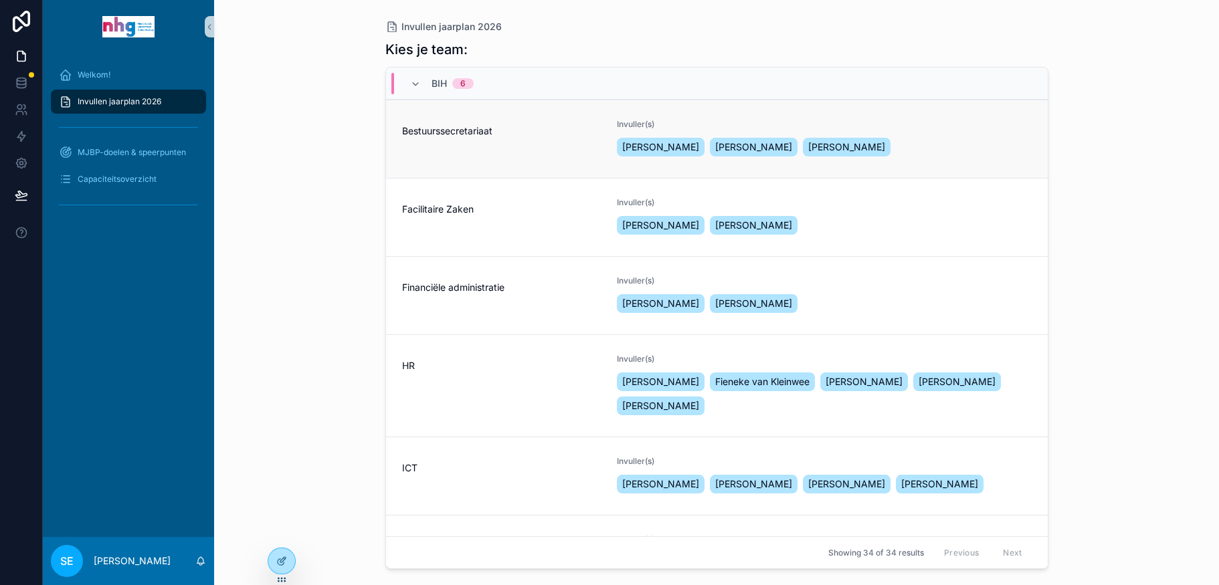
click at [468, 143] on div "Bestuurssecretariaat" at bounding box center [501, 139] width 199 height 40
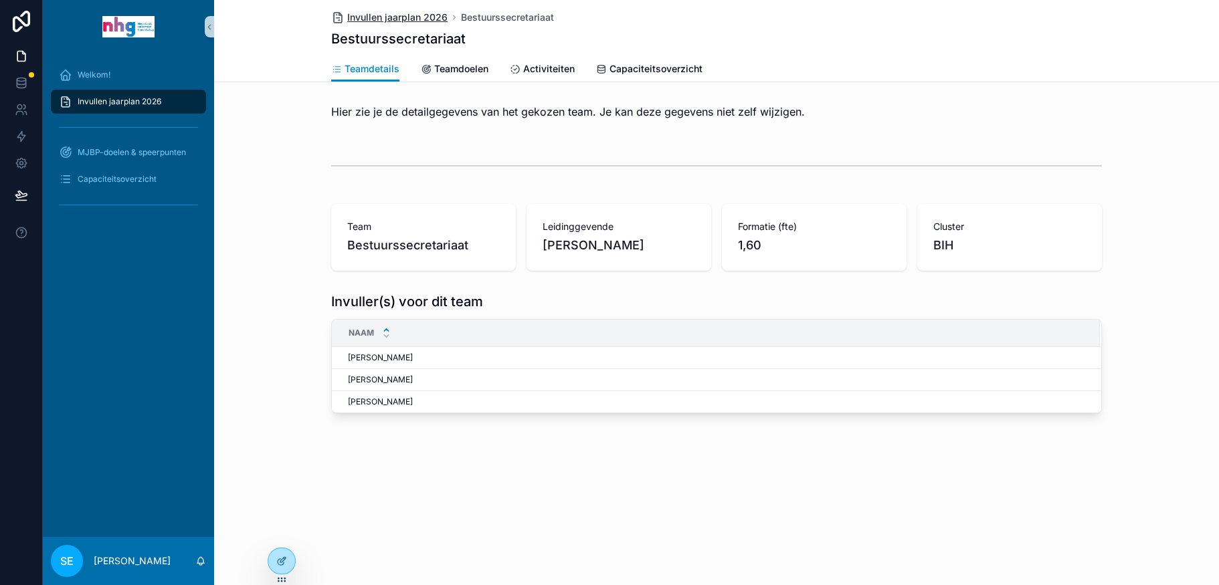
click at [421, 11] on span "Invullen jaarplan 2026" at bounding box center [397, 17] width 100 height 13
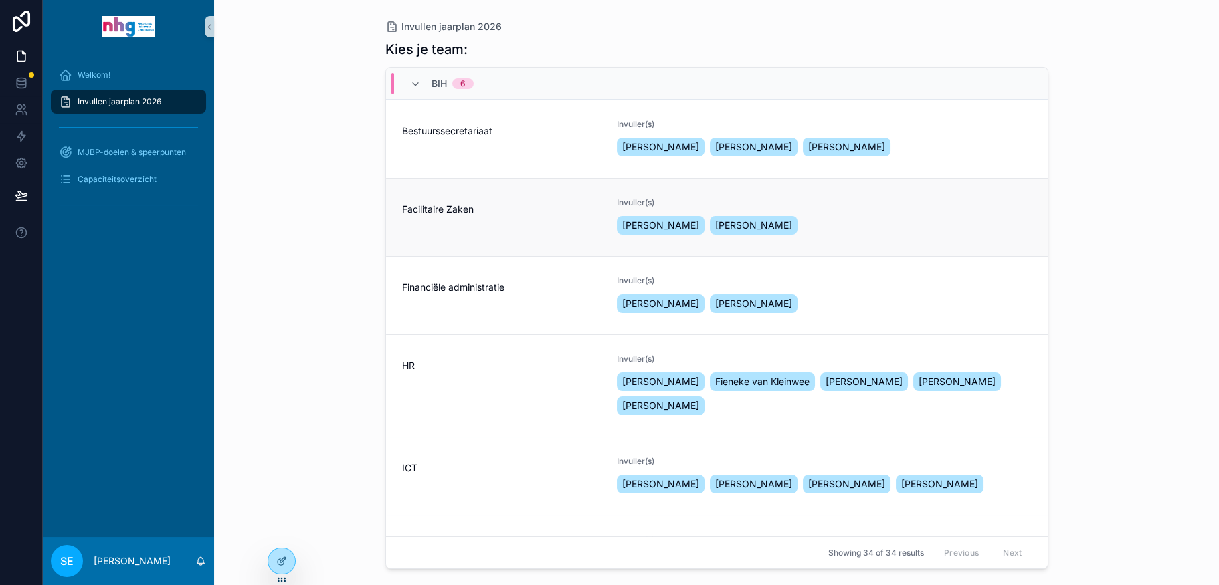
click at [458, 216] on div "Facilitaire Zaken" at bounding box center [501, 217] width 199 height 40
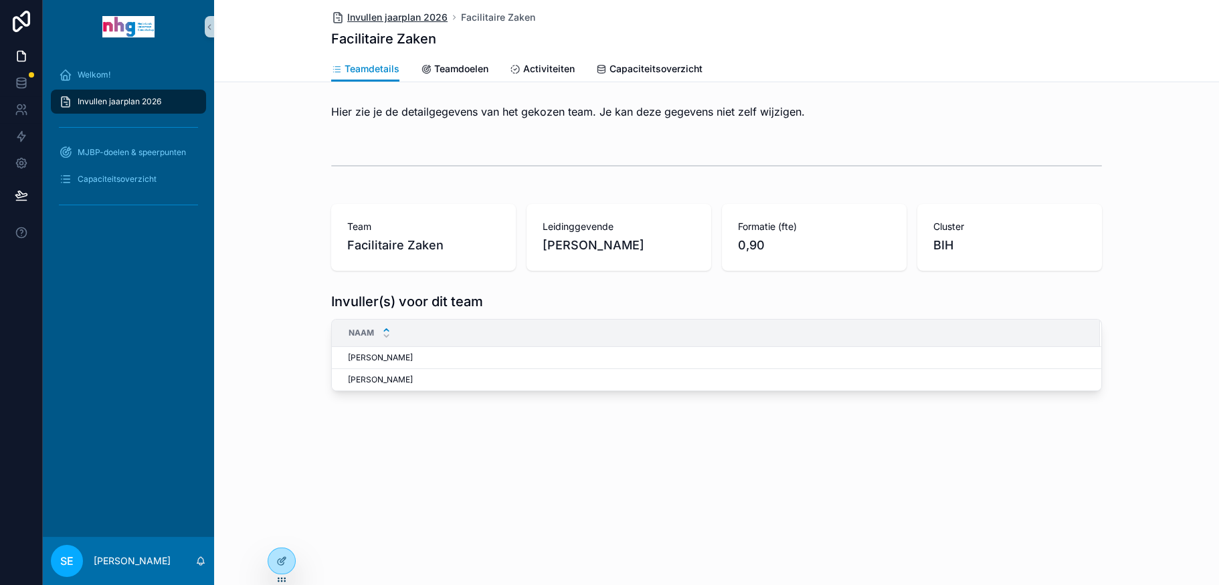
click at [413, 15] on span "Invullen jaarplan 2026" at bounding box center [397, 17] width 100 height 13
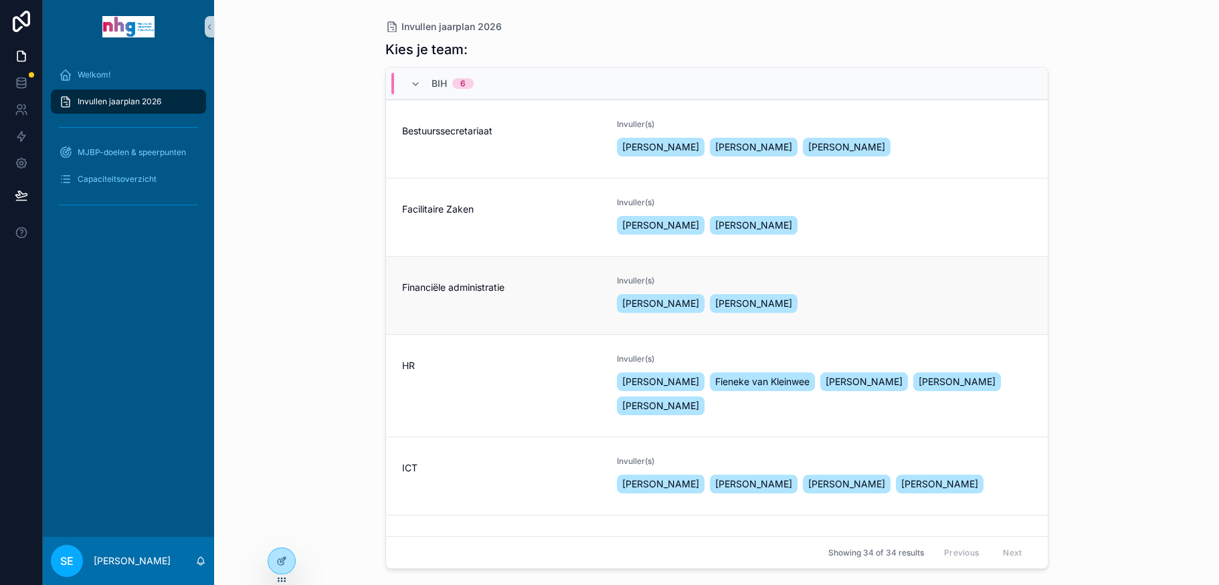
click at [472, 302] on div "Financiële administratie" at bounding box center [501, 296] width 199 height 40
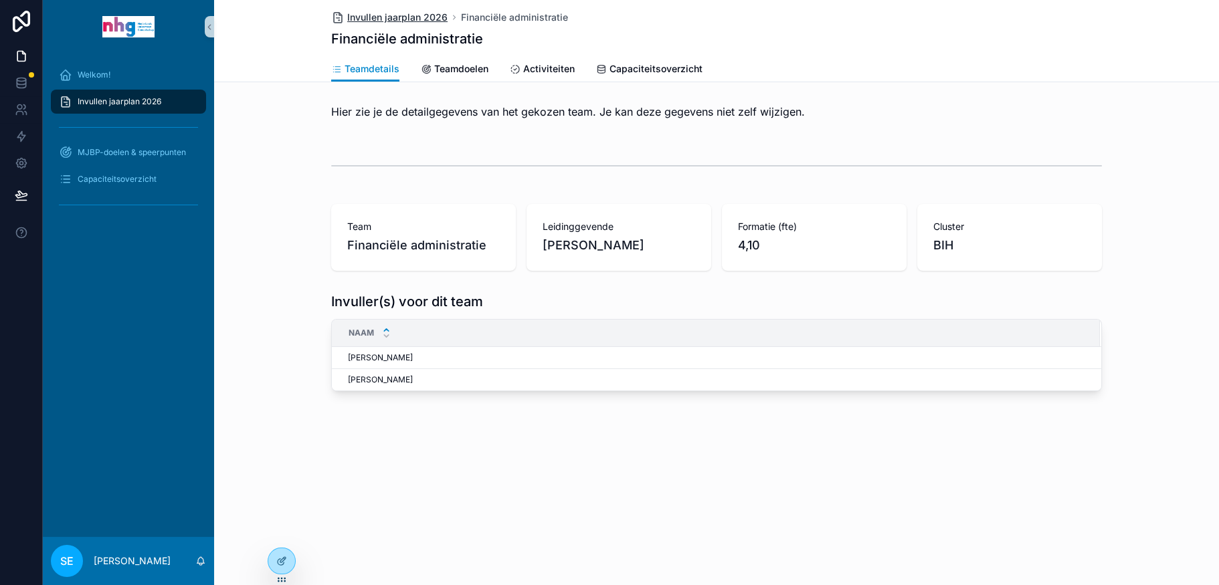
click at [383, 16] on span "Invullen jaarplan 2026" at bounding box center [397, 17] width 100 height 13
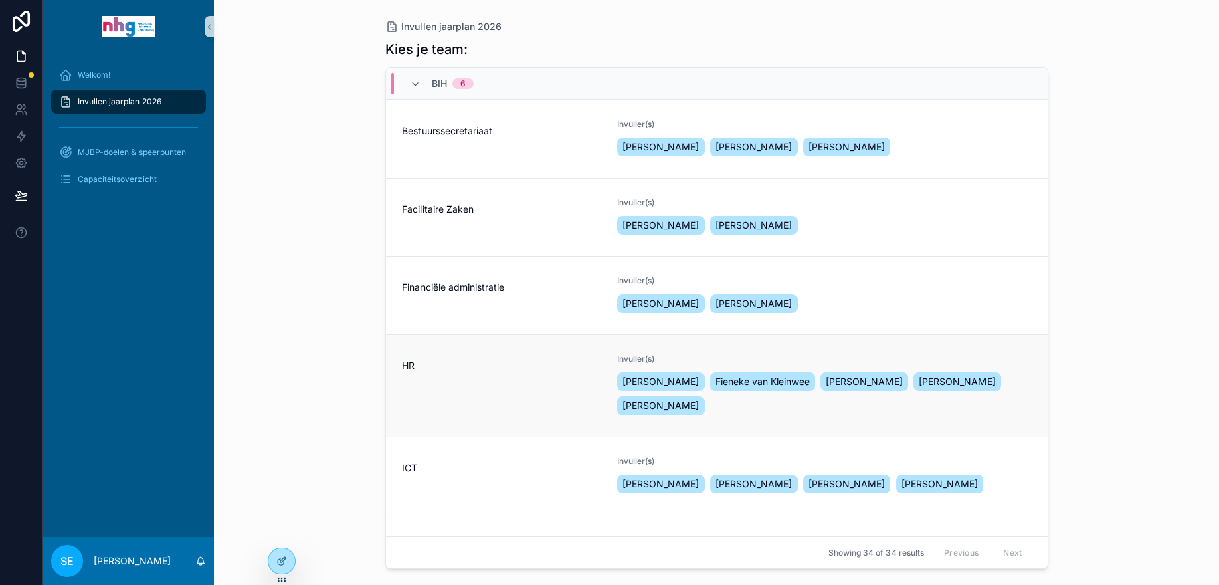
click at [472, 365] on span "HR" at bounding box center [501, 365] width 199 height 13
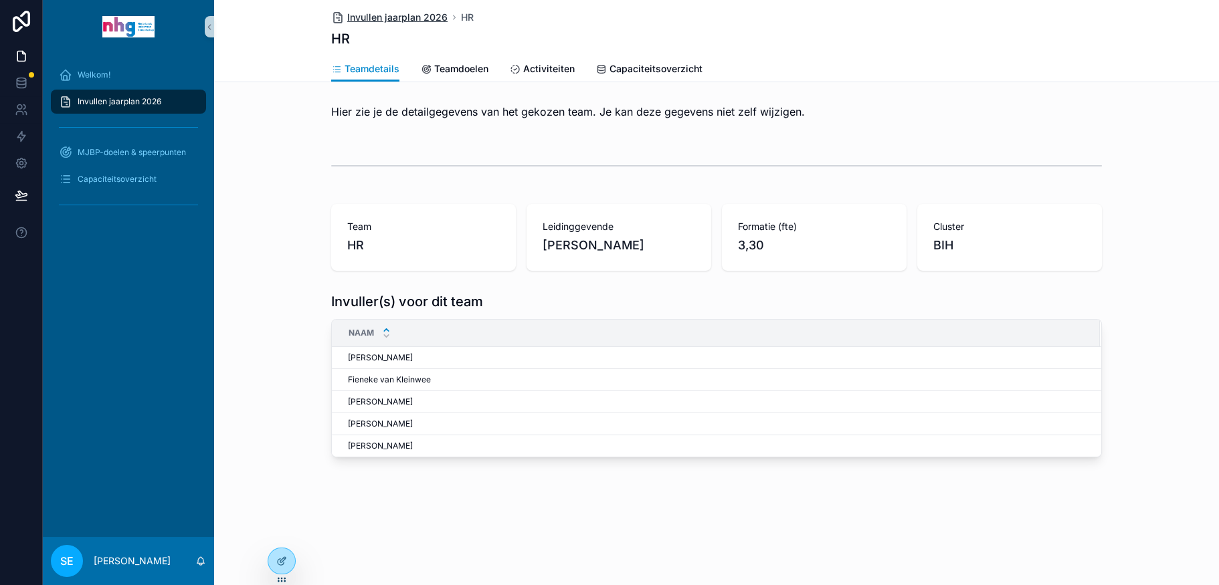
click at [391, 23] on span "Invullen jaarplan 2026" at bounding box center [397, 17] width 100 height 13
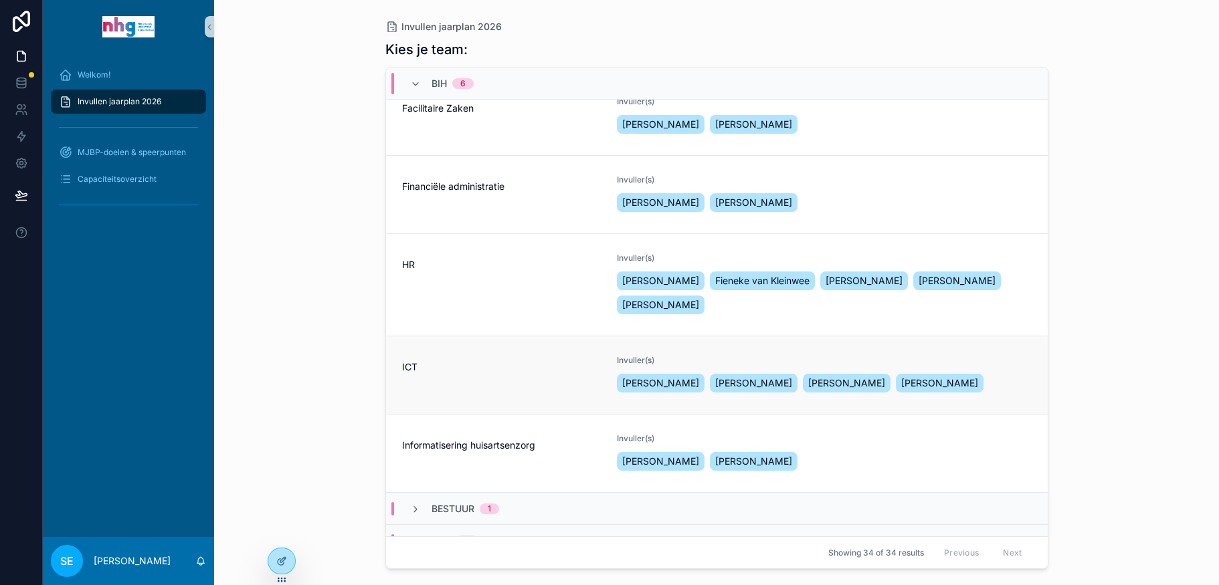
scroll to position [134, 0]
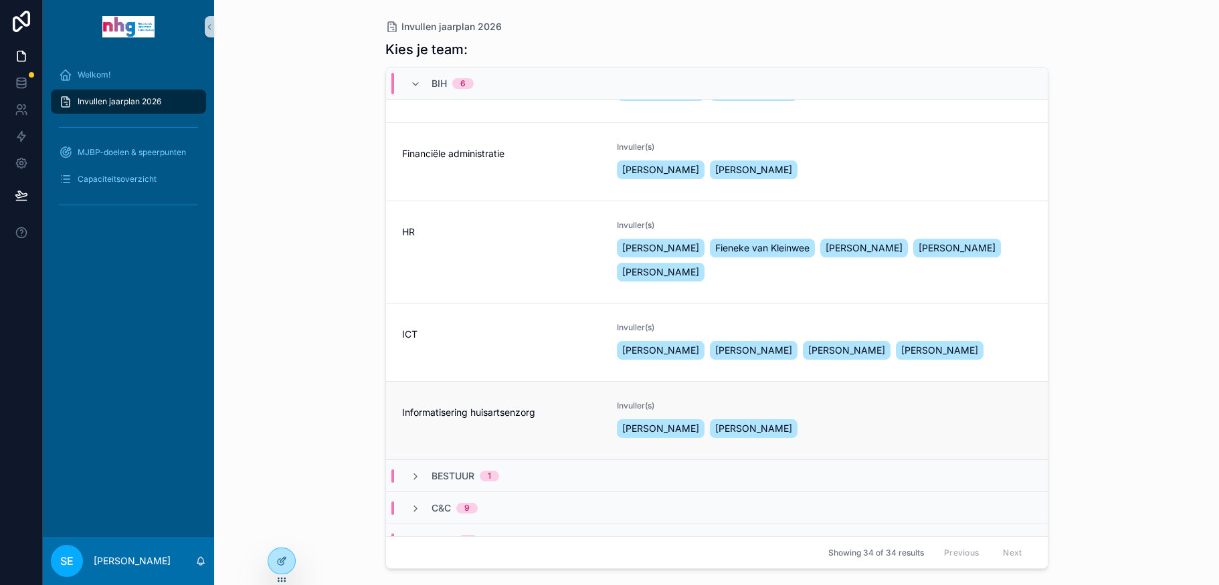
click at [461, 414] on link "Informatisering huisartsenzorg Invuller(s) Tom van den Broek Heleen van Boetzel…" at bounding box center [717, 420] width 662 height 78
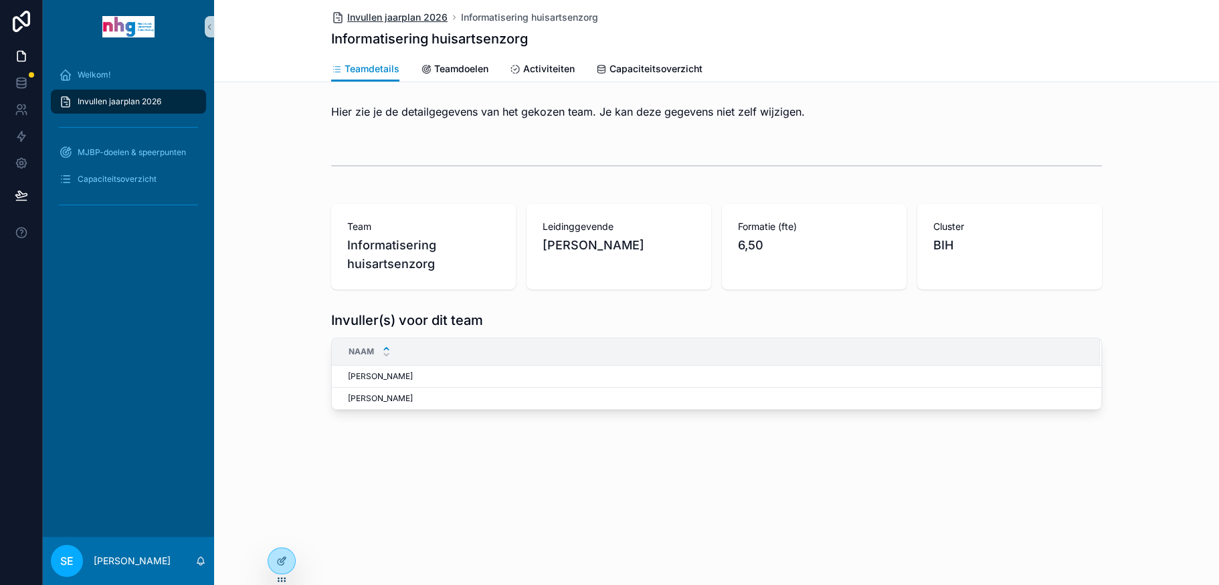
click at [399, 15] on span "Invullen jaarplan 2026" at bounding box center [397, 17] width 100 height 13
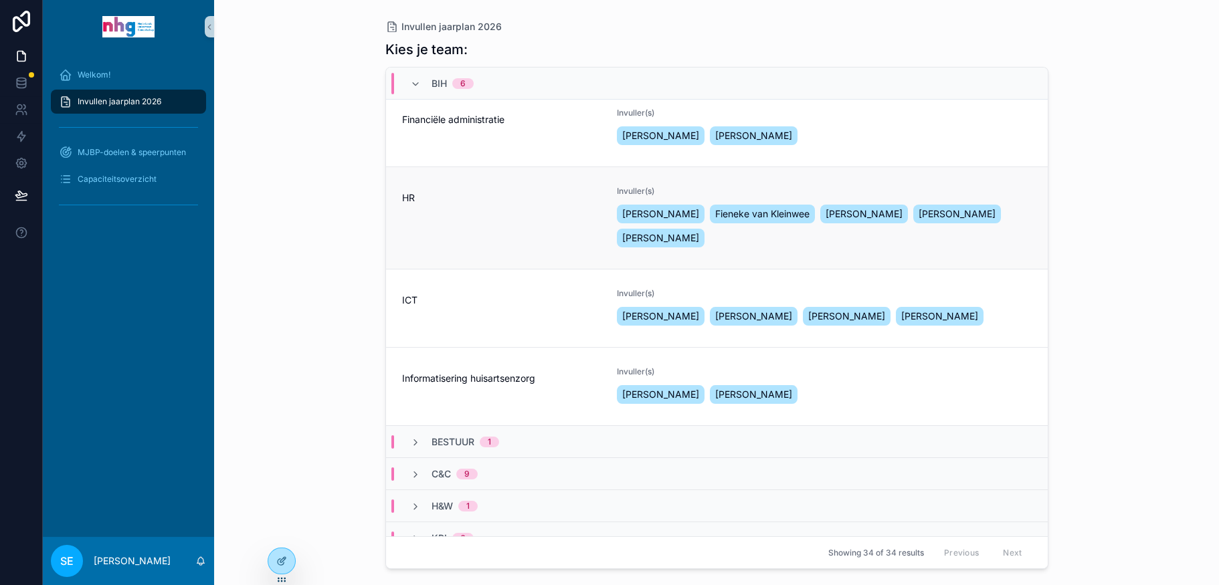
scroll to position [201, 0]
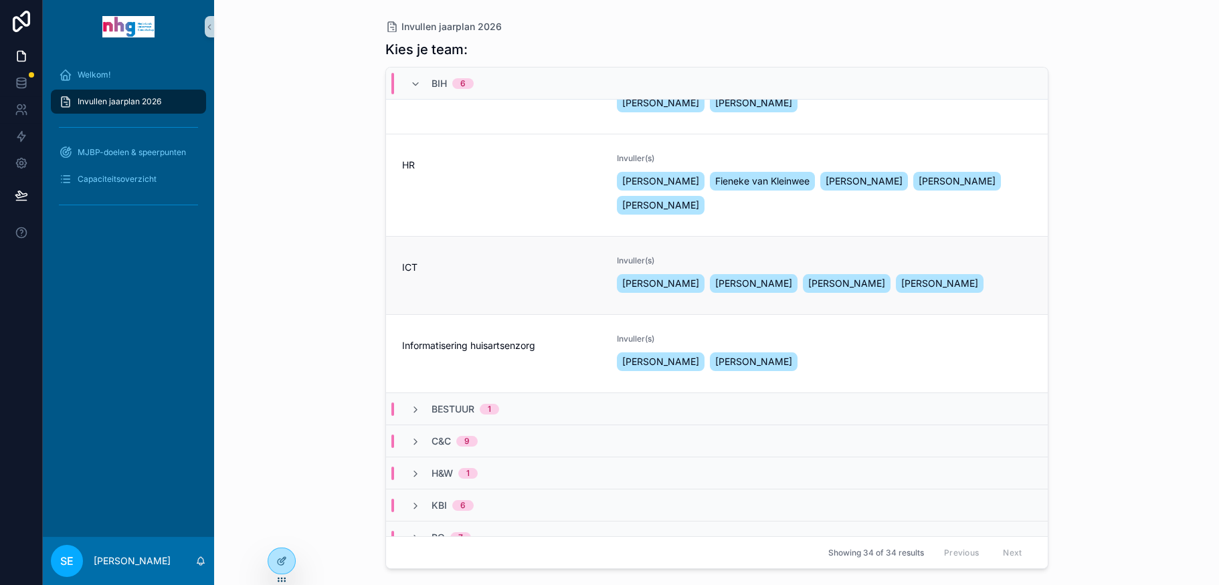
click at [488, 292] on div "ICT" at bounding box center [501, 276] width 199 height 40
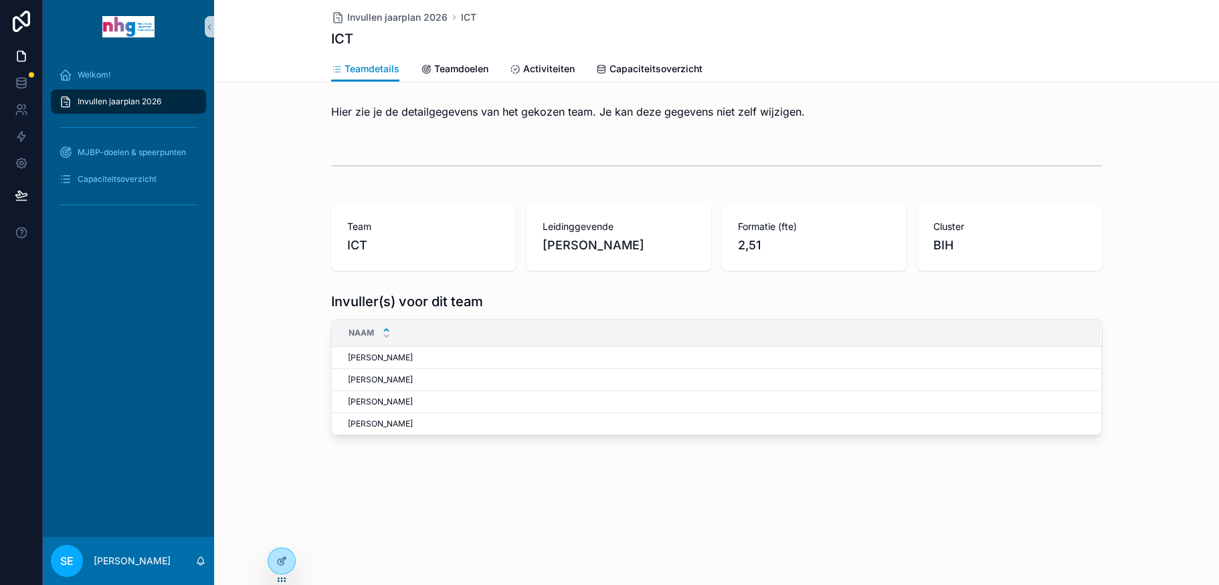
click at [399, 10] on div "Invullen jaarplan 2026 ICT ICT" at bounding box center [716, 28] width 771 height 56
click at [397, 13] on span "Invullen jaarplan 2026" at bounding box center [397, 17] width 100 height 13
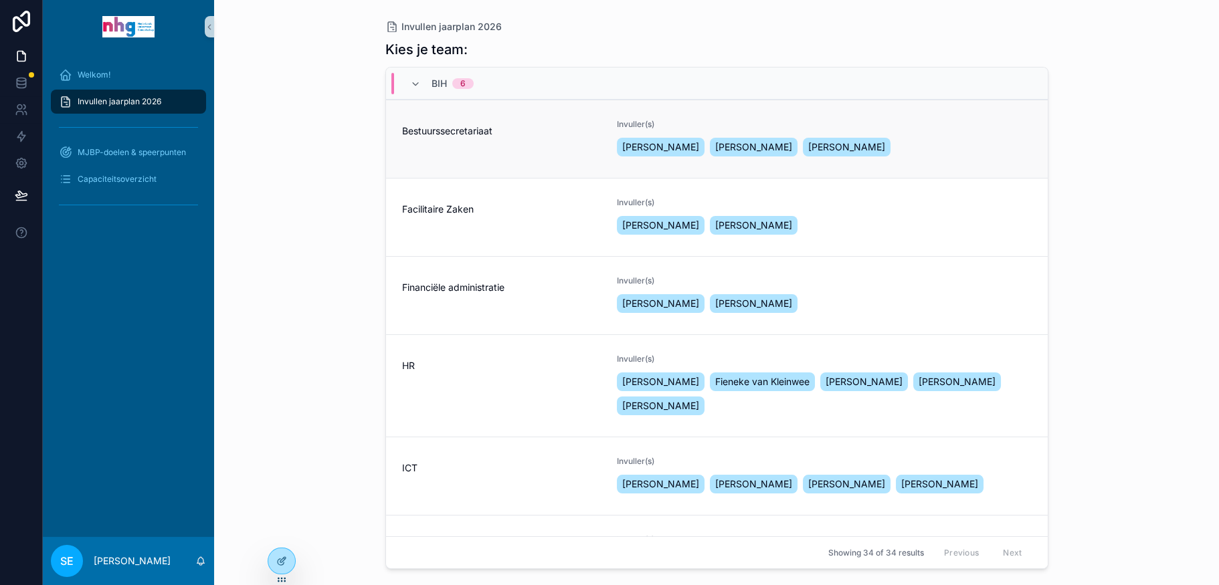
click at [448, 158] on div "Bestuurssecretariaat" at bounding box center [501, 139] width 199 height 40
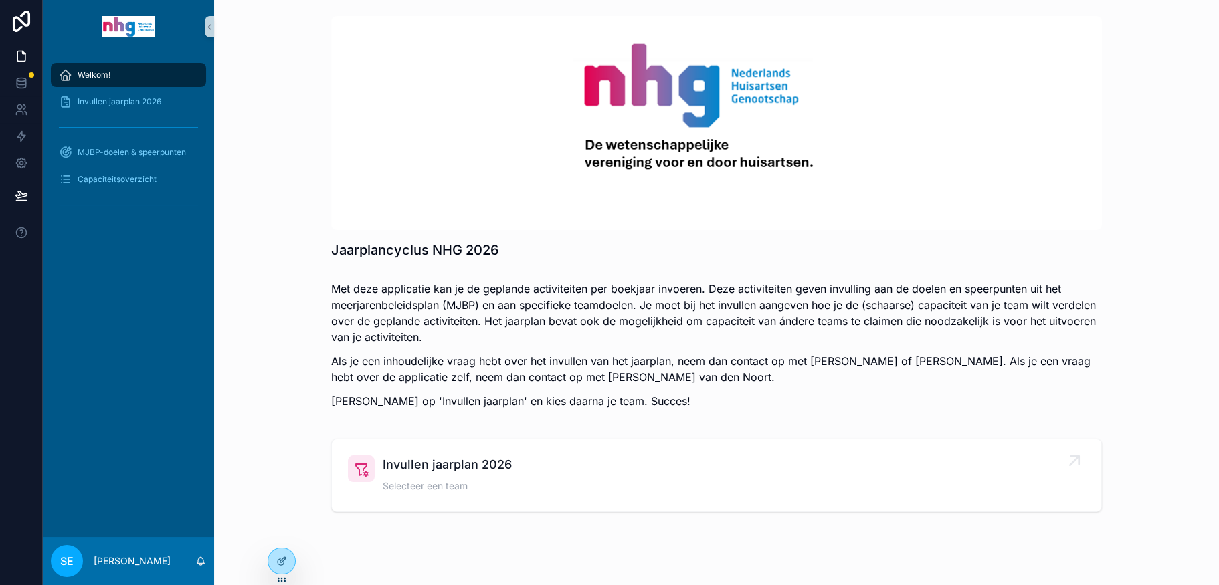
click at [399, 466] on span "Invullen jaarplan 2026" at bounding box center [447, 465] width 129 height 19
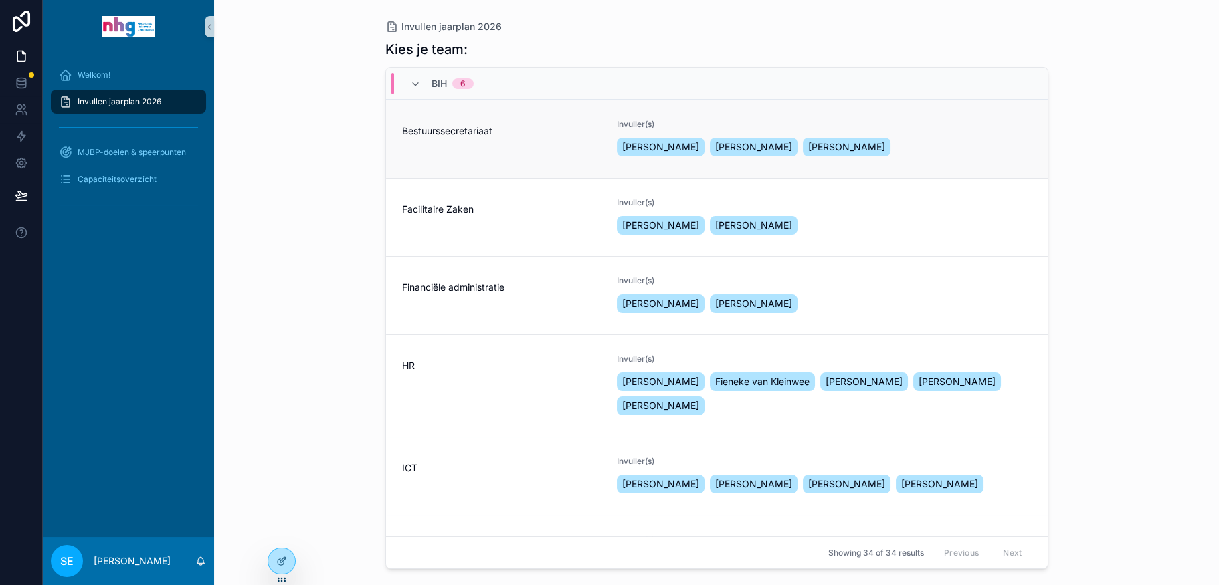
click at [475, 149] on div "Bestuurssecretariaat" at bounding box center [501, 139] width 199 height 40
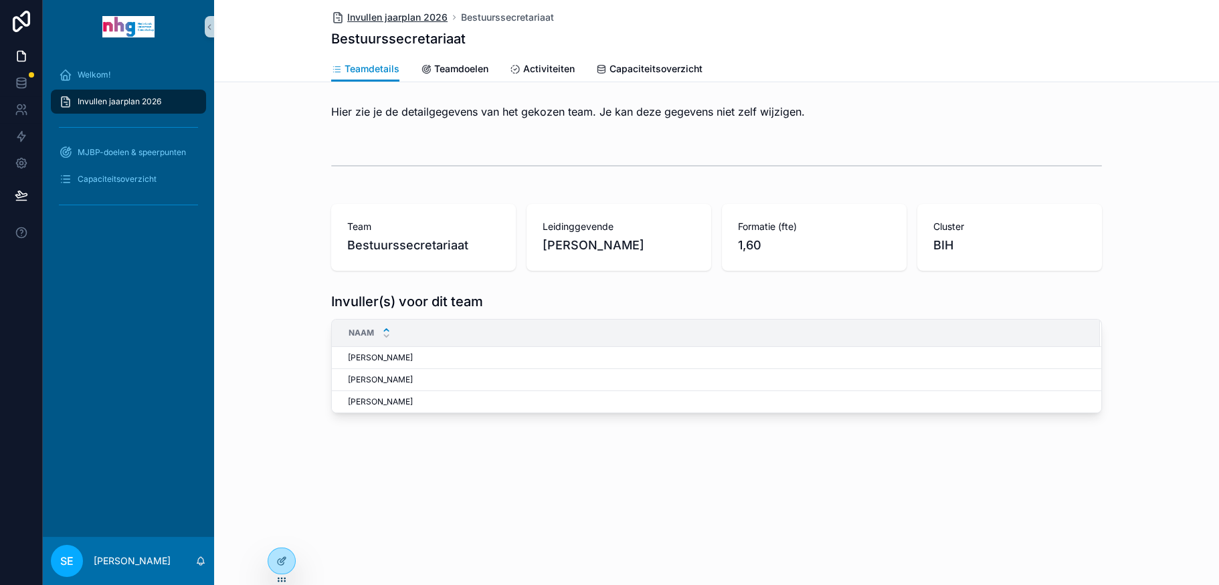
click at [420, 14] on span "Invullen jaarplan 2026" at bounding box center [397, 17] width 100 height 13
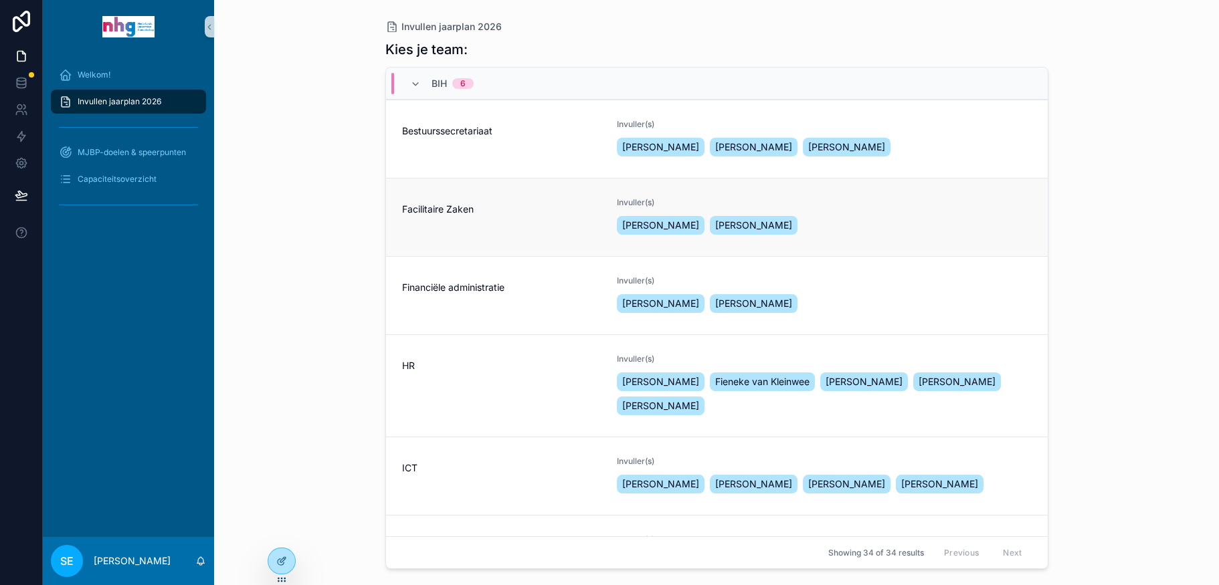
click at [452, 213] on span "Facilitaire Zaken" at bounding box center [501, 209] width 199 height 13
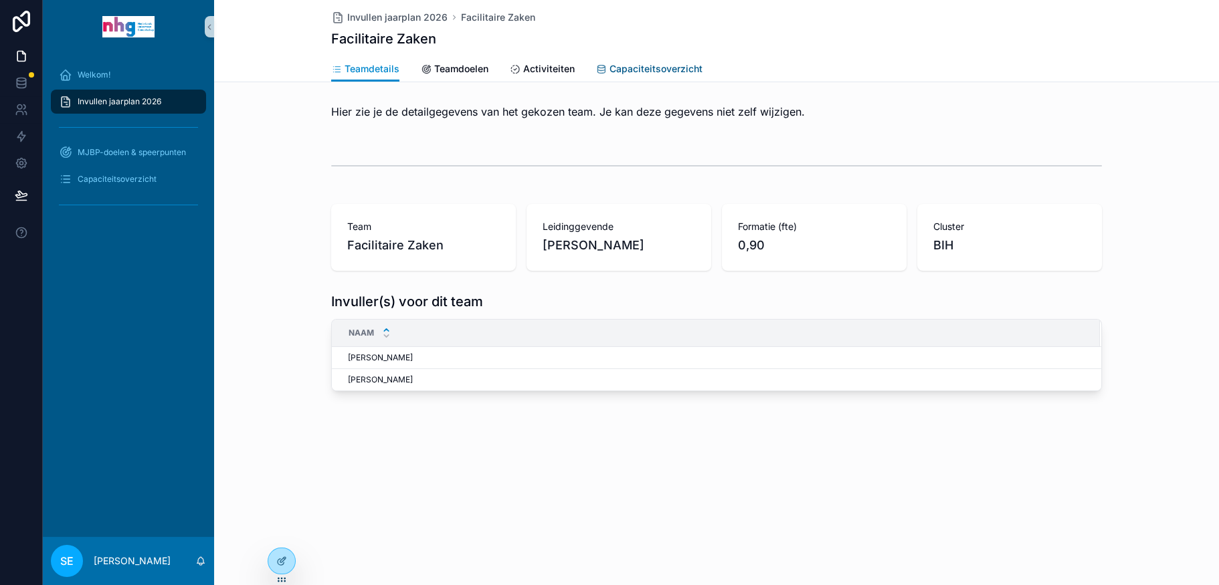
click at [632, 72] on span "Capaciteitsoverzicht" at bounding box center [655, 68] width 93 height 13
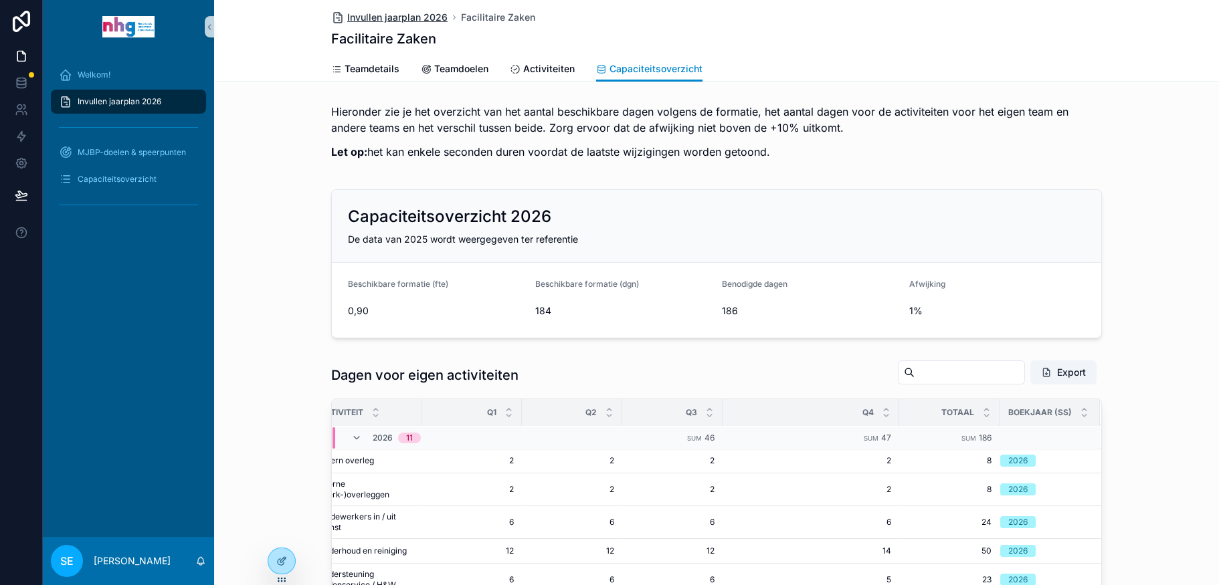
click at [412, 15] on span "Invullen jaarplan 2026" at bounding box center [397, 17] width 100 height 13
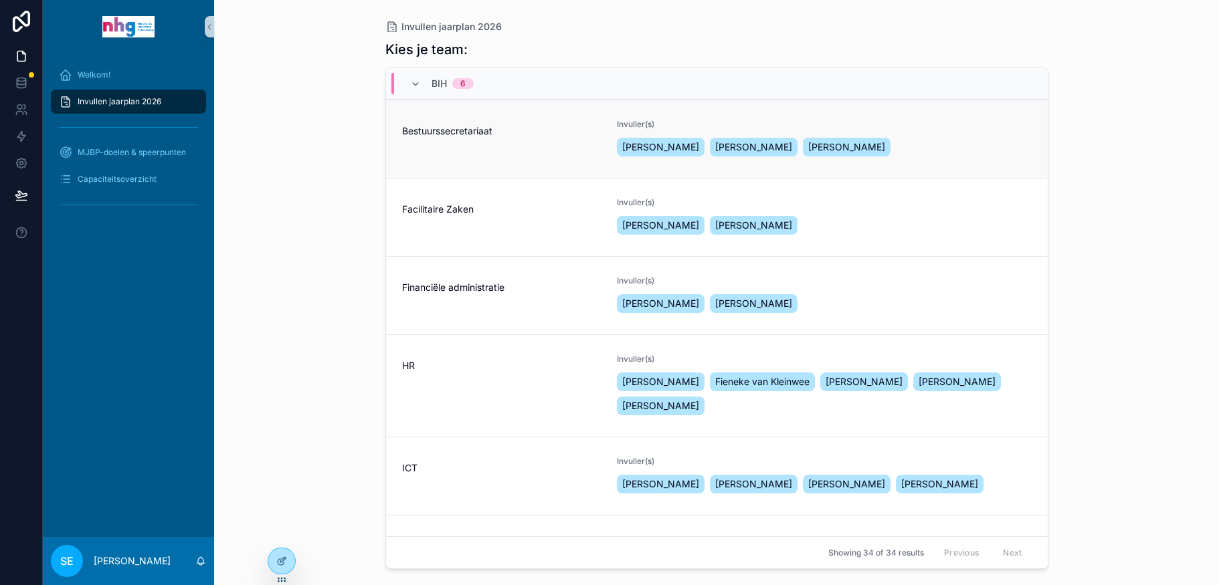
click at [444, 118] on link "Bestuurssecretariaat Invuller(s) Trudy Schwartz - Visser Heleen van Boetzelaer …" at bounding box center [717, 139] width 662 height 78
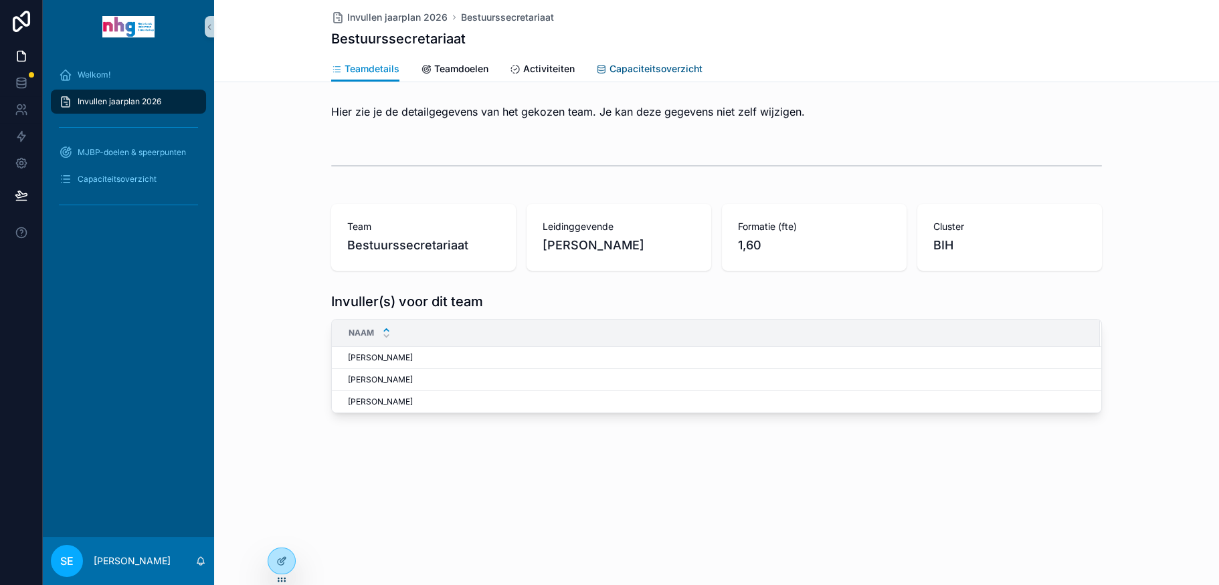
click at [650, 62] on span "Capaciteitsoverzicht" at bounding box center [655, 68] width 93 height 13
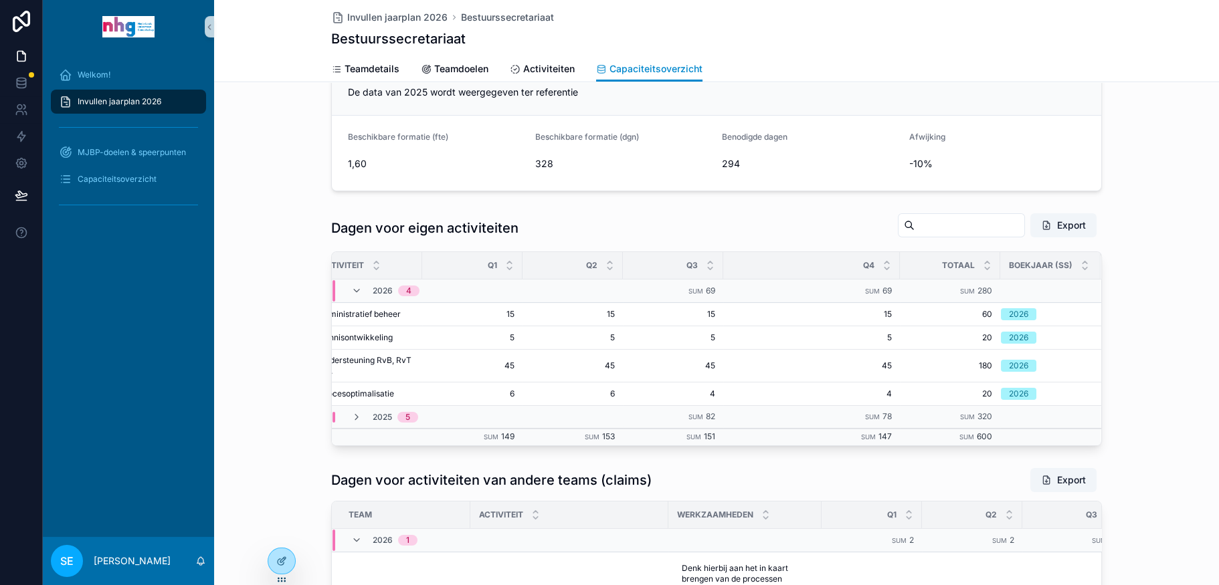
scroll to position [214, 0]
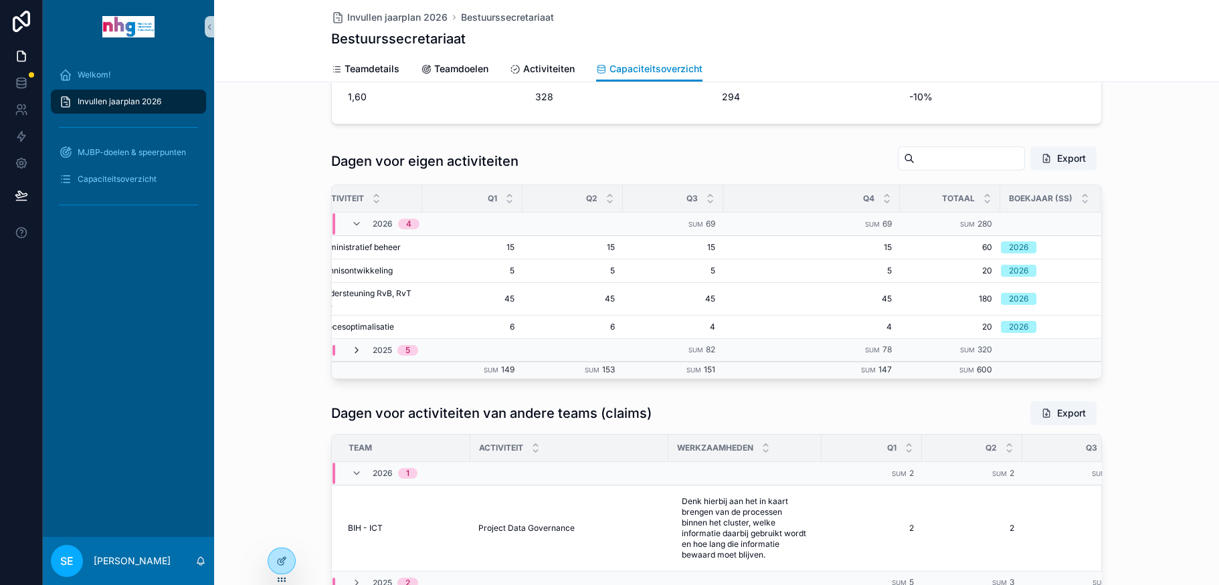
click at [351, 351] on icon "scrollable content" at bounding box center [356, 350] width 11 height 11
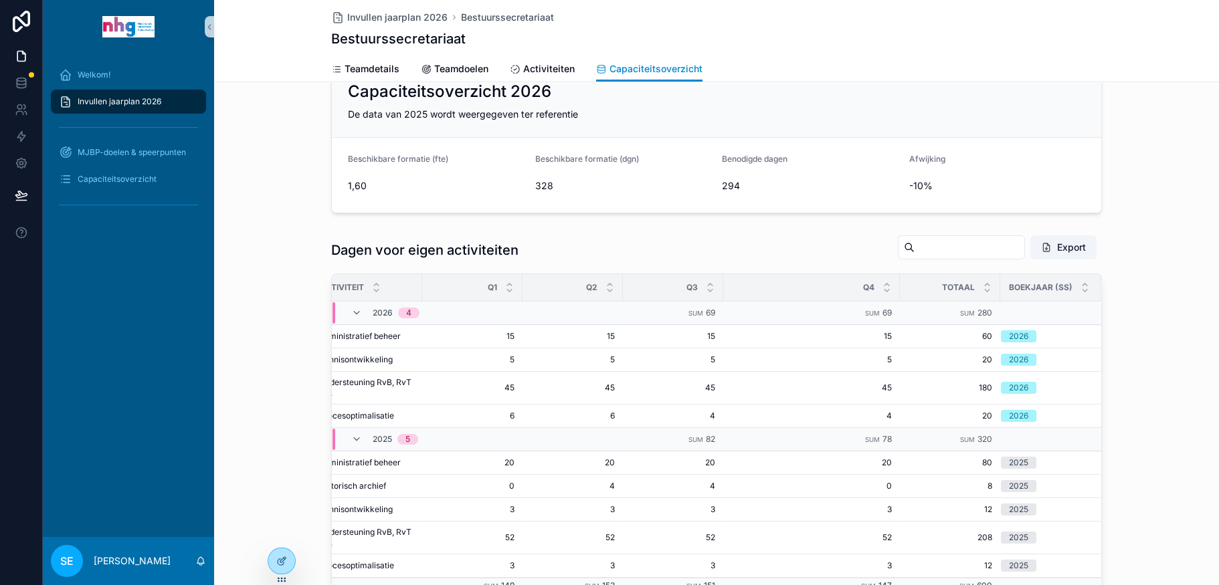
scroll to position [80, 0]
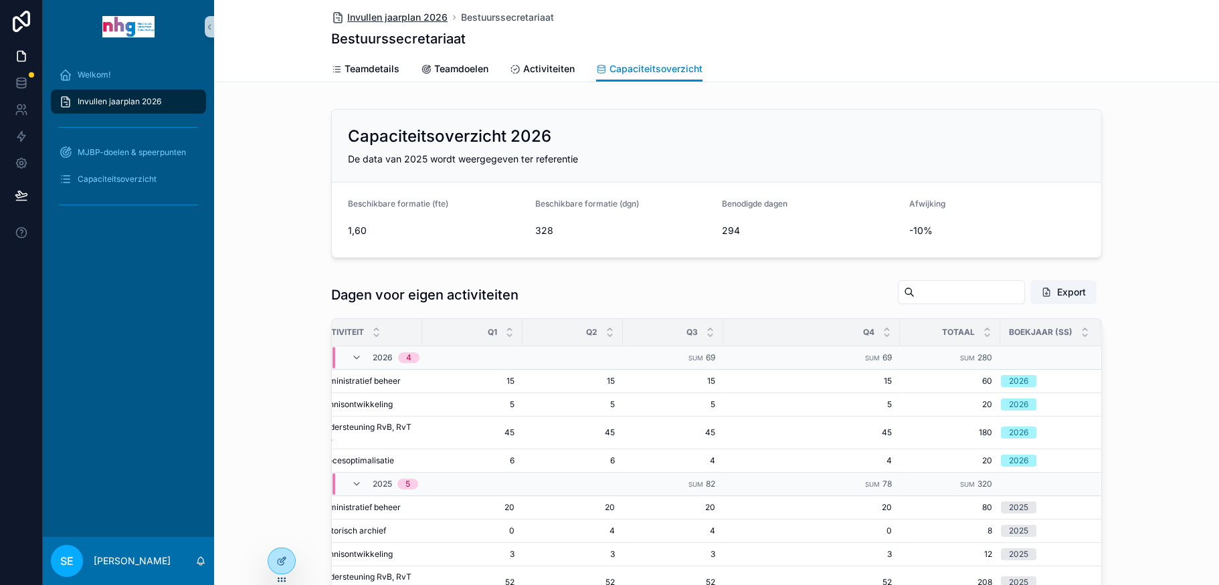
click at [413, 11] on span "Invullen jaarplan 2026" at bounding box center [397, 17] width 100 height 13
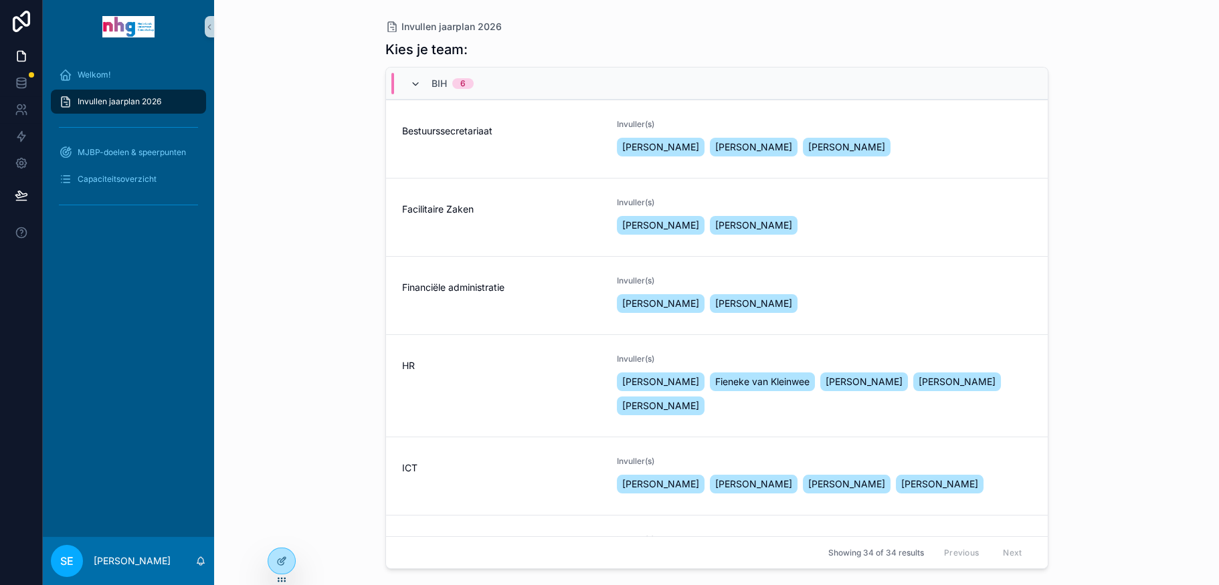
click at [412, 82] on icon "scrollable content" at bounding box center [415, 84] width 11 height 11
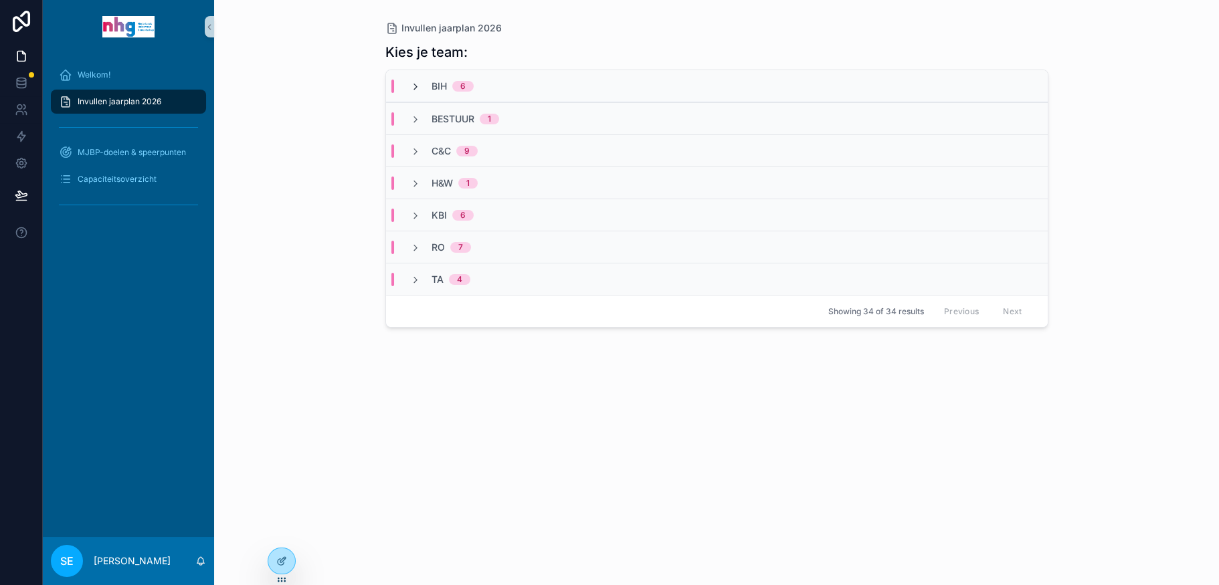
click at [412, 86] on icon "scrollable content" at bounding box center [415, 87] width 11 height 11
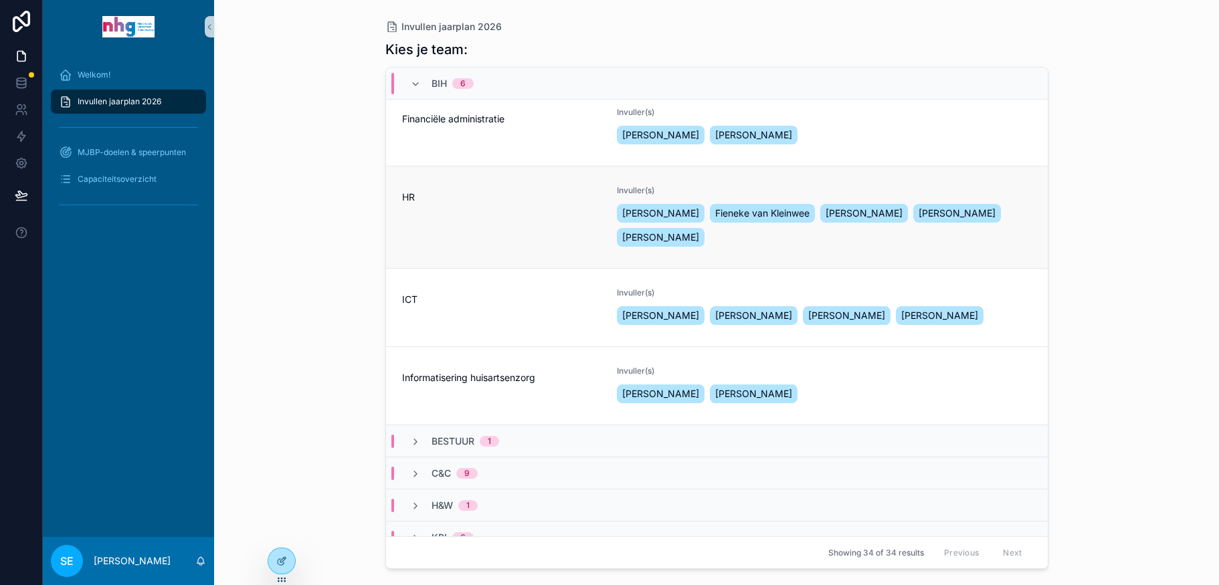
scroll to position [201, 0]
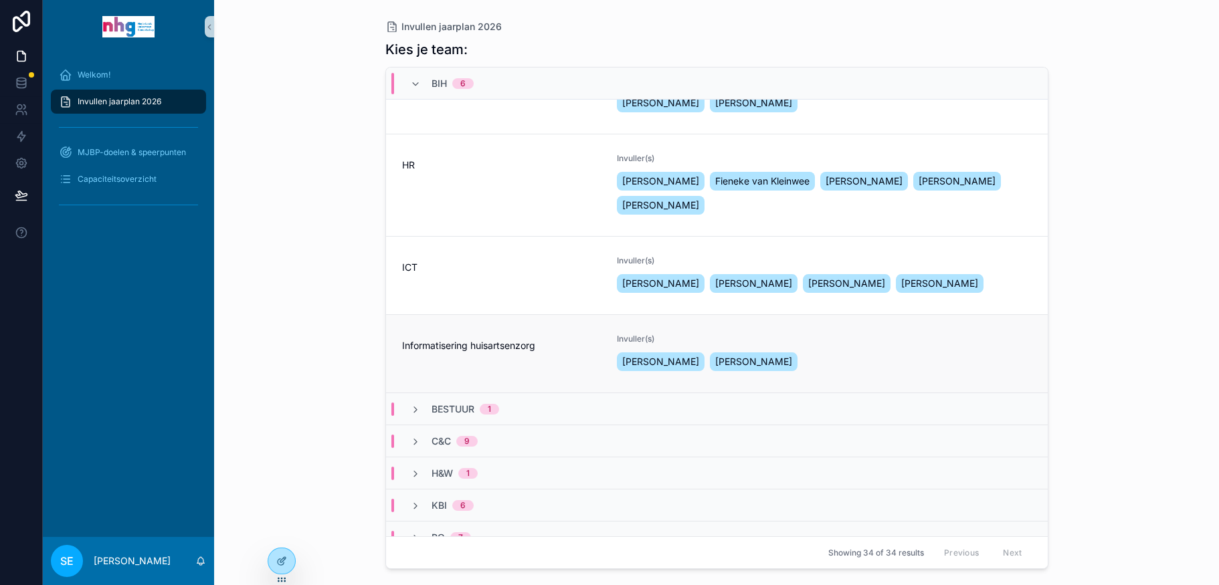
click at [509, 353] on span "Informatisering huisartsenzorg" at bounding box center [501, 345] width 199 height 13
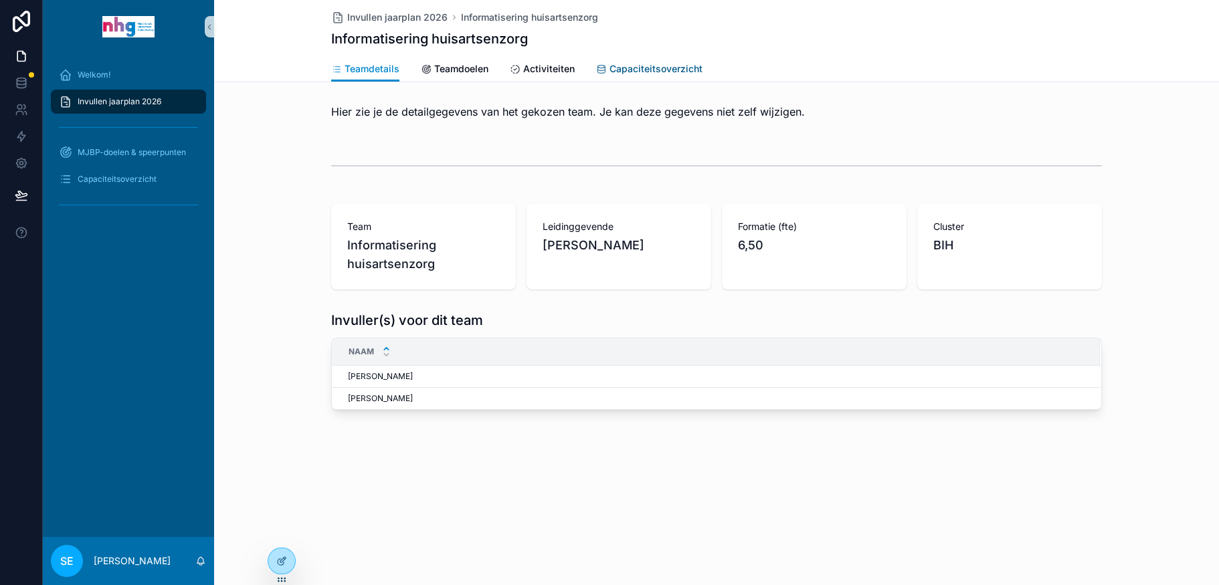
click at [679, 68] on span "Capaciteitsoverzicht" at bounding box center [655, 68] width 93 height 13
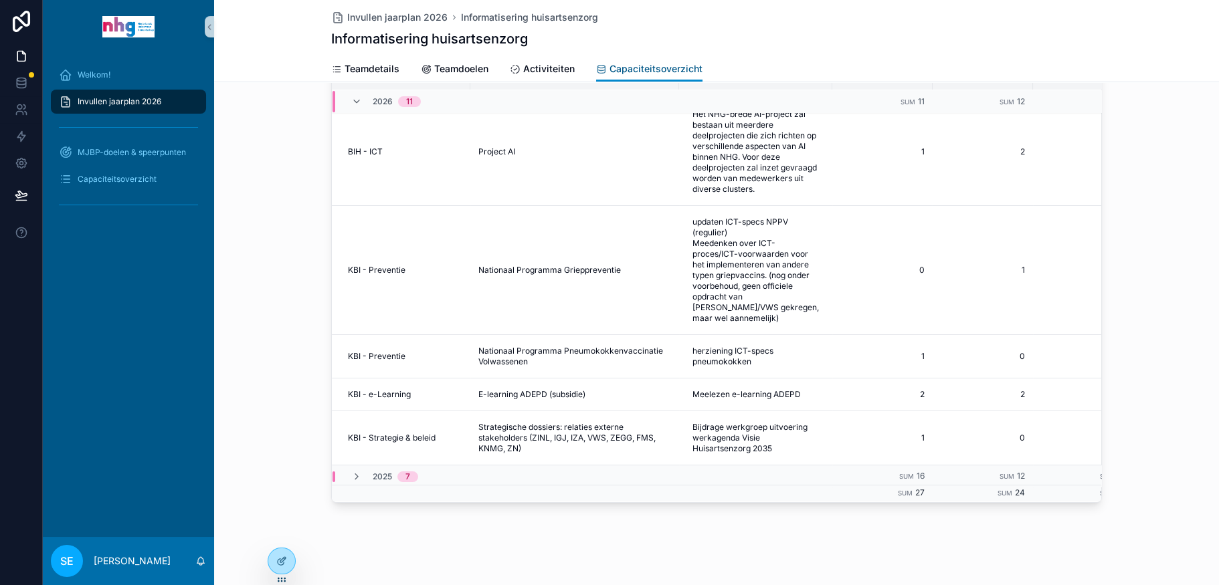
scroll to position [839, 0]
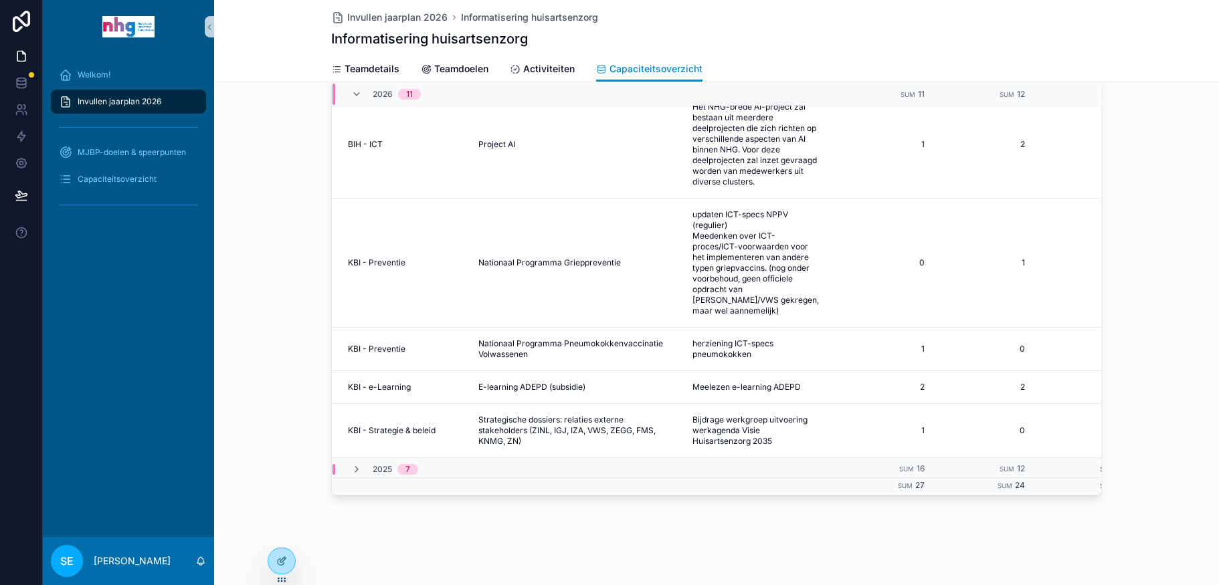
click at [841, 481] on td "Sum 27" at bounding box center [882, 486] width 100 height 17
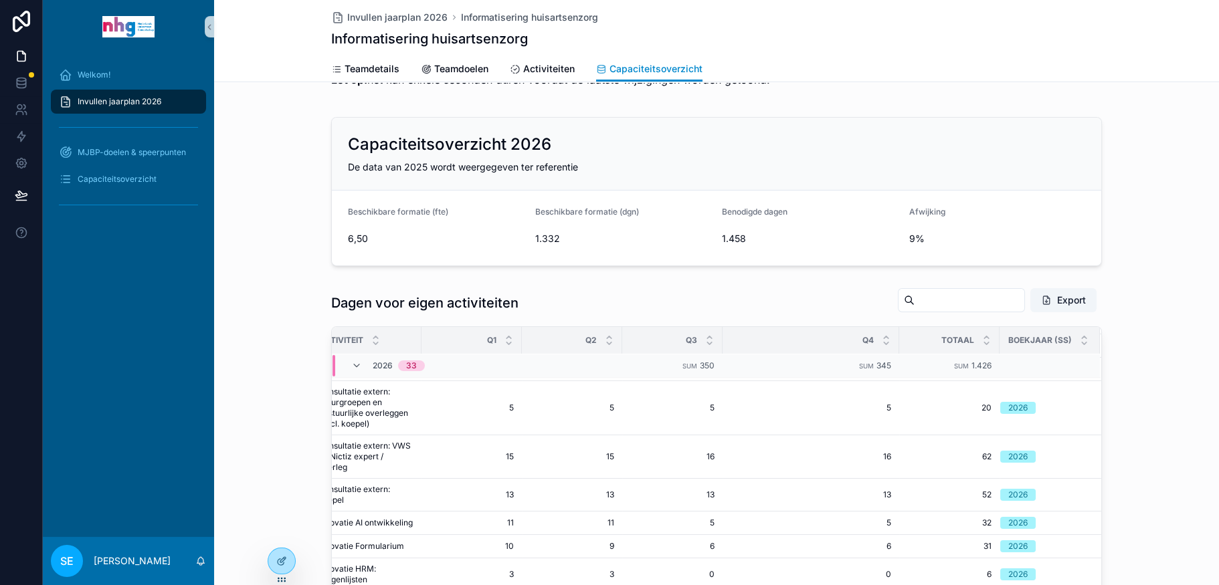
scroll to position [0, 0]
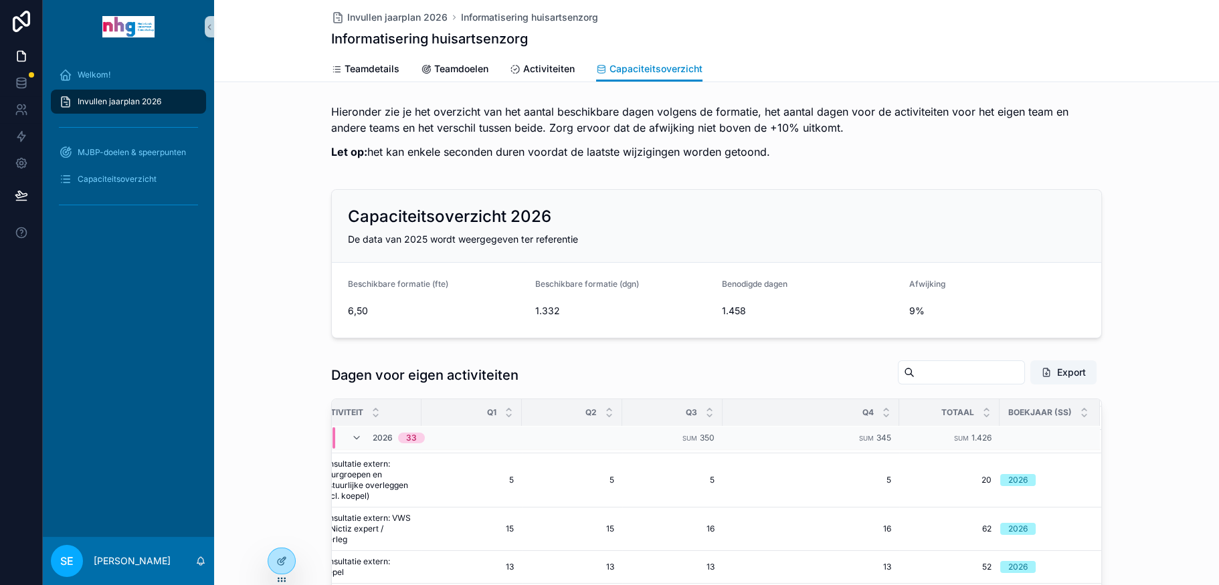
click at [97, 96] on span "Invullen jaarplan 2026" at bounding box center [120, 101] width 84 height 11
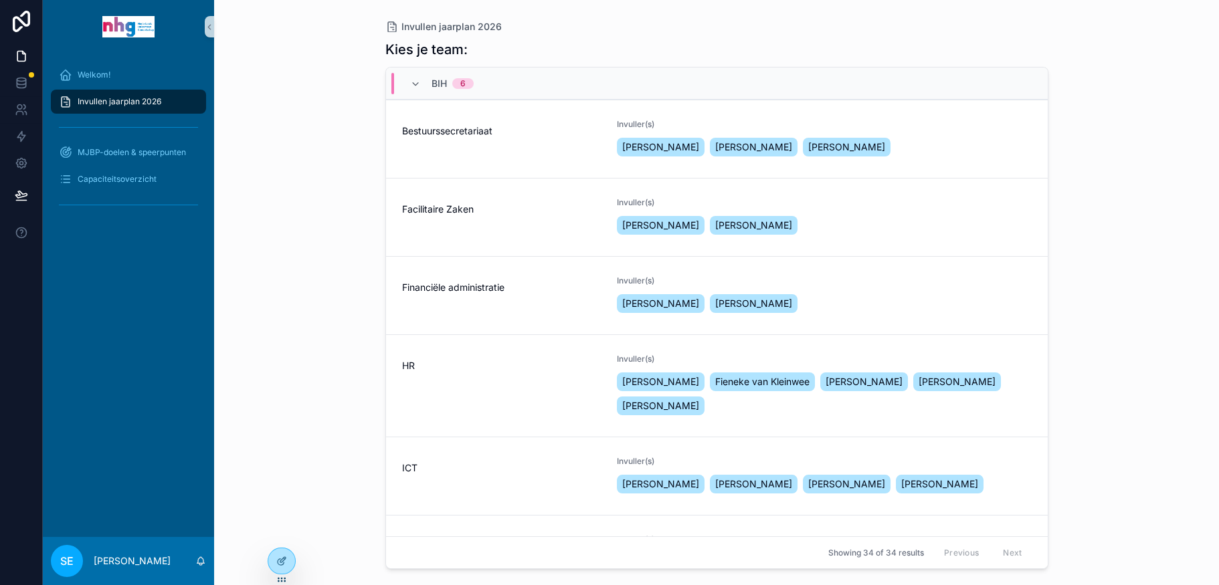
click at [151, 97] on span "Invullen jaarplan 2026" at bounding box center [120, 101] width 84 height 11
click at [457, 25] on span "Invullen jaarplan 2026" at bounding box center [451, 26] width 100 height 13
click at [115, 80] on div "Welkom!" at bounding box center [128, 74] width 139 height 21
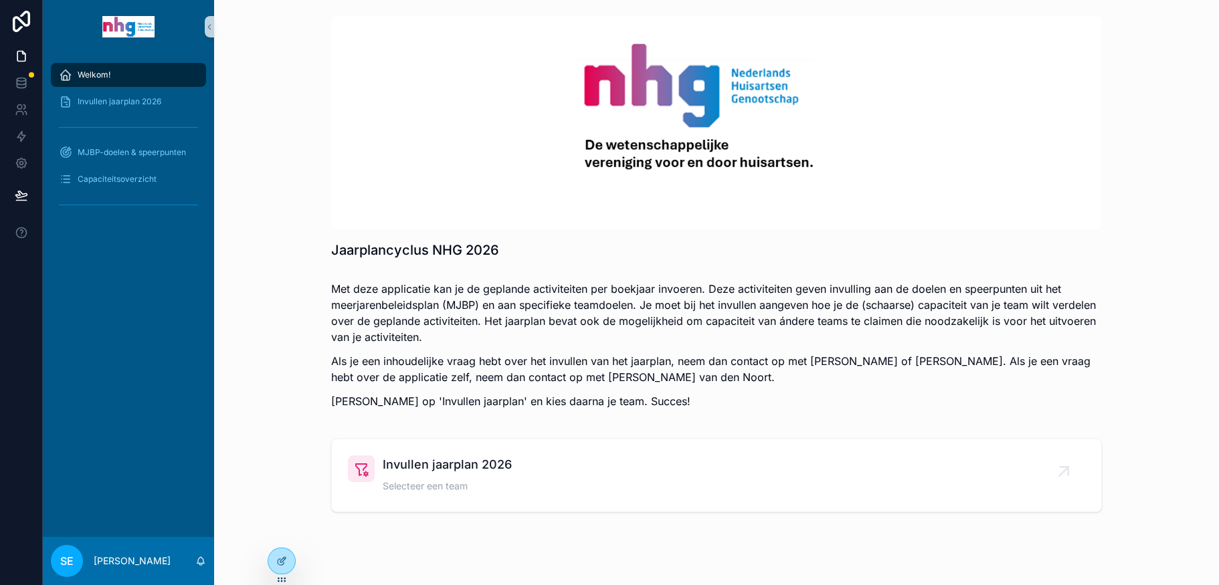
click at [378, 413] on div "Met deze applicatie kan je de geplande activiteiten per boekjaar invoeren. Deze…" at bounding box center [716, 349] width 983 height 147
click at [399, 472] on span "Invullen jaarplan 2026" at bounding box center [447, 465] width 129 height 19
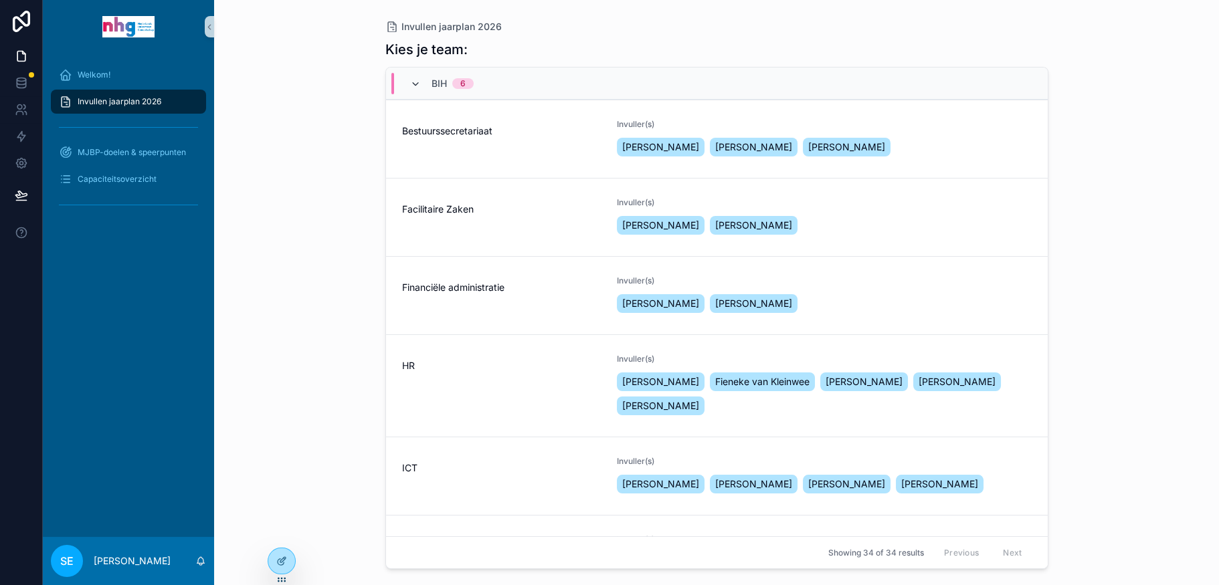
click at [417, 84] on icon "scrollable content" at bounding box center [415, 84] width 11 height 11
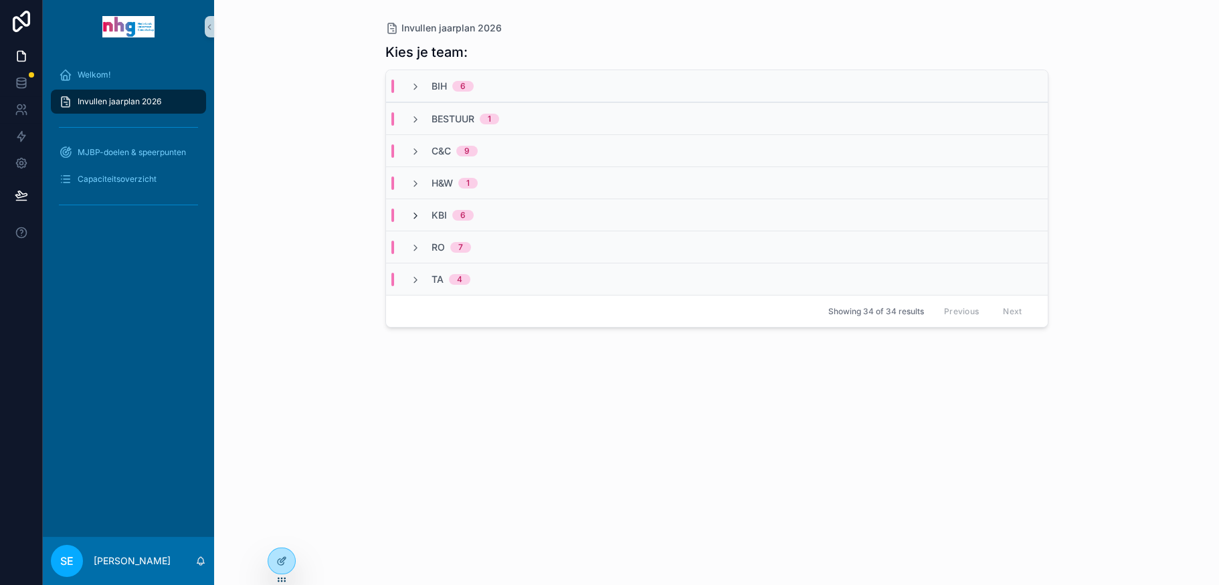
click at [412, 211] on icon "scrollable content" at bounding box center [415, 216] width 11 height 11
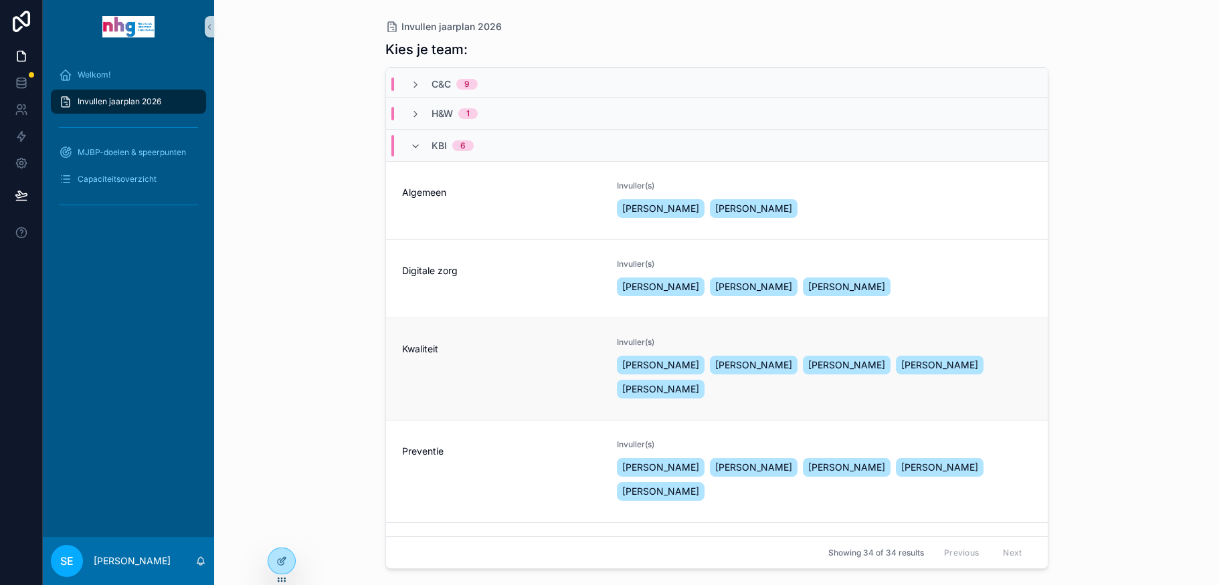
scroll to position [134, 0]
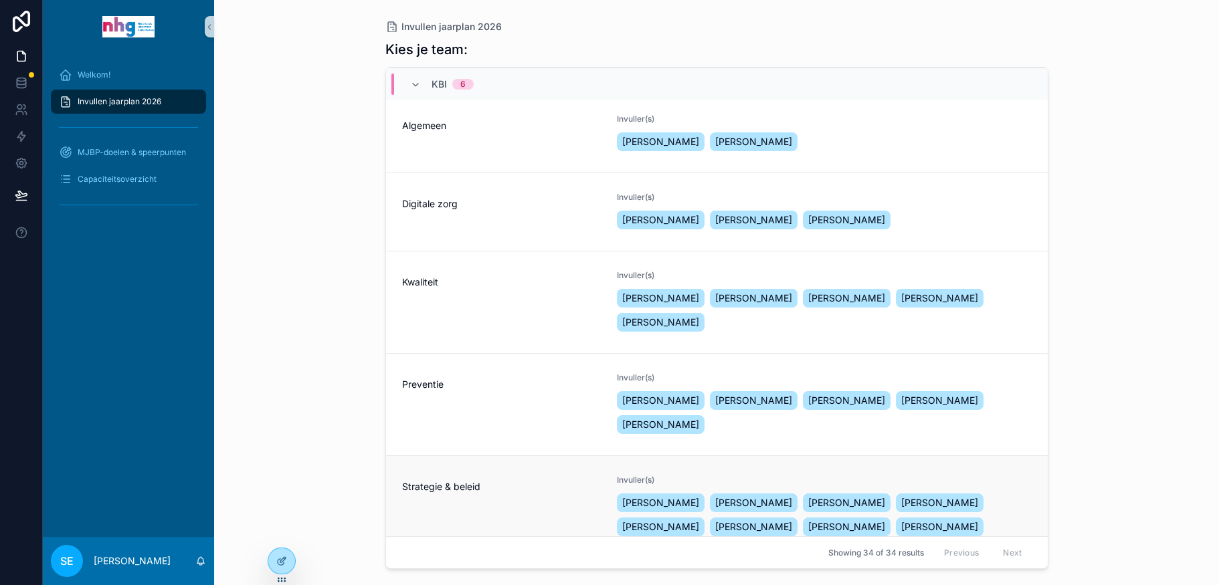
click at [453, 475] on div "Strategie & beleid" at bounding box center [501, 484] width 199 height 19
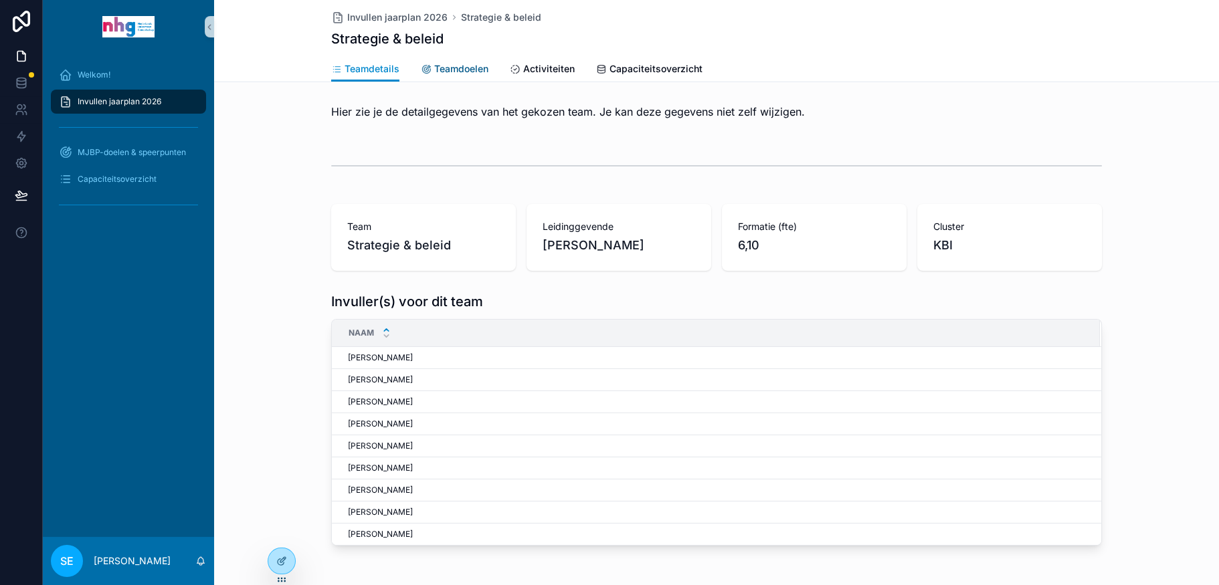
click at [467, 69] on span "Teamdoelen" at bounding box center [461, 68] width 54 height 13
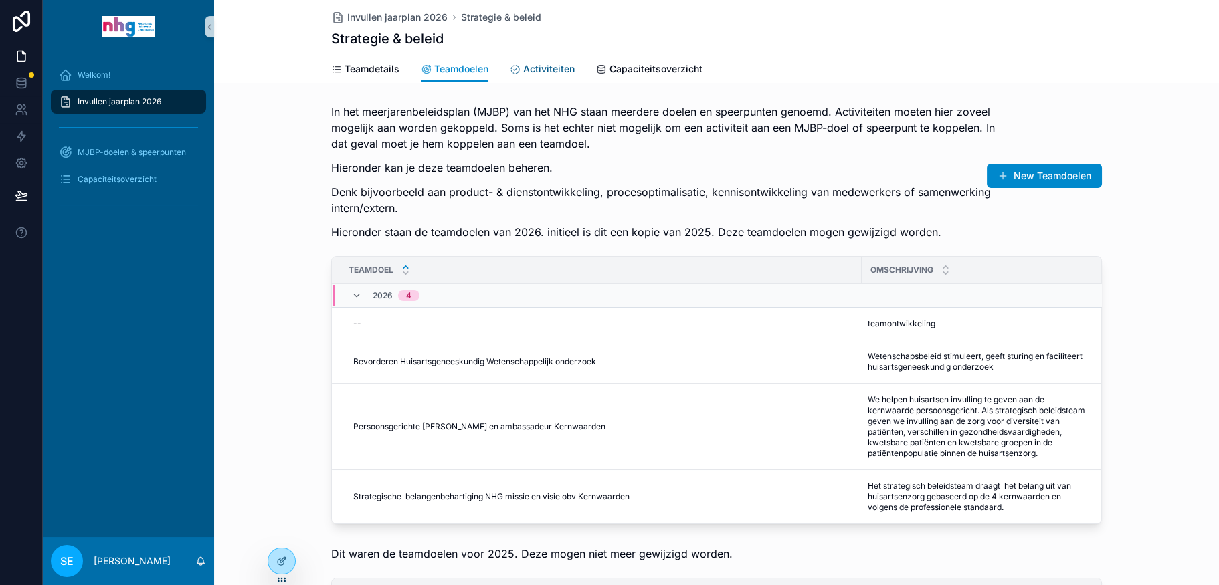
click at [551, 70] on span "Activiteiten" at bounding box center [549, 68] width 52 height 13
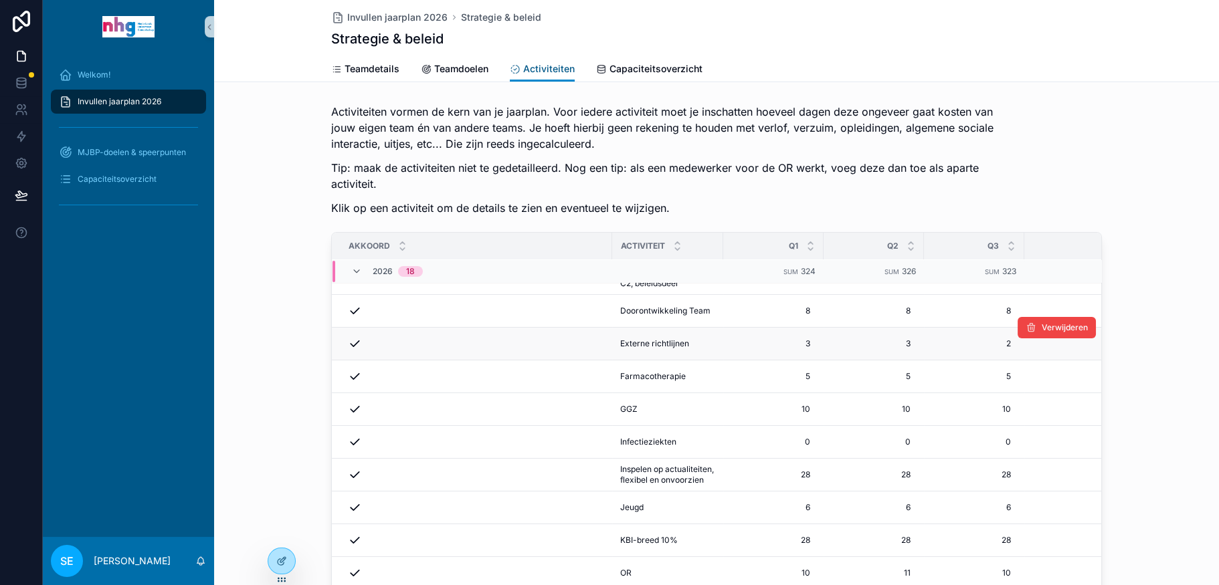
scroll to position [134, 0]
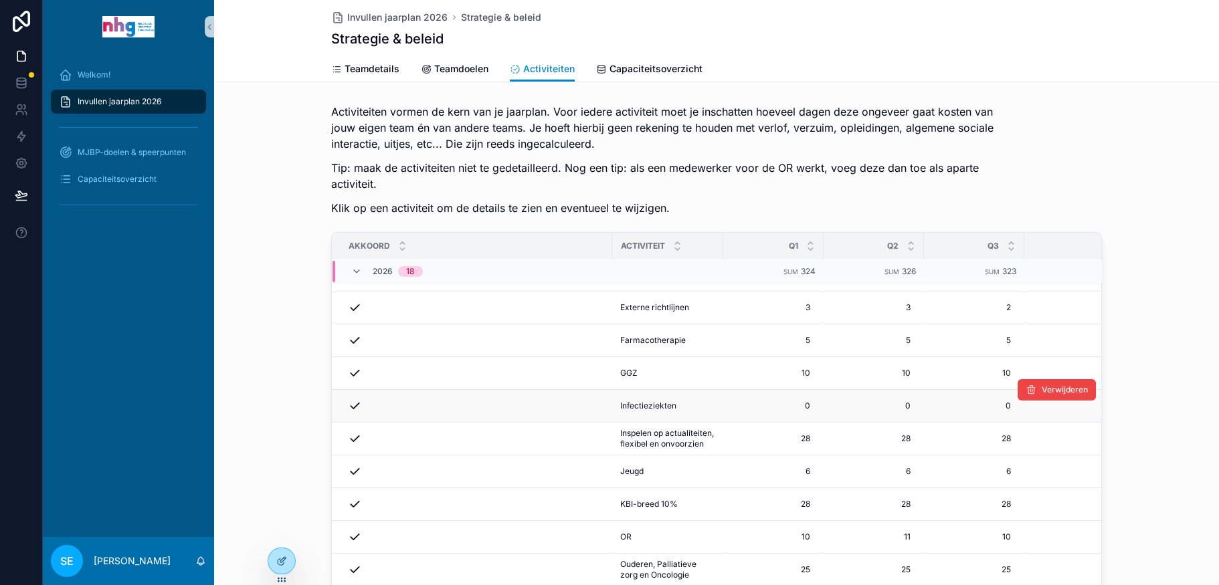
click at [471, 404] on div "scrollable content" at bounding box center [476, 405] width 256 height 13
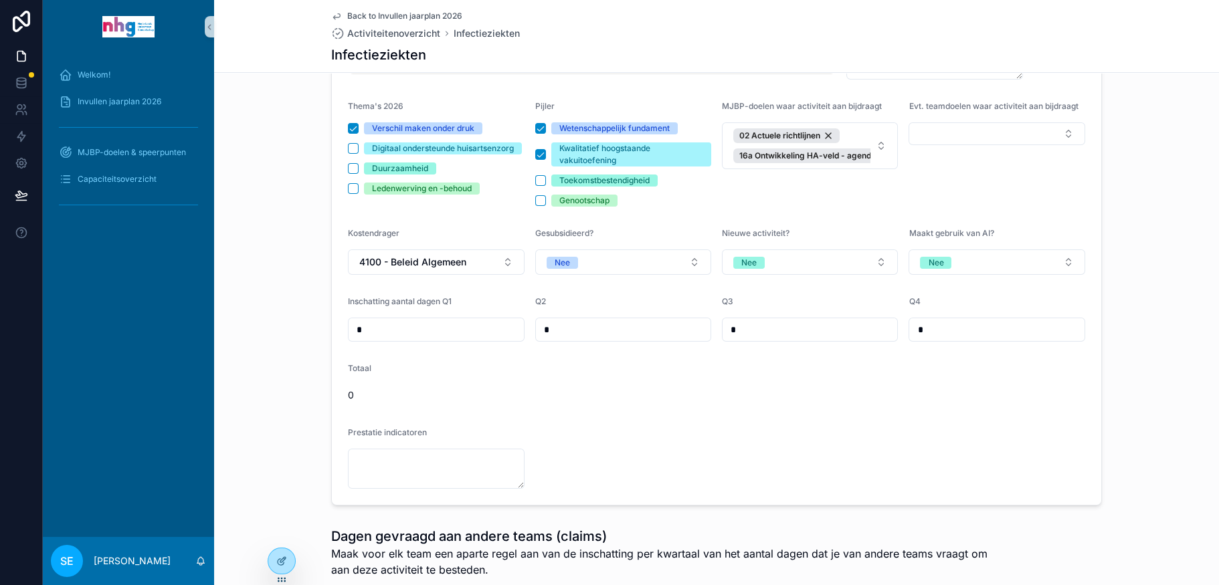
scroll to position [268, 0]
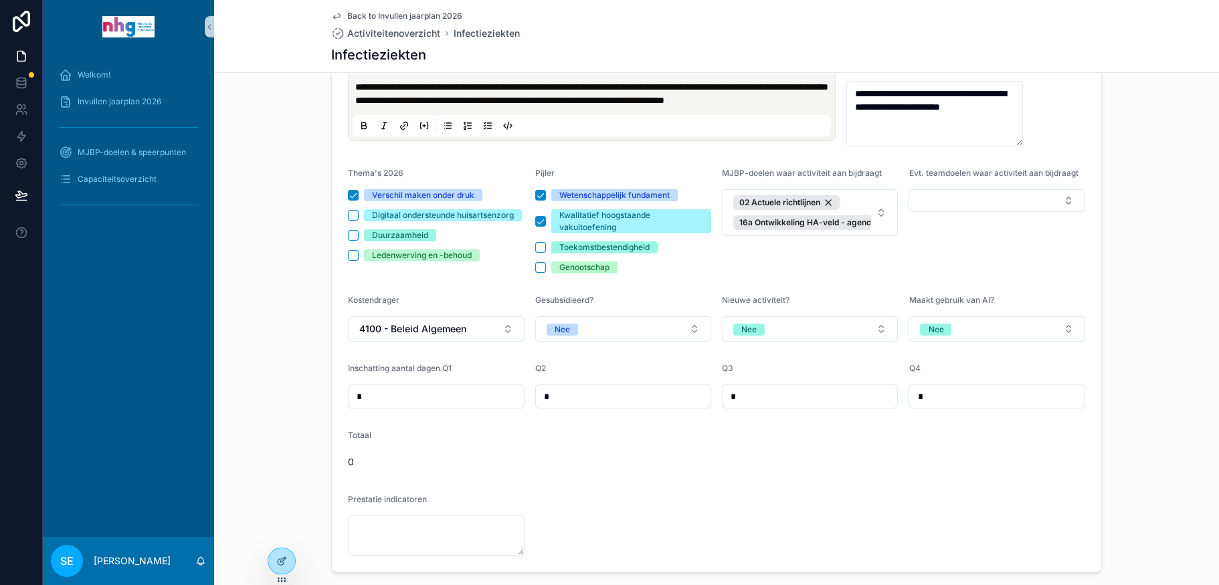
click at [1150, 166] on div "**********" at bounding box center [716, 240] width 1005 height 675
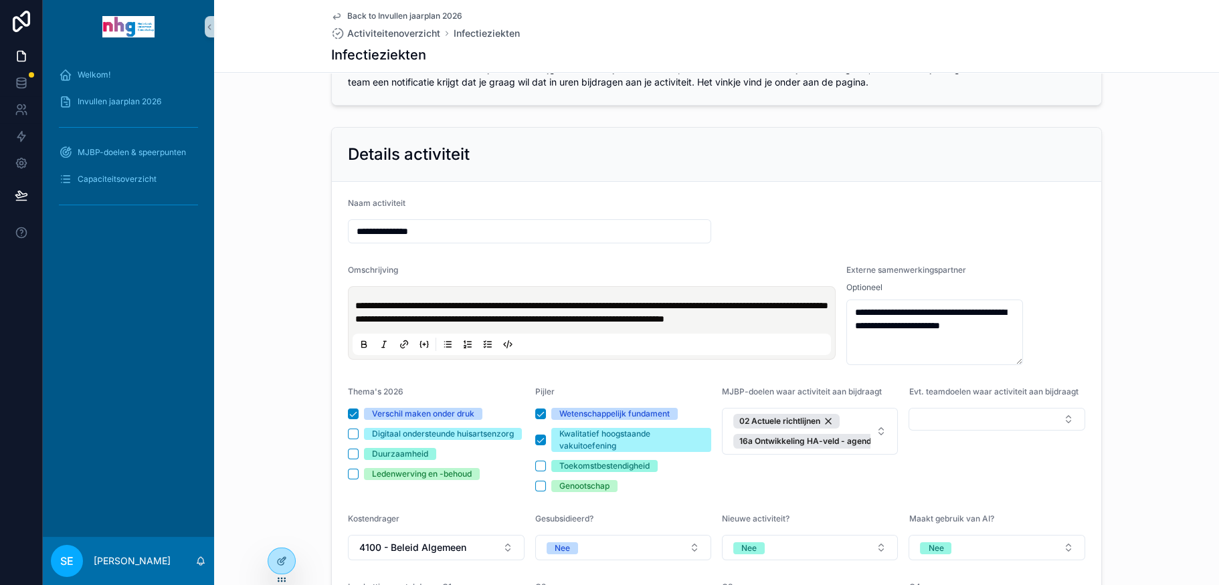
scroll to position [0, 0]
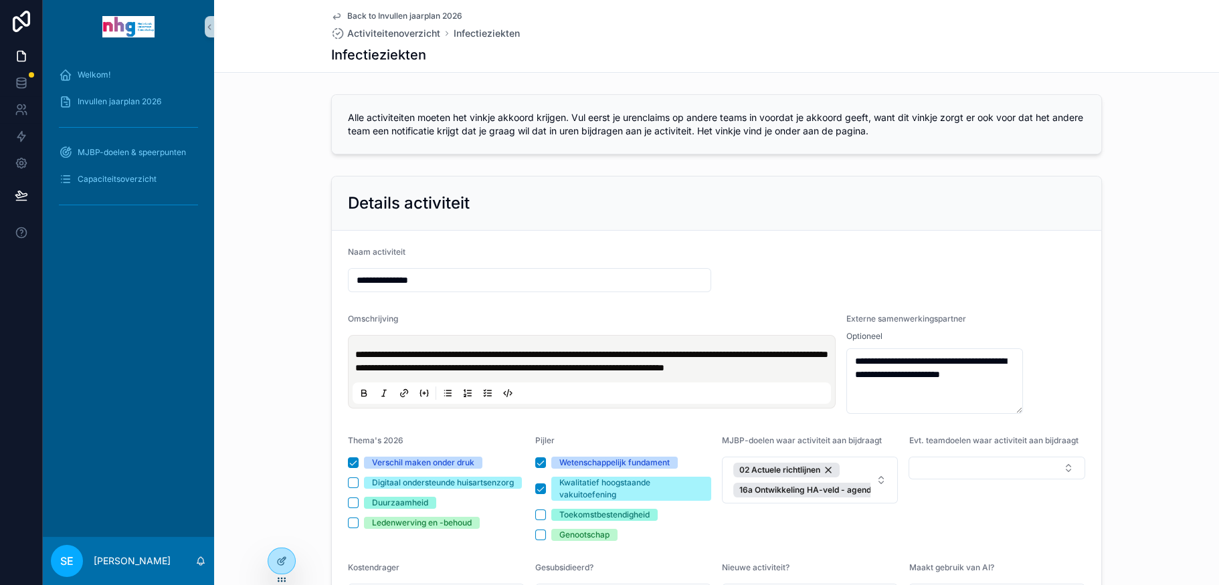
click at [421, 12] on span "Back to Invullen jaarplan 2026" at bounding box center [404, 16] width 115 height 11
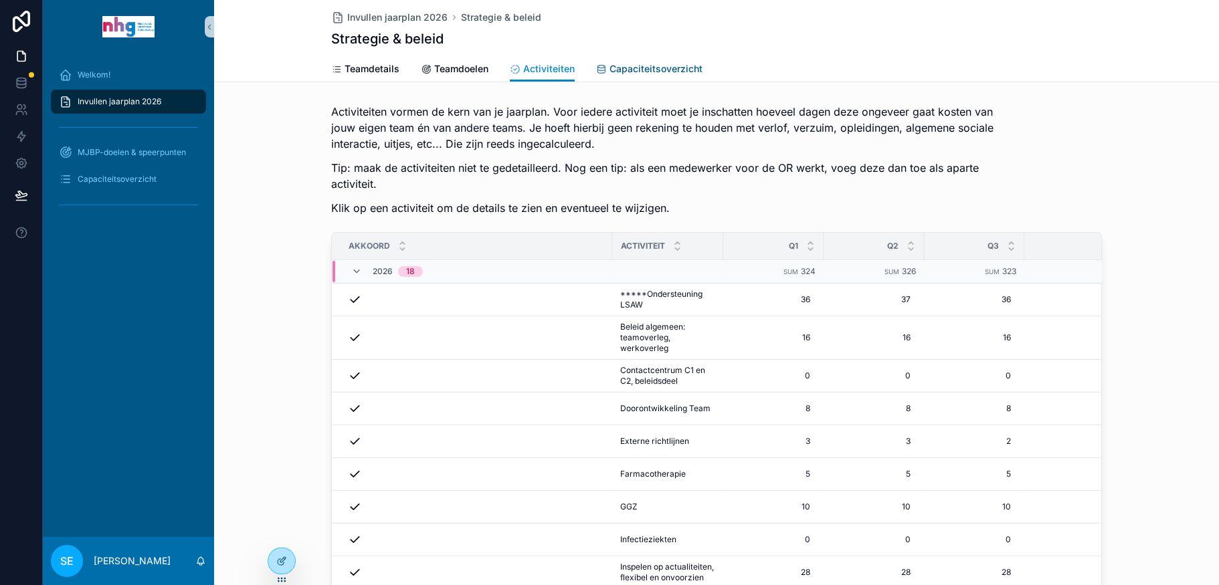
click at [626, 64] on span "Capaciteitsoverzicht" at bounding box center [655, 68] width 93 height 13
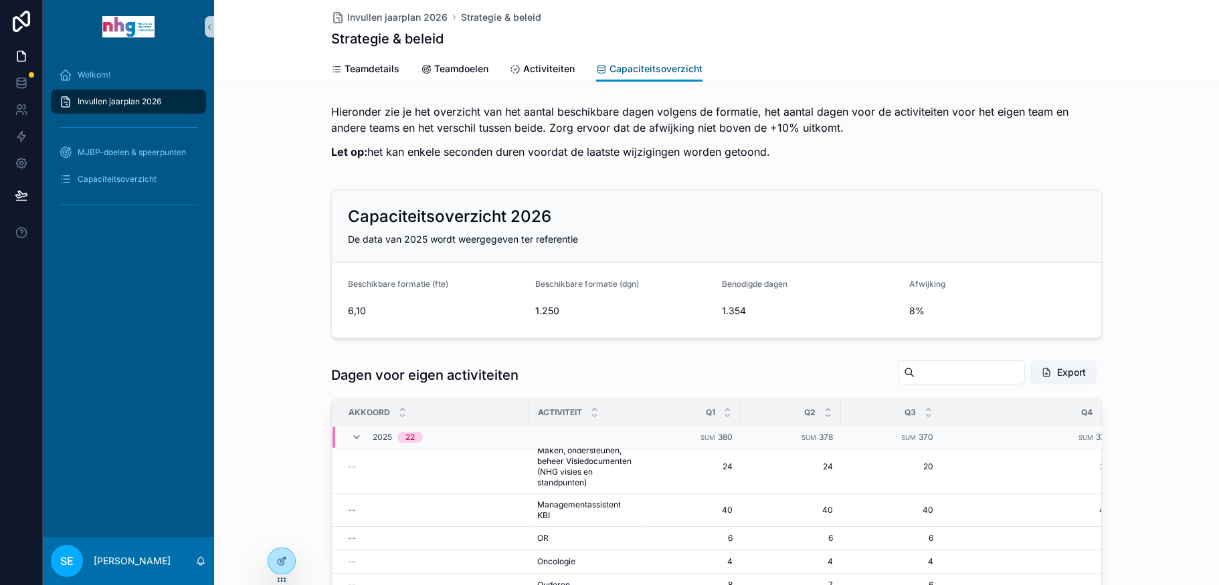
scroll to position [882, 0]
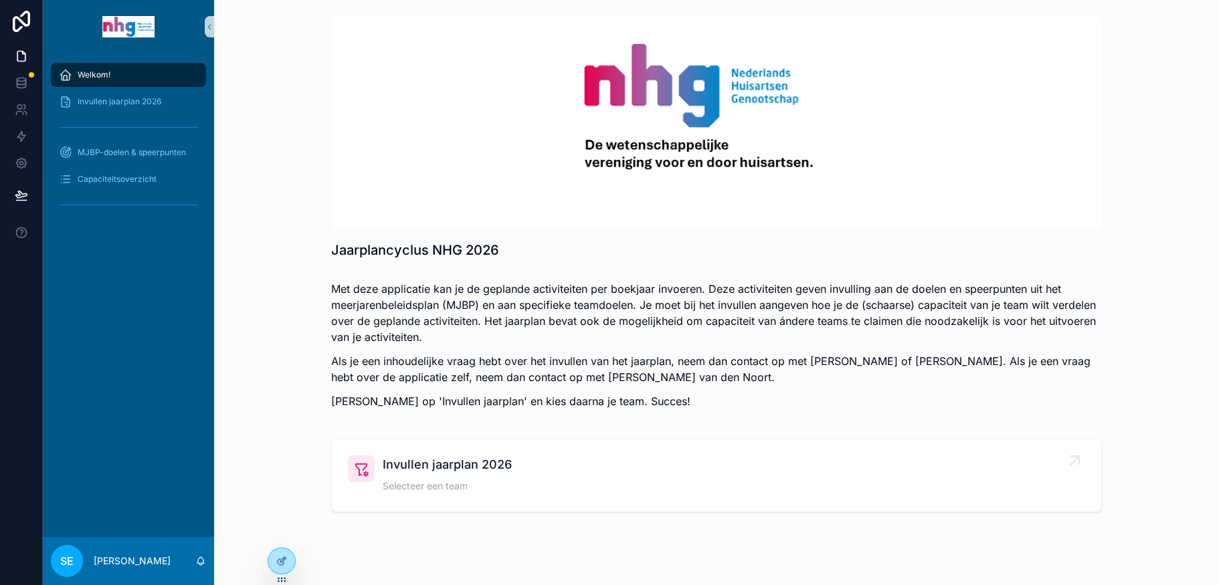
click at [471, 484] on span "Selecteer een team" at bounding box center [447, 486] width 129 height 13
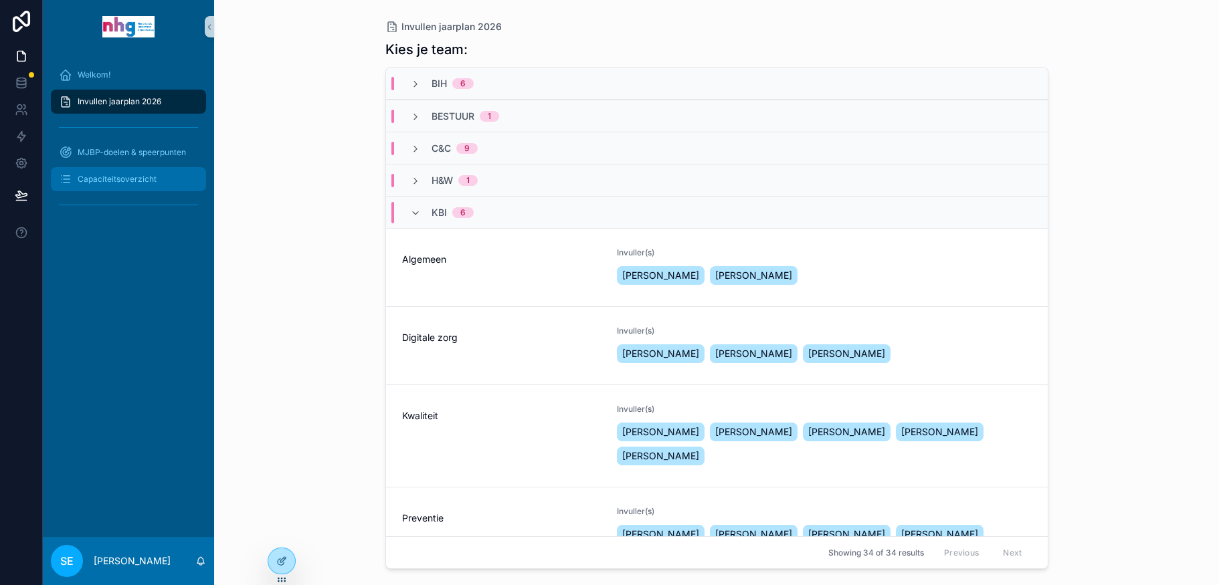
click at [113, 177] on span "Capaciteitsoverzicht" at bounding box center [117, 179] width 79 height 11
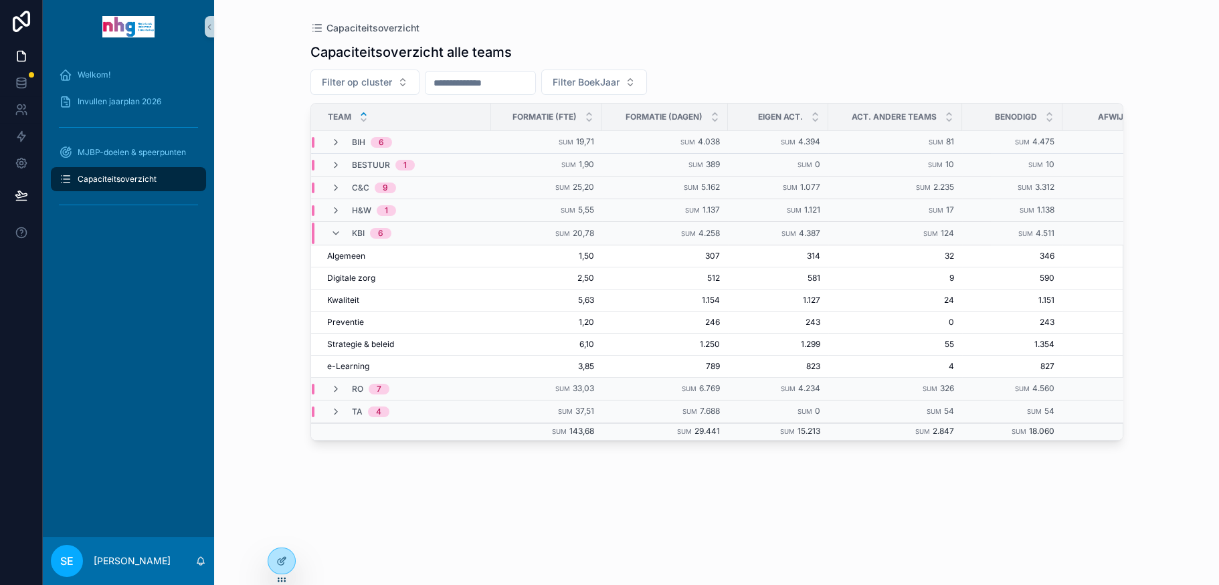
click at [457, 144] on div "BIH 6" at bounding box center [401, 142] width 179 height 11
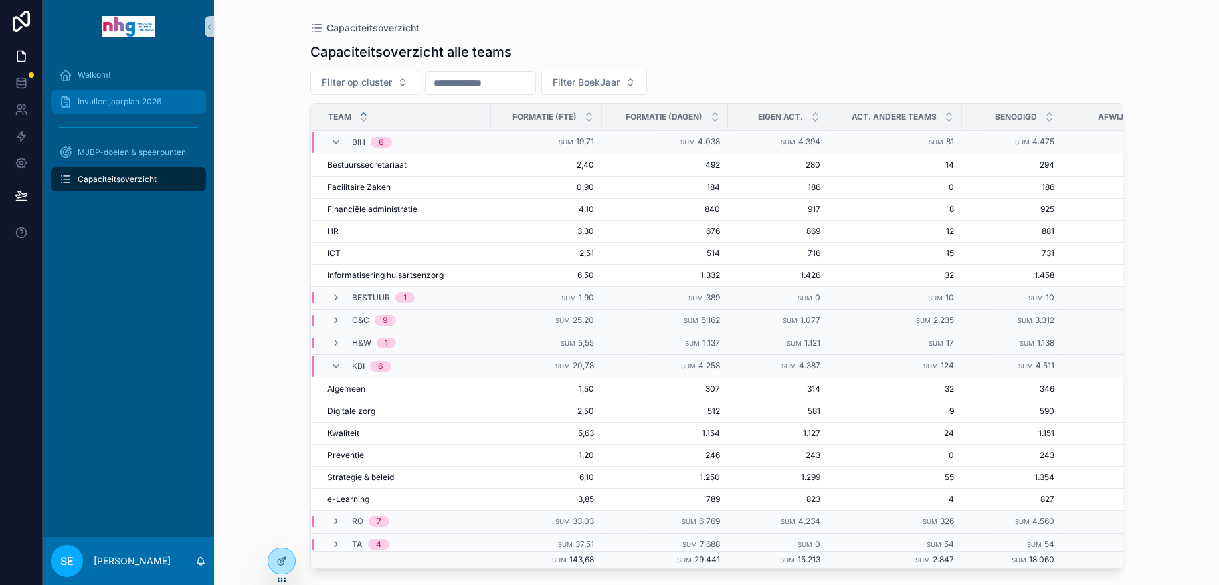
click at [102, 102] on span "Invullen jaarplan 2026" at bounding box center [120, 101] width 84 height 11
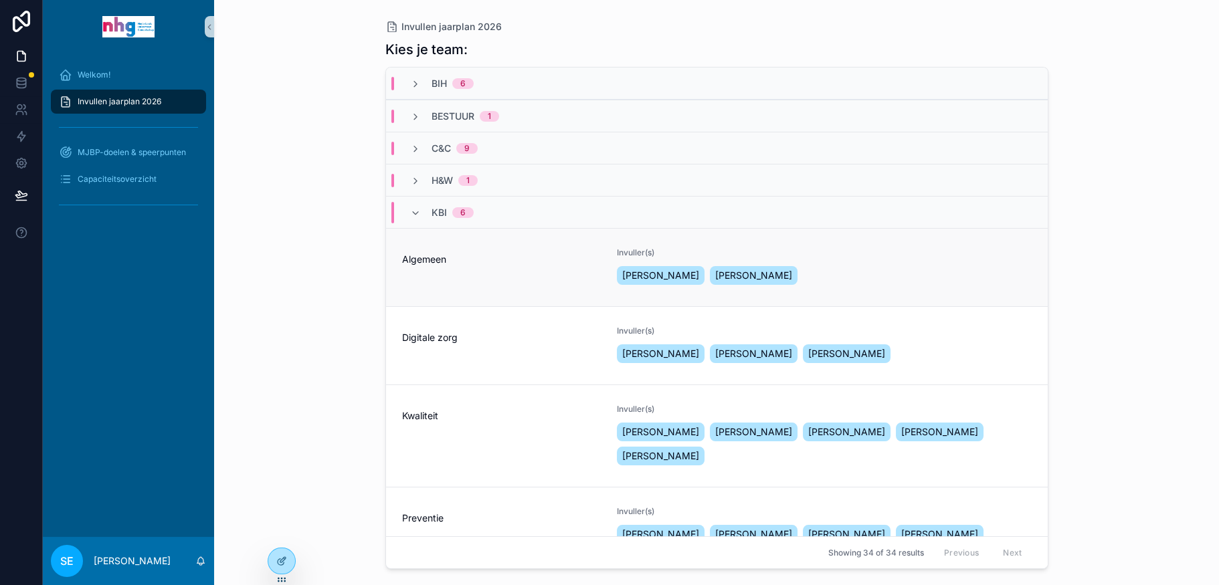
click at [504, 277] on div "Algemeen" at bounding box center [501, 268] width 199 height 40
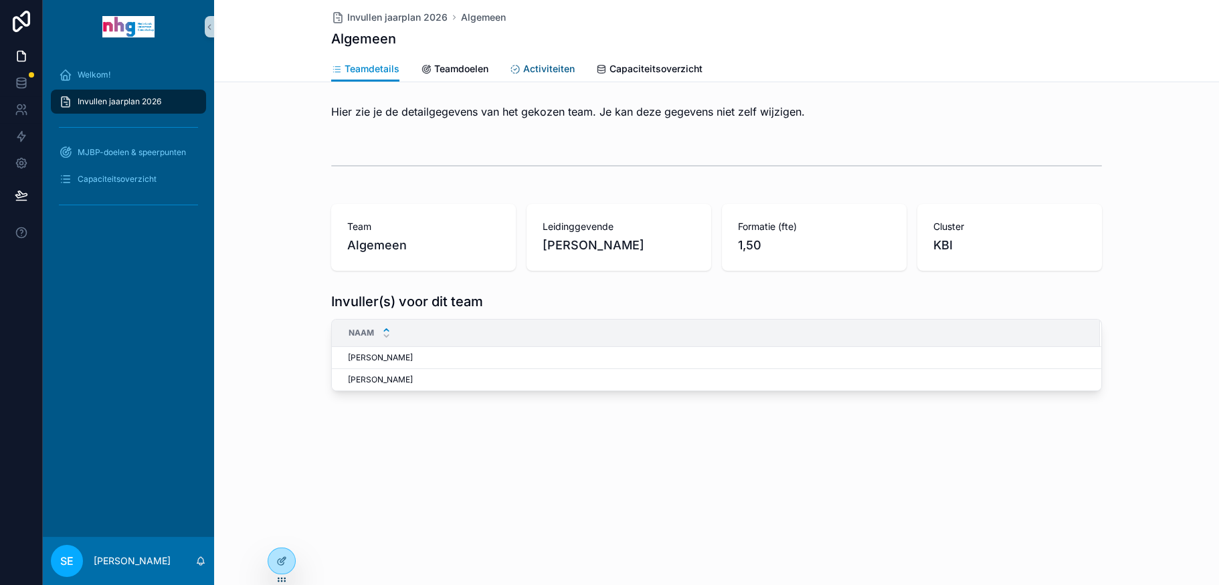
click at [537, 67] on span "Activiteiten" at bounding box center [549, 68] width 52 height 13
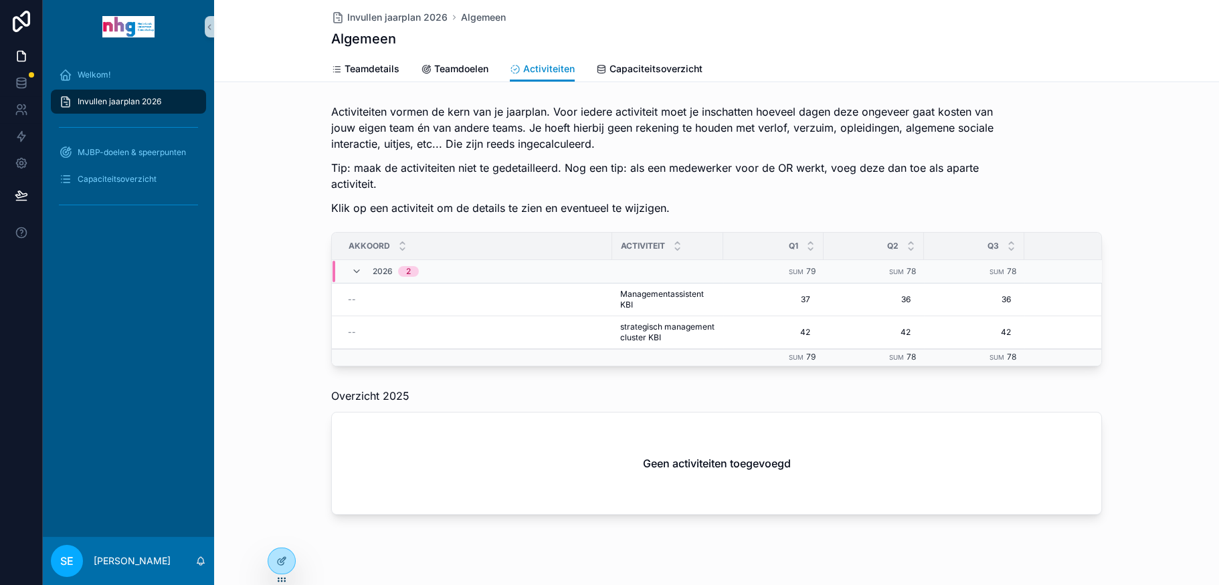
scroll to position [0, 143]
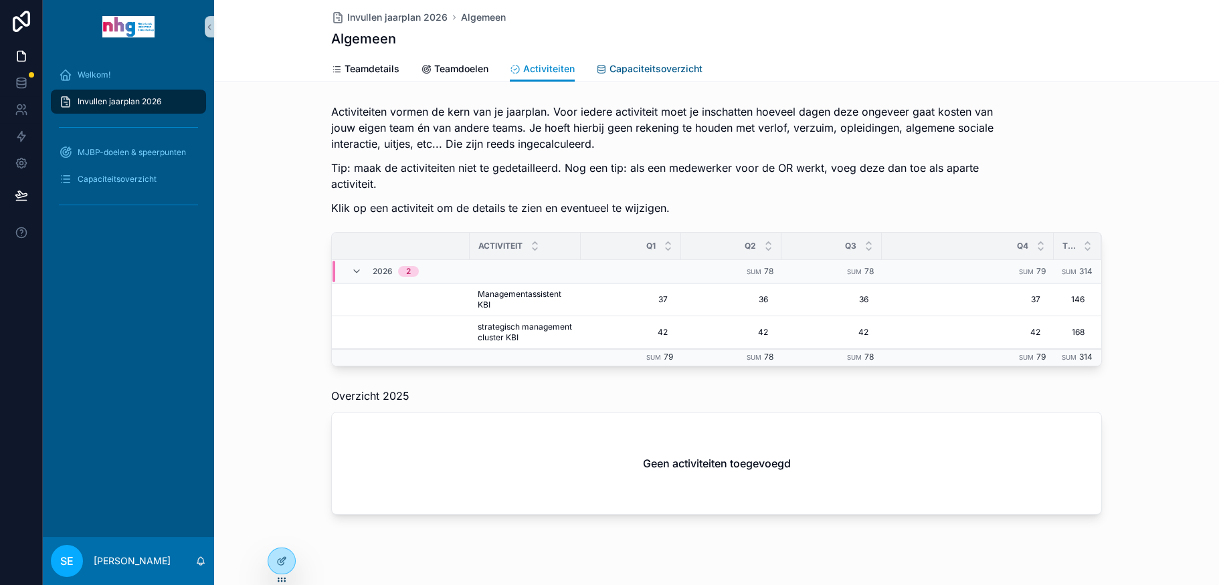
click at [634, 71] on span "Capaciteitsoverzicht" at bounding box center [655, 68] width 93 height 13
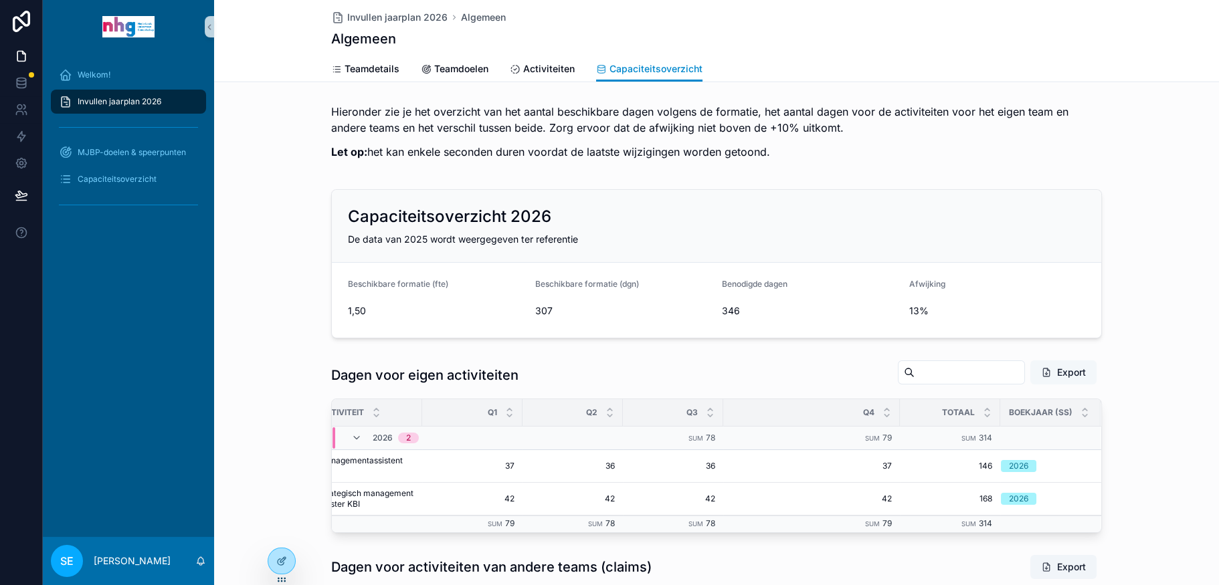
click at [1058, 367] on button "Export" at bounding box center [1063, 373] width 66 height 24
click at [136, 180] on span "Capaciteitsoverzicht" at bounding box center [117, 179] width 79 height 11
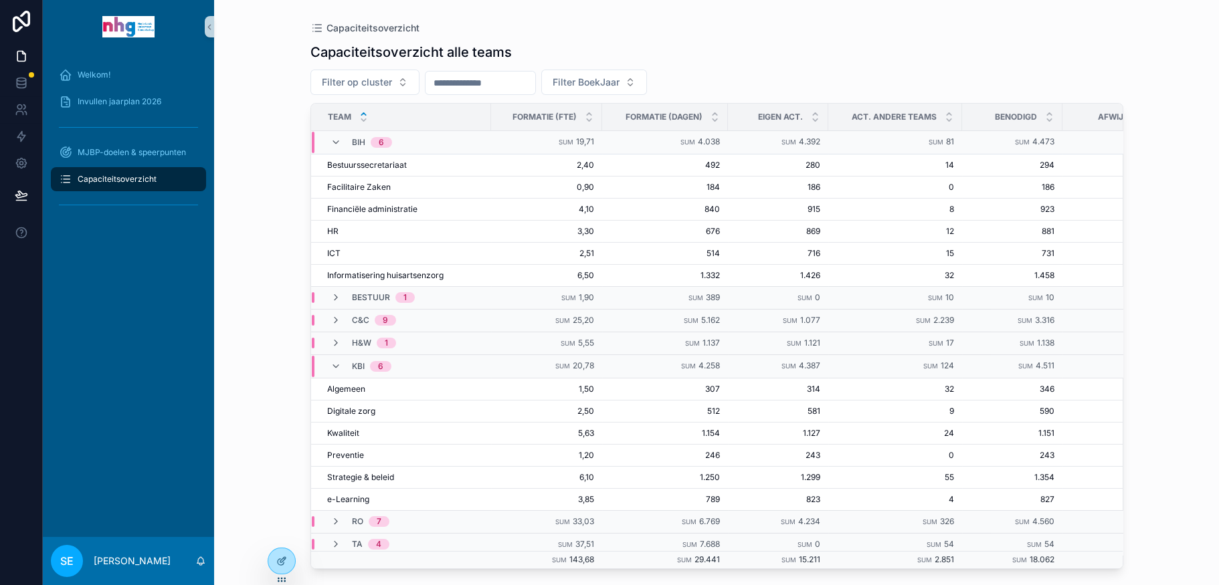
click at [335, 138] on icon "scrollable content" at bounding box center [335, 142] width 11 height 11
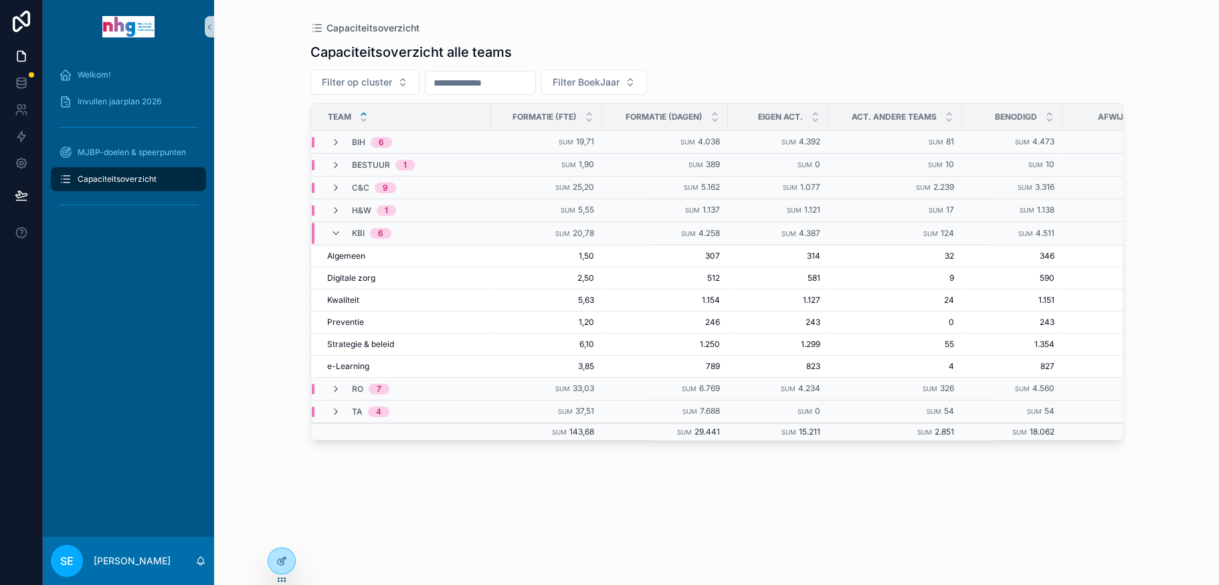
click at [335, 138] on icon "scrollable content" at bounding box center [335, 142] width 11 height 11
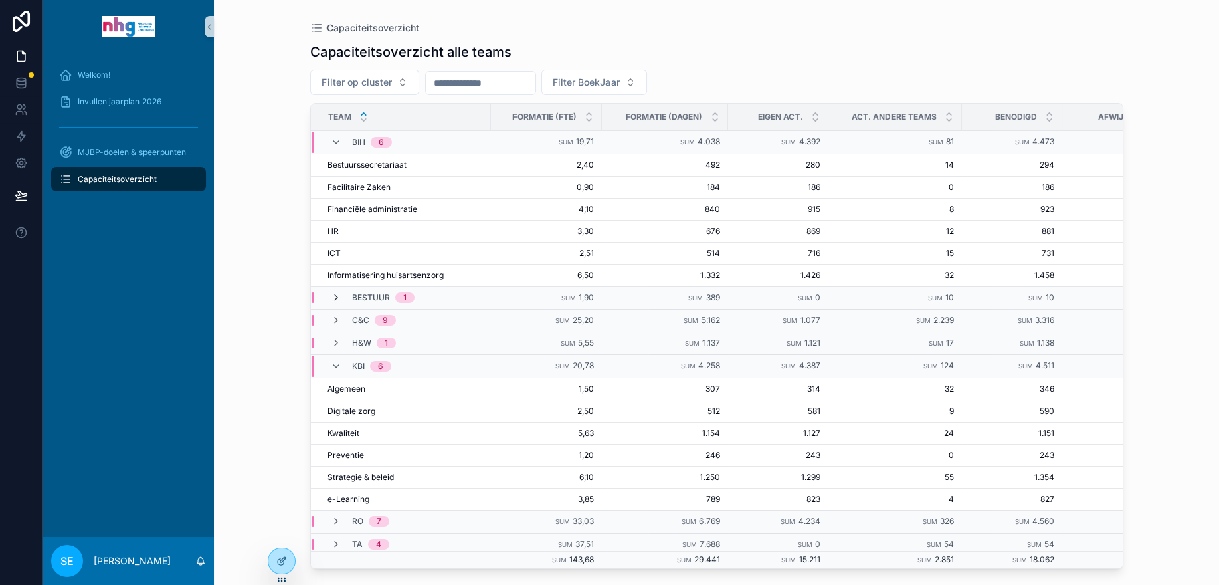
click at [331, 292] on icon "scrollable content" at bounding box center [335, 297] width 11 height 11
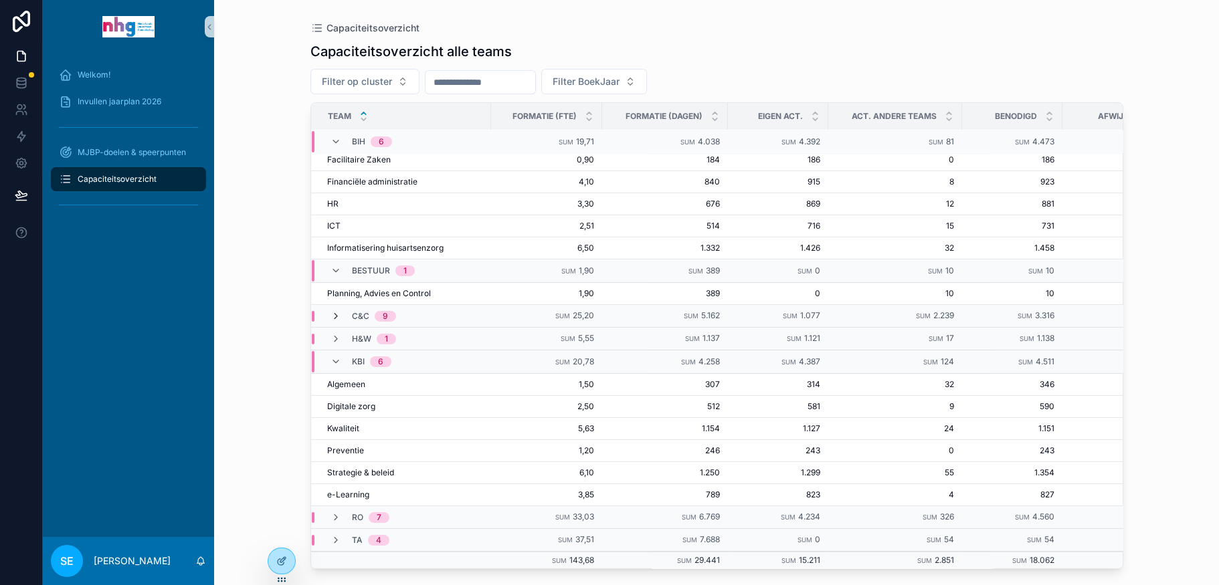
click at [330, 311] on icon "scrollable content" at bounding box center [335, 316] width 11 height 11
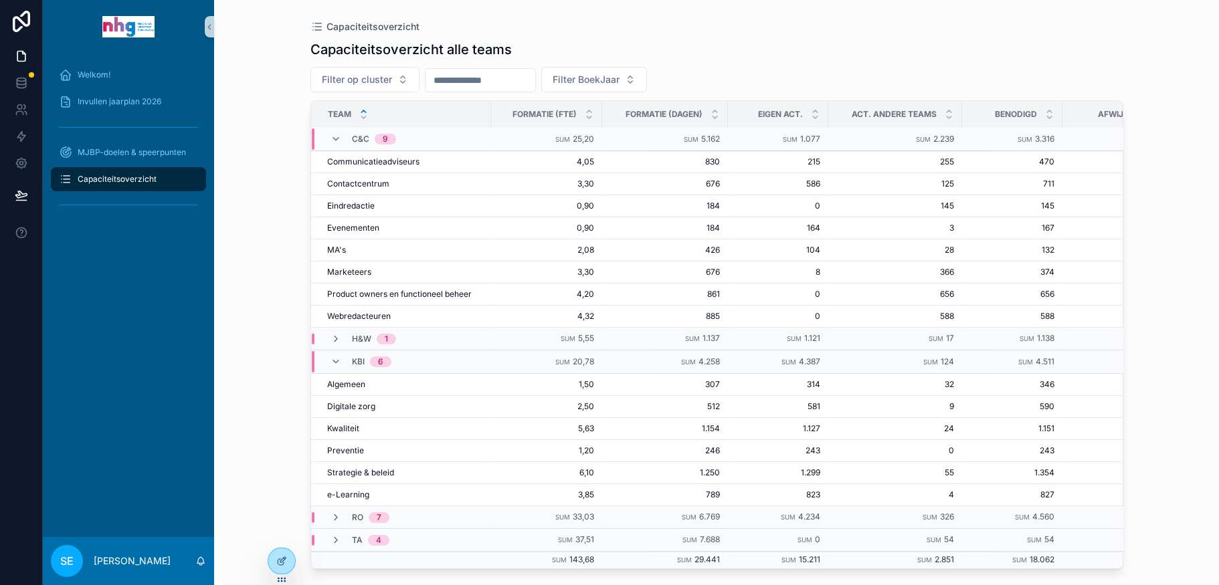
scroll to position [229, 57]
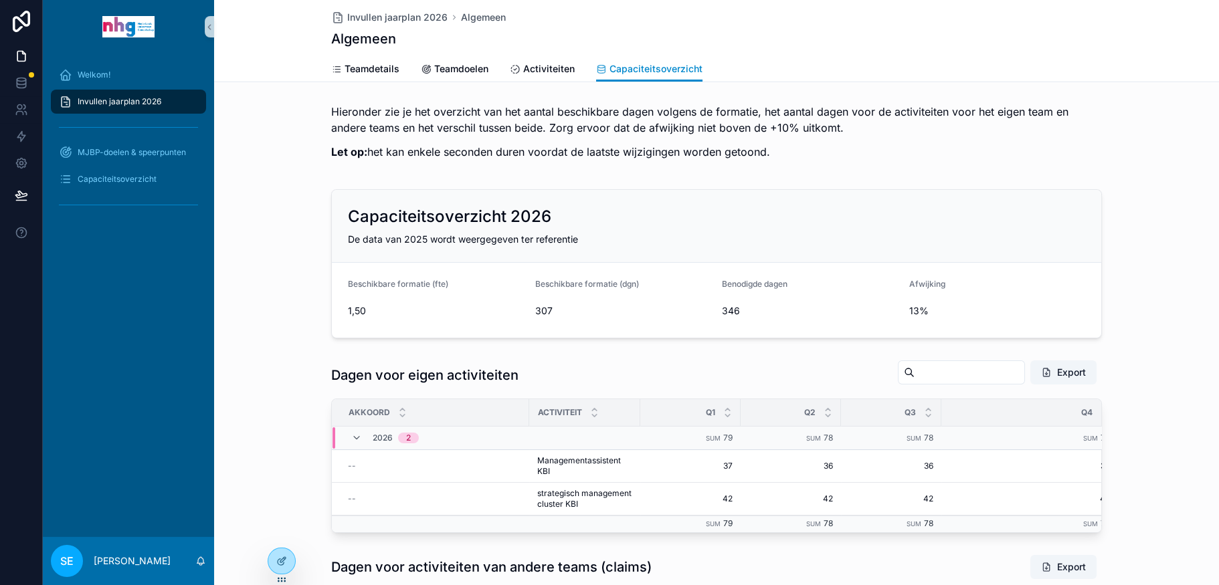
click at [116, 96] on span "Invullen jaarplan 2026" at bounding box center [120, 101] width 84 height 11
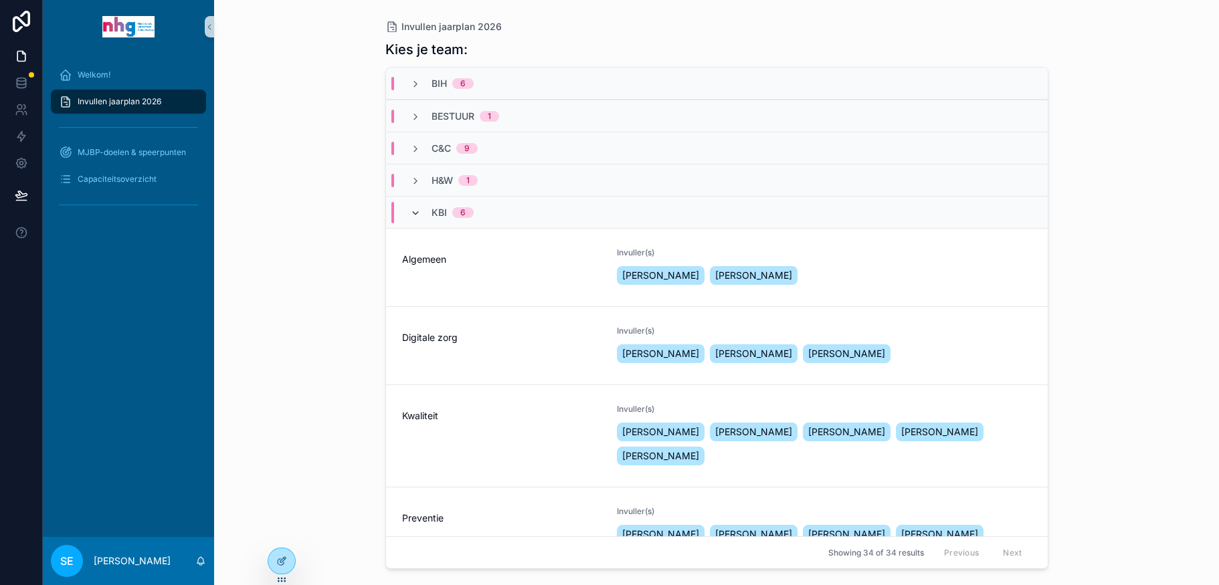
click at [410, 212] on icon "scrollable content" at bounding box center [415, 213] width 11 height 11
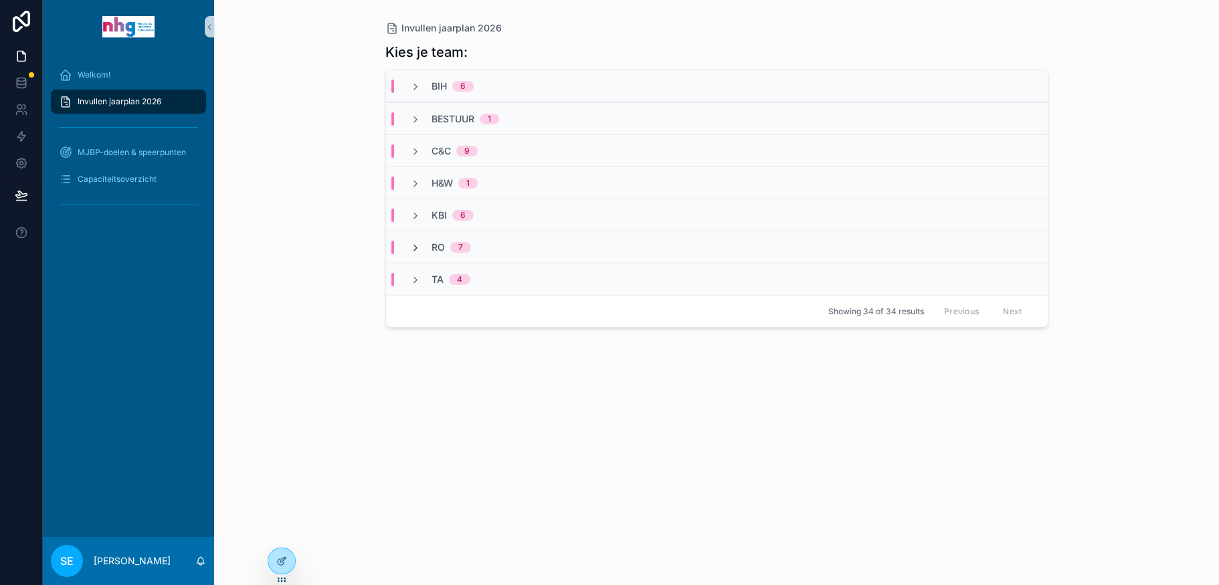
click at [412, 247] on icon "scrollable content" at bounding box center [415, 248] width 11 height 11
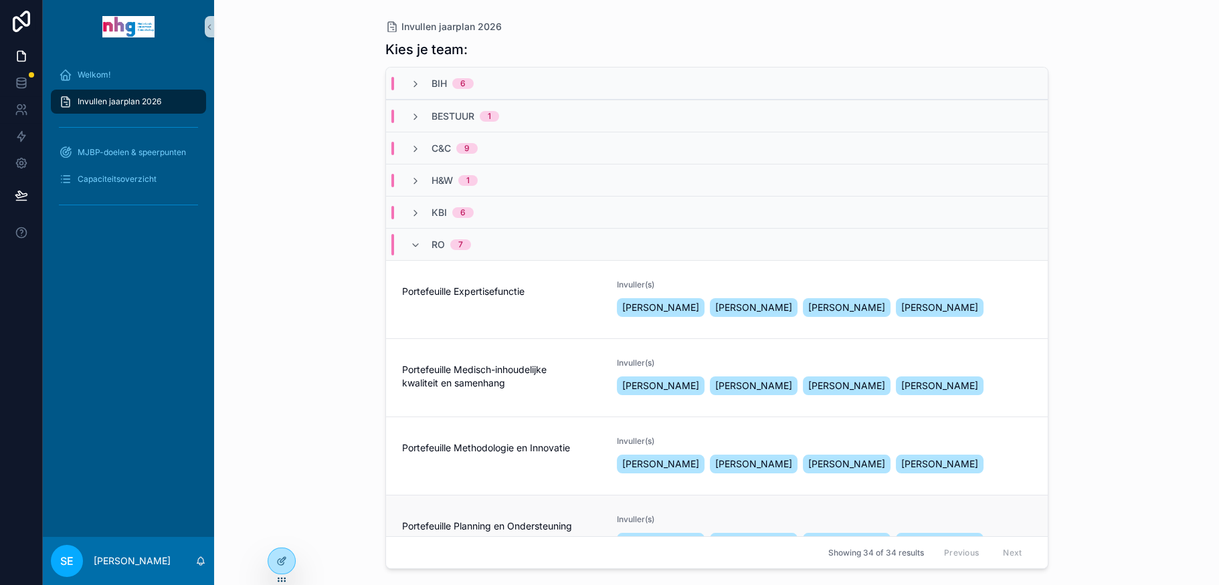
click at [426, 298] on span "Portefeuille Expertisefunctie" at bounding box center [501, 291] width 199 height 13
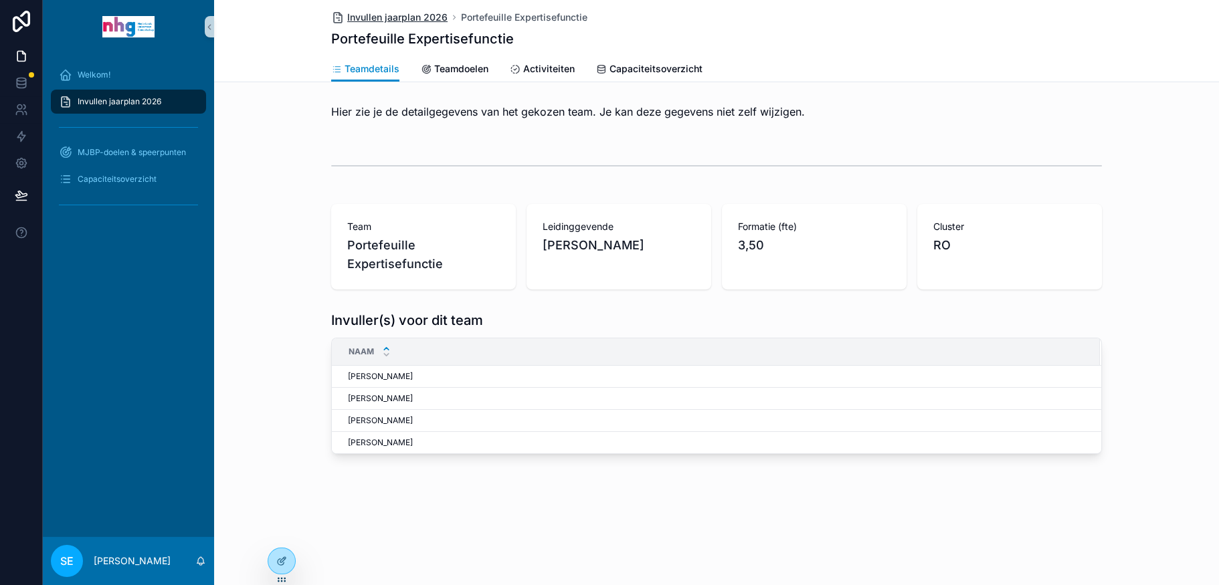
click at [395, 13] on span "Invullen jaarplan 2026" at bounding box center [397, 17] width 100 height 13
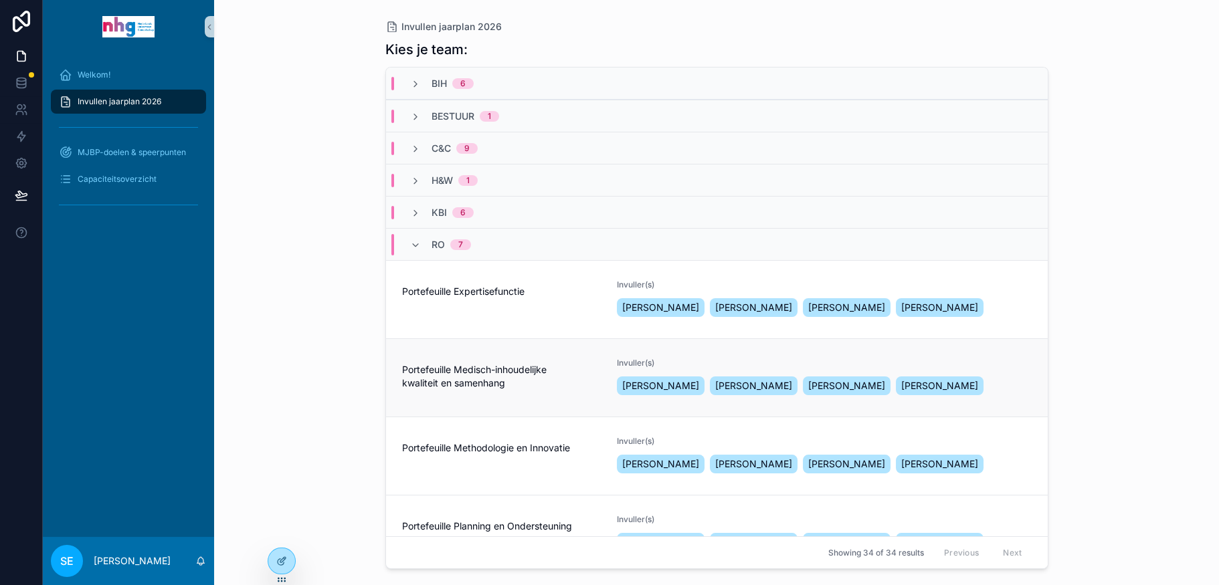
click at [492, 383] on span "Portefeuille Medisch-inhoudelijke kwaliteit en samenhang" at bounding box center [501, 376] width 199 height 27
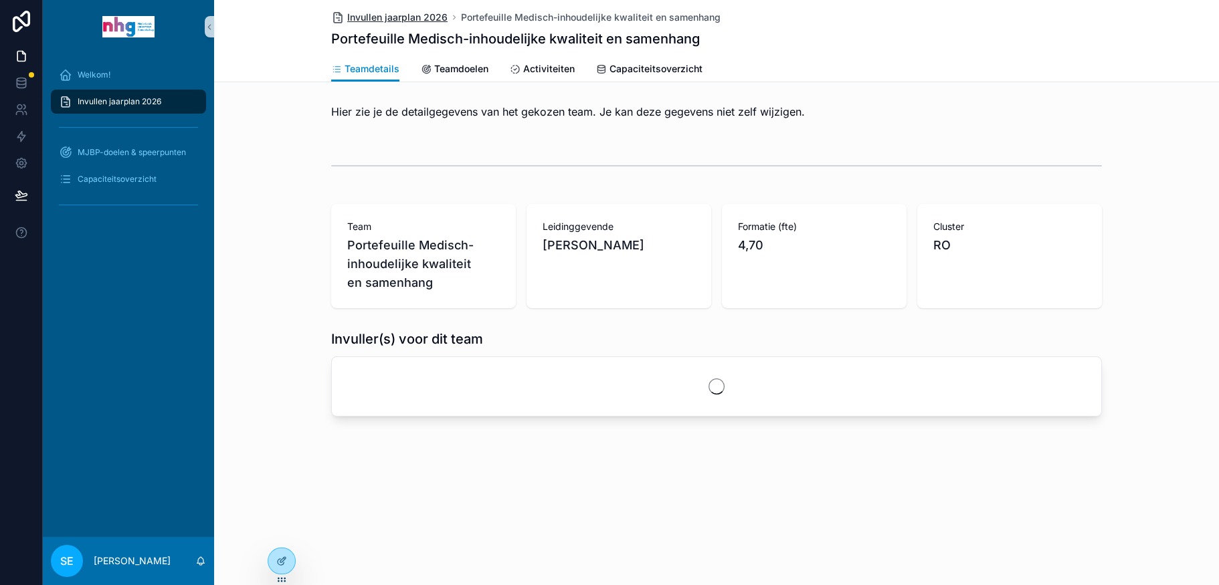
click at [425, 16] on span "Invullen jaarplan 2026" at bounding box center [397, 17] width 100 height 13
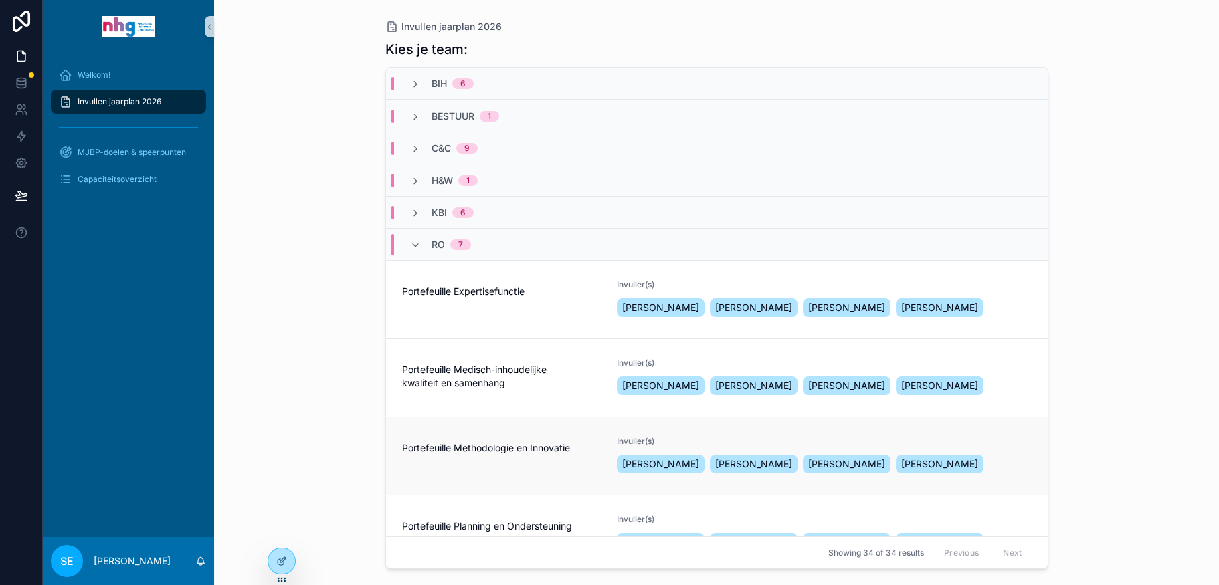
click at [481, 468] on div "Portefeuille Methodologie en Innovatie" at bounding box center [501, 456] width 199 height 40
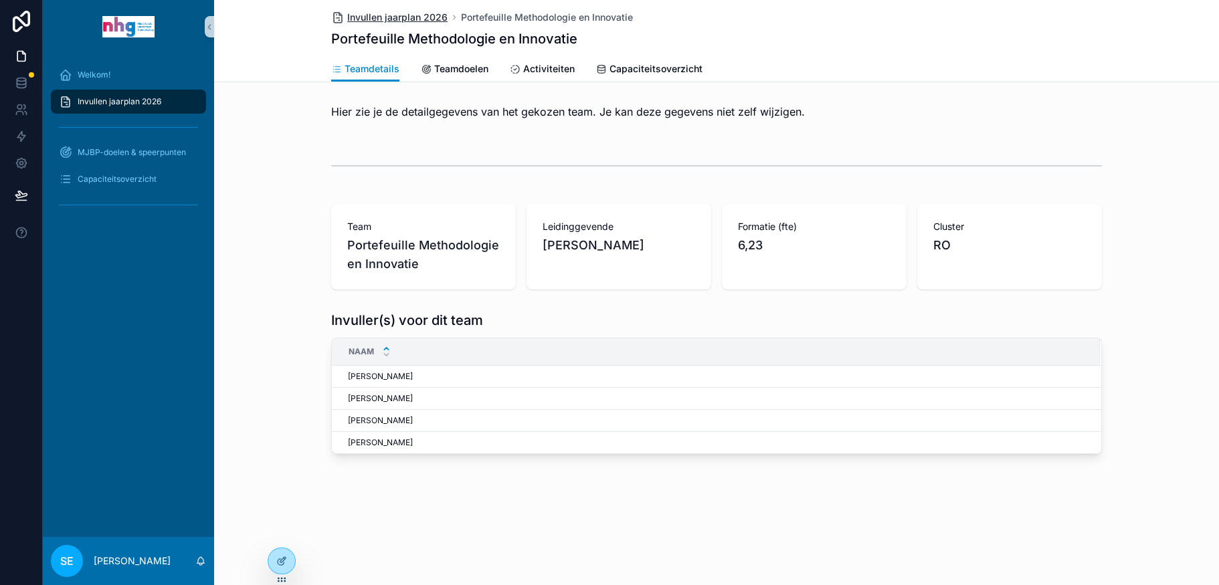
click at [404, 11] on span "Invullen jaarplan 2026" at bounding box center [397, 17] width 100 height 13
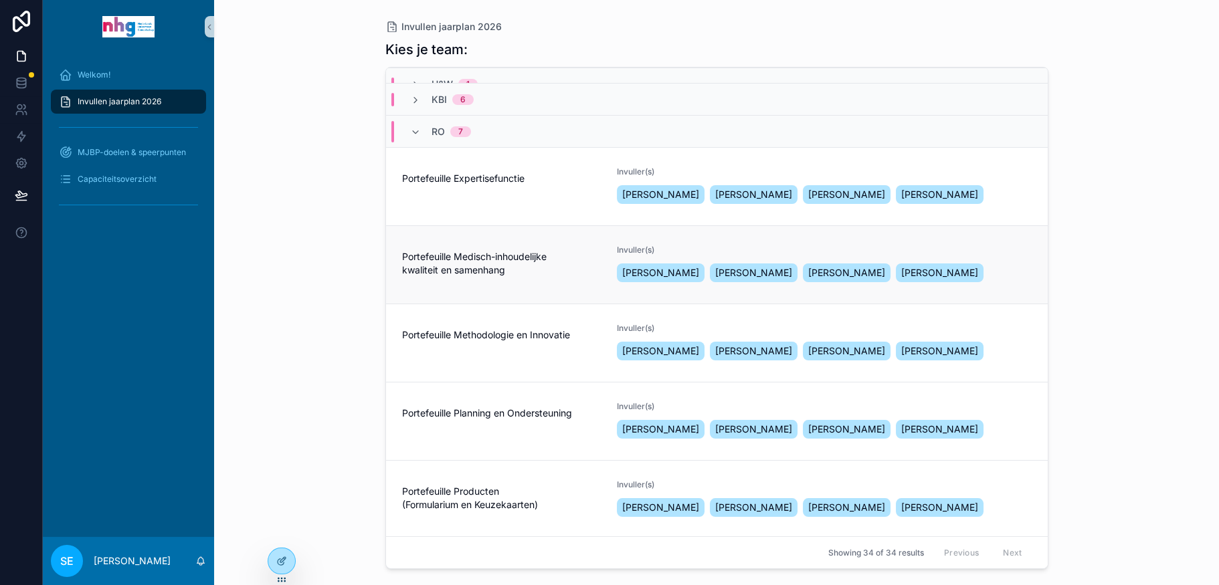
scroll to position [201, 0]
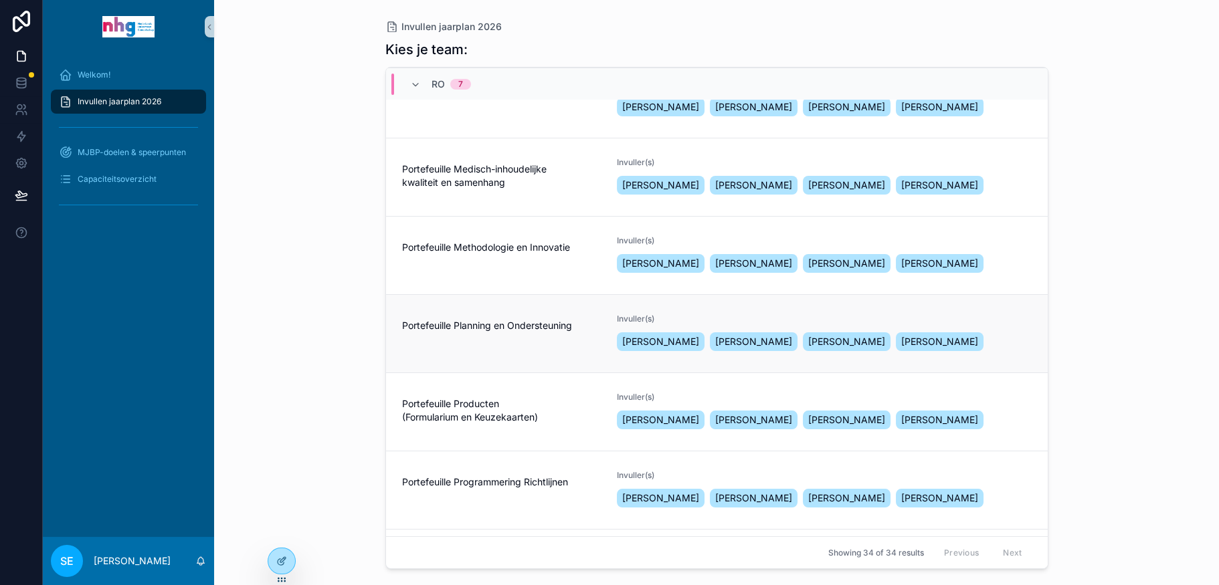
click at [469, 341] on div "Portefeuille Planning en Ondersteuning" at bounding box center [501, 334] width 199 height 40
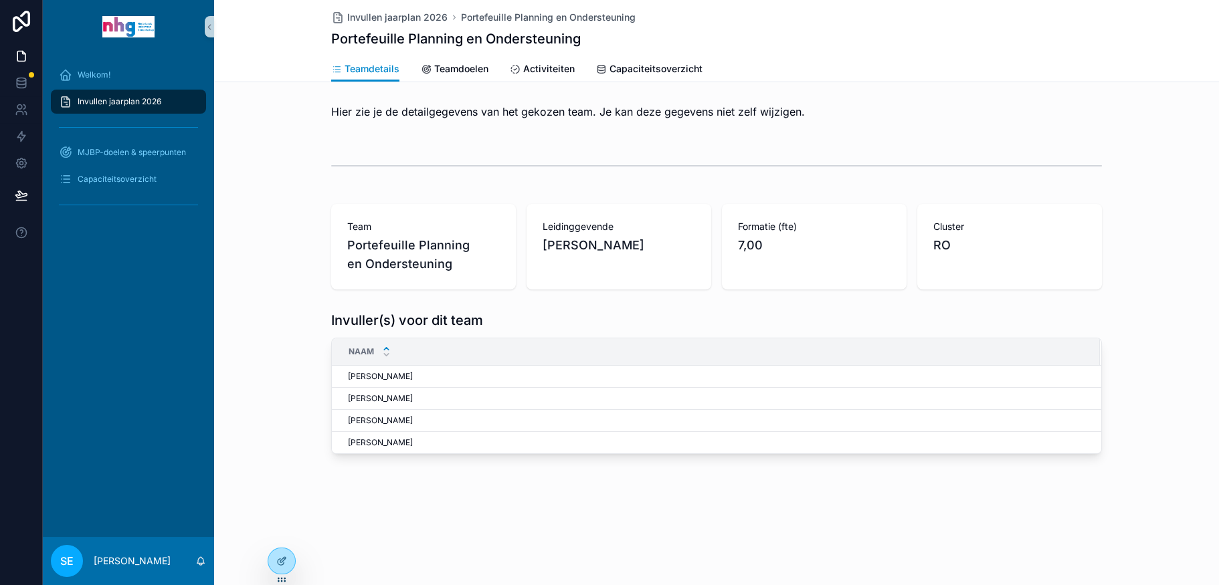
click at [132, 96] on span "Invullen jaarplan 2026" at bounding box center [120, 101] width 84 height 11
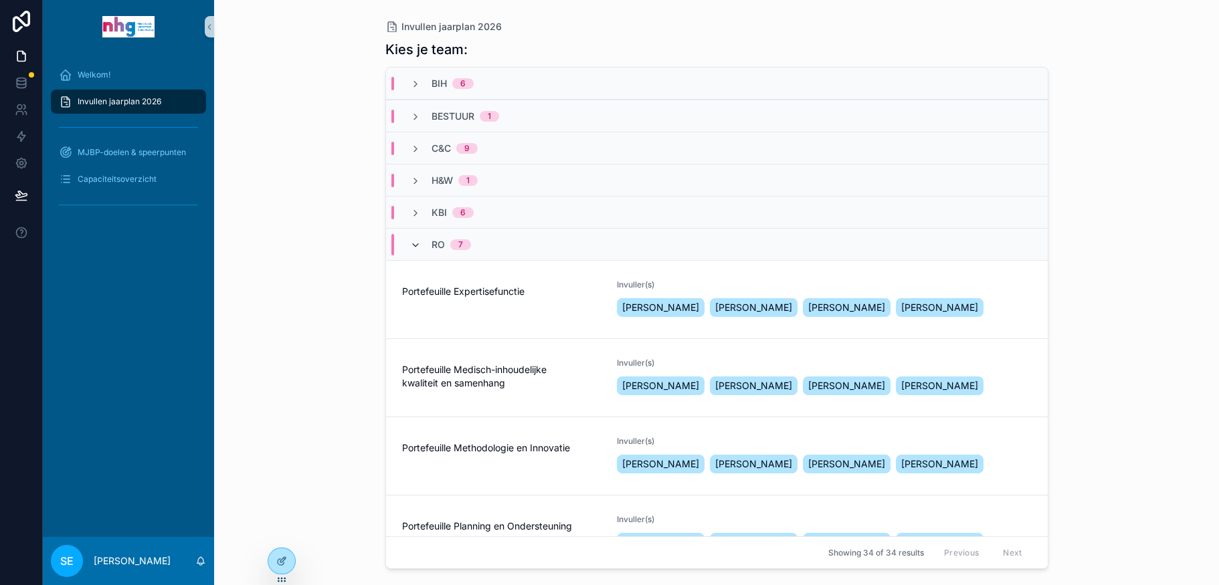
click at [417, 244] on icon "scrollable content" at bounding box center [415, 245] width 11 height 11
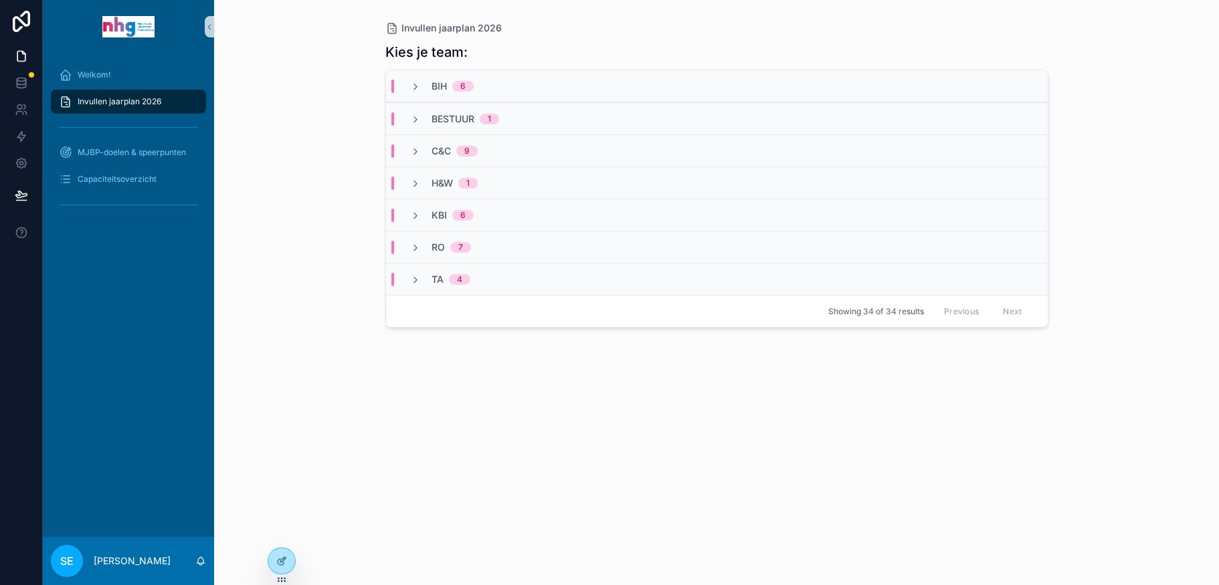
click at [423, 147] on div "C&C 9" at bounding box center [444, 151] width 68 height 13
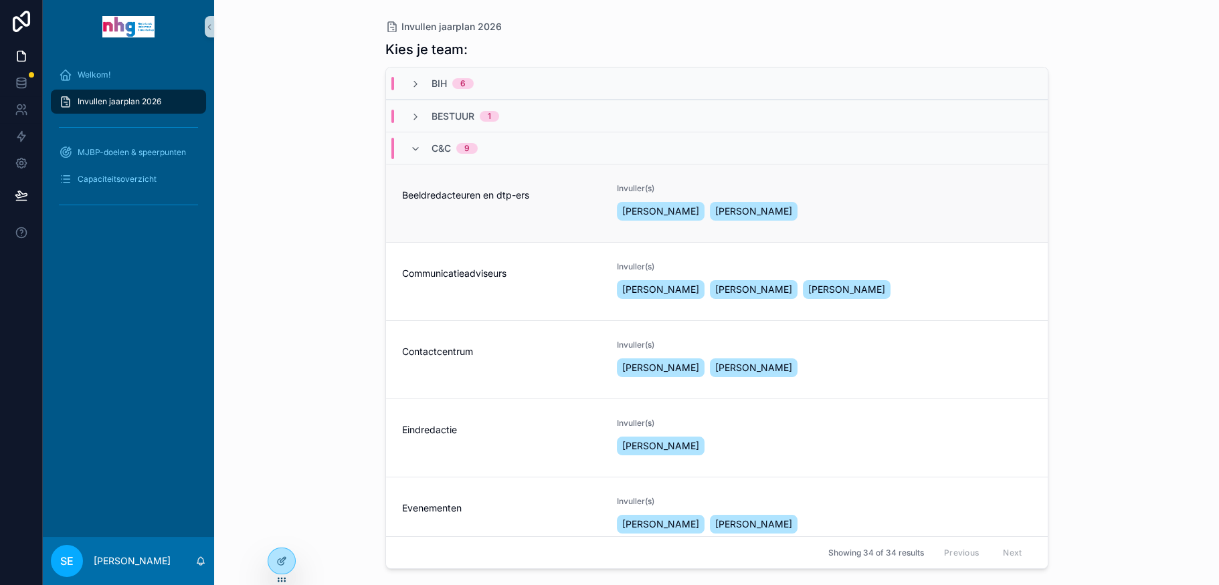
click at [454, 206] on div "Beeldredacteuren en dtp-ers" at bounding box center [501, 203] width 199 height 40
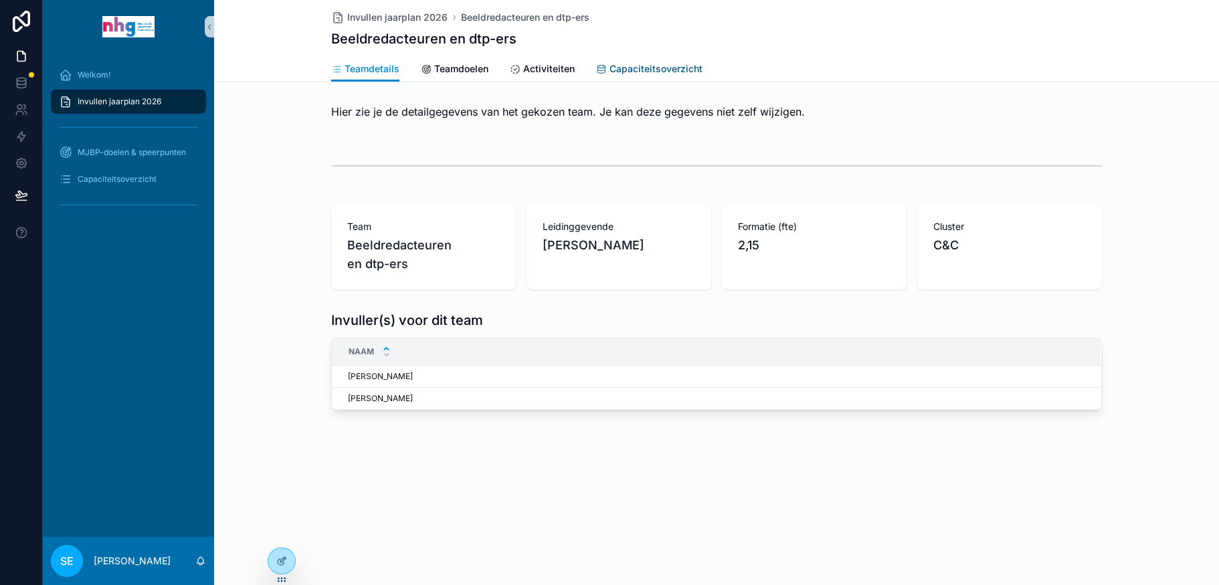
click at [660, 70] on span "Capaciteitsoverzicht" at bounding box center [655, 68] width 93 height 13
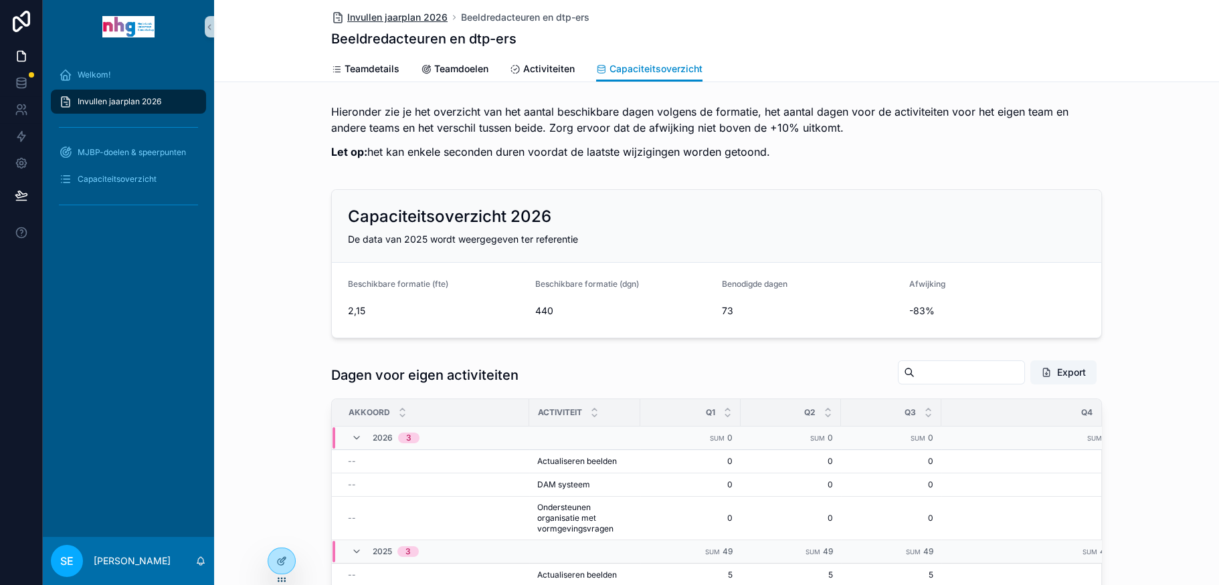
click at [395, 17] on span "Invullen jaarplan 2026" at bounding box center [397, 17] width 100 height 13
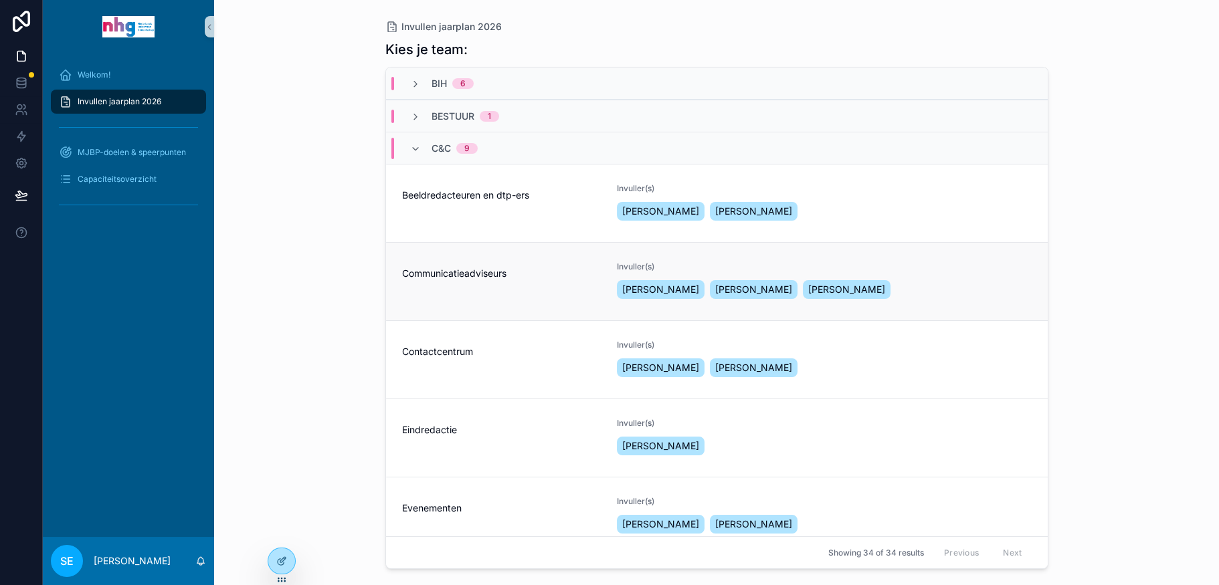
click at [466, 279] on span "Communicatieadviseurs" at bounding box center [501, 273] width 199 height 13
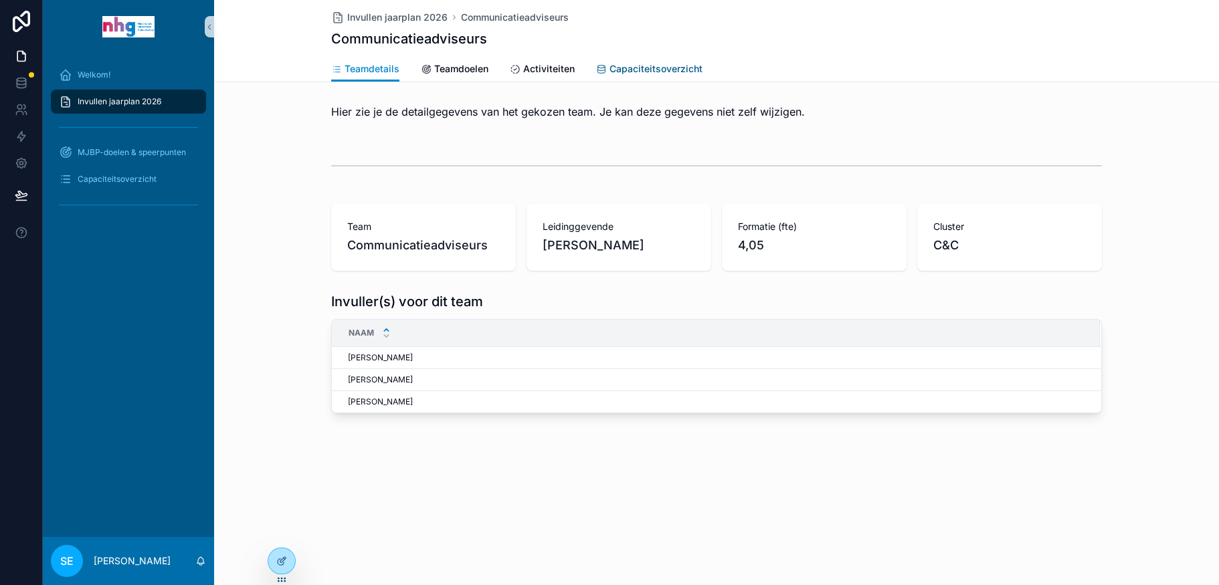
click at [633, 66] on span "Capaciteitsoverzicht" at bounding box center [655, 68] width 93 height 13
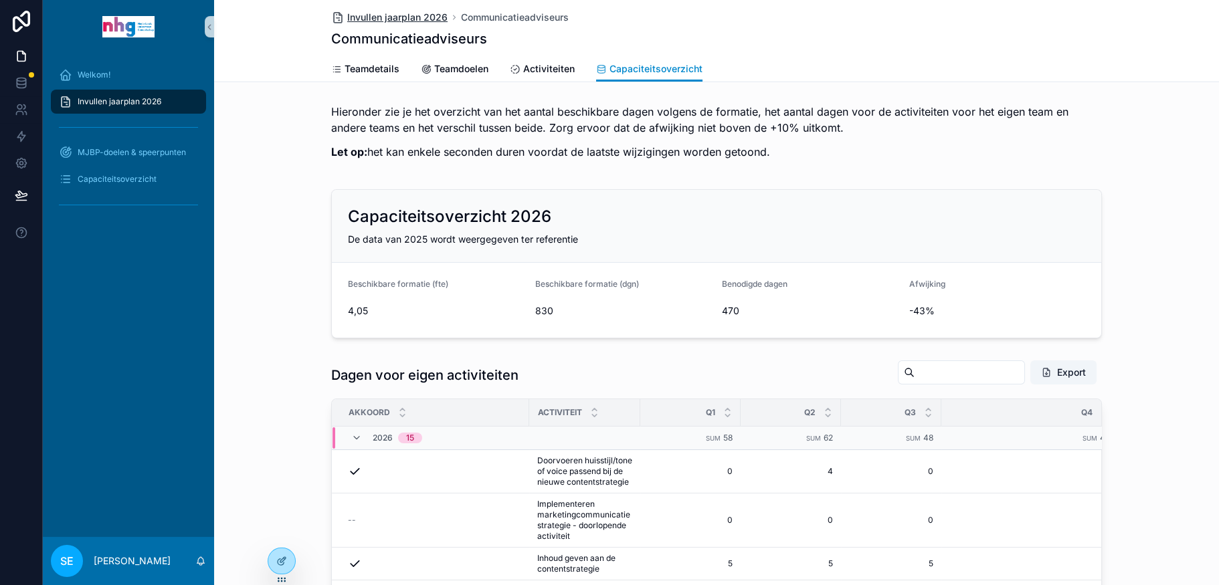
click at [374, 13] on span "Invullen jaarplan 2026" at bounding box center [397, 17] width 100 height 13
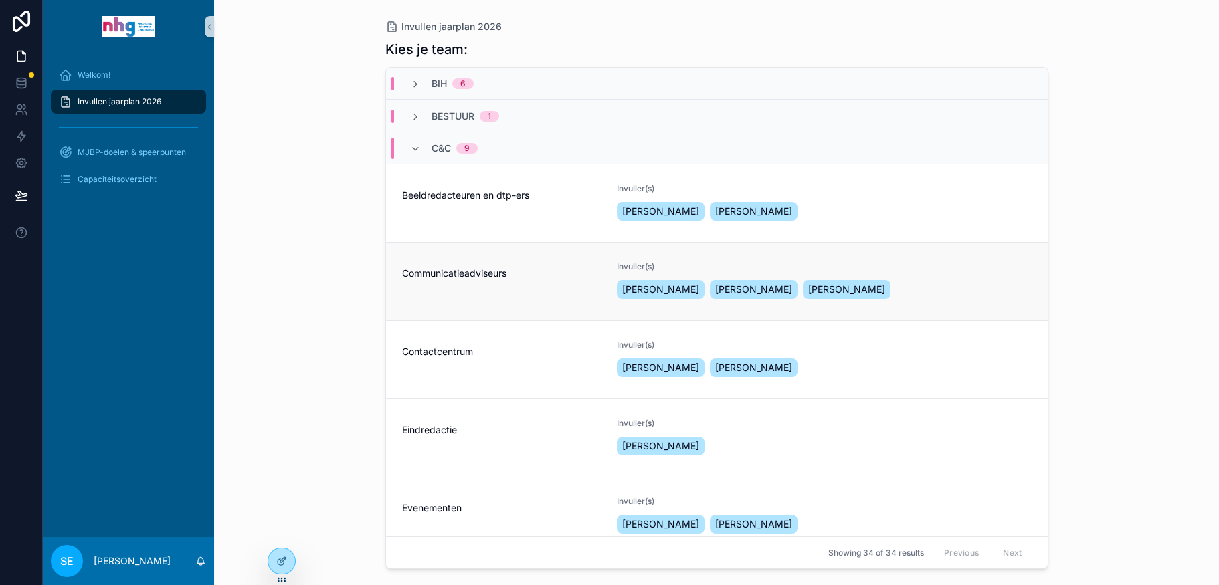
scroll to position [134, 0]
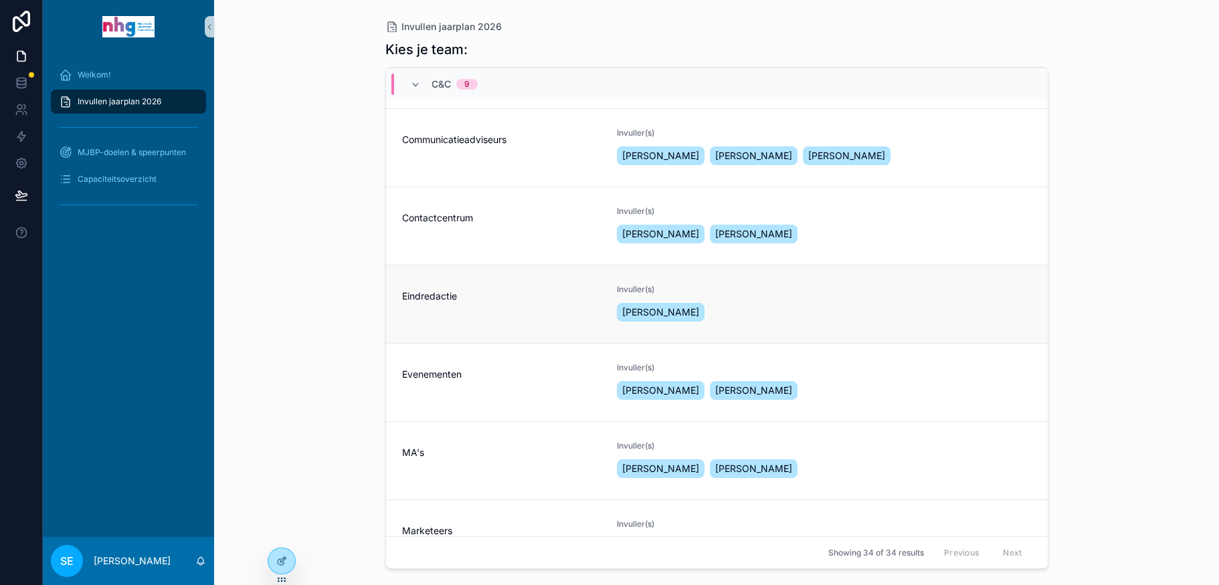
click at [479, 305] on div "Eindredactie" at bounding box center [501, 304] width 199 height 40
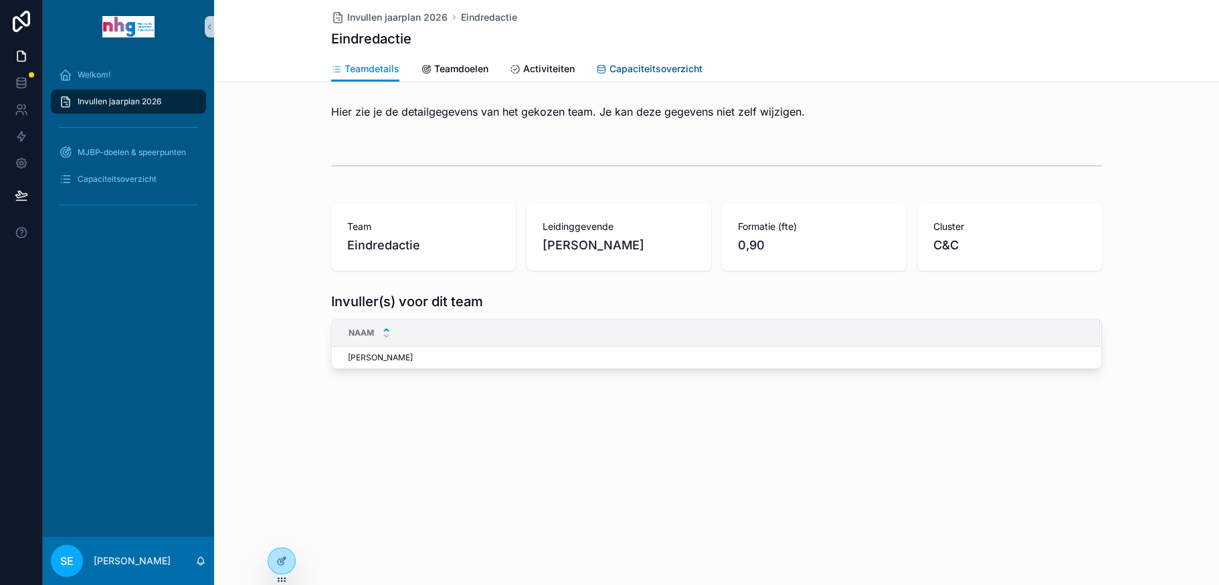
click at [656, 68] on span "Capaciteitsoverzicht" at bounding box center [655, 68] width 93 height 13
